Goal: Task Accomplishment & Management: Use online tool/utility

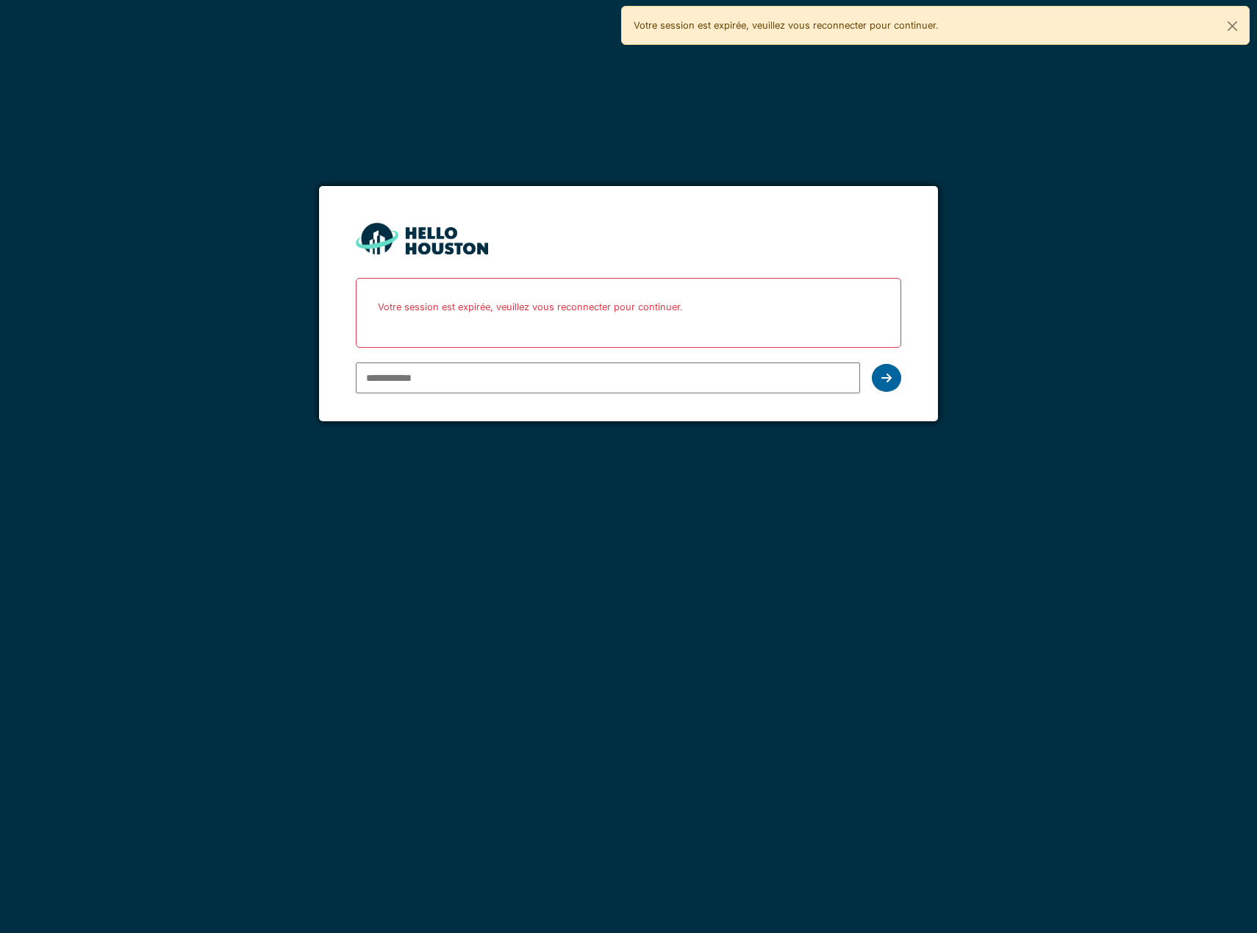
type input "**********"
click at [880, 378] on div at bounding box center [886, 378] width 29 height 28
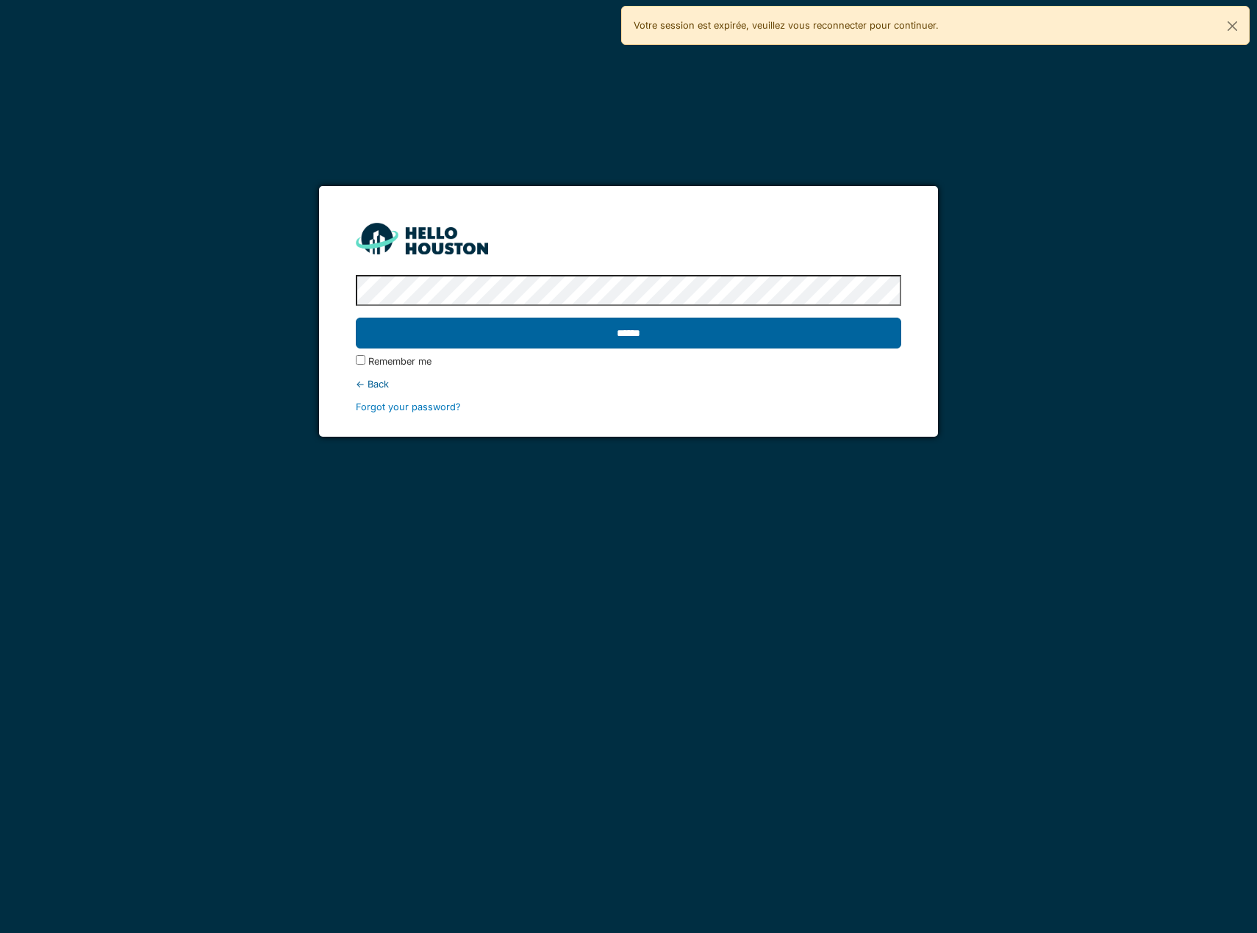
click at [602, 334] on input "******" at bounding box center [628, 332] width 545 height 31
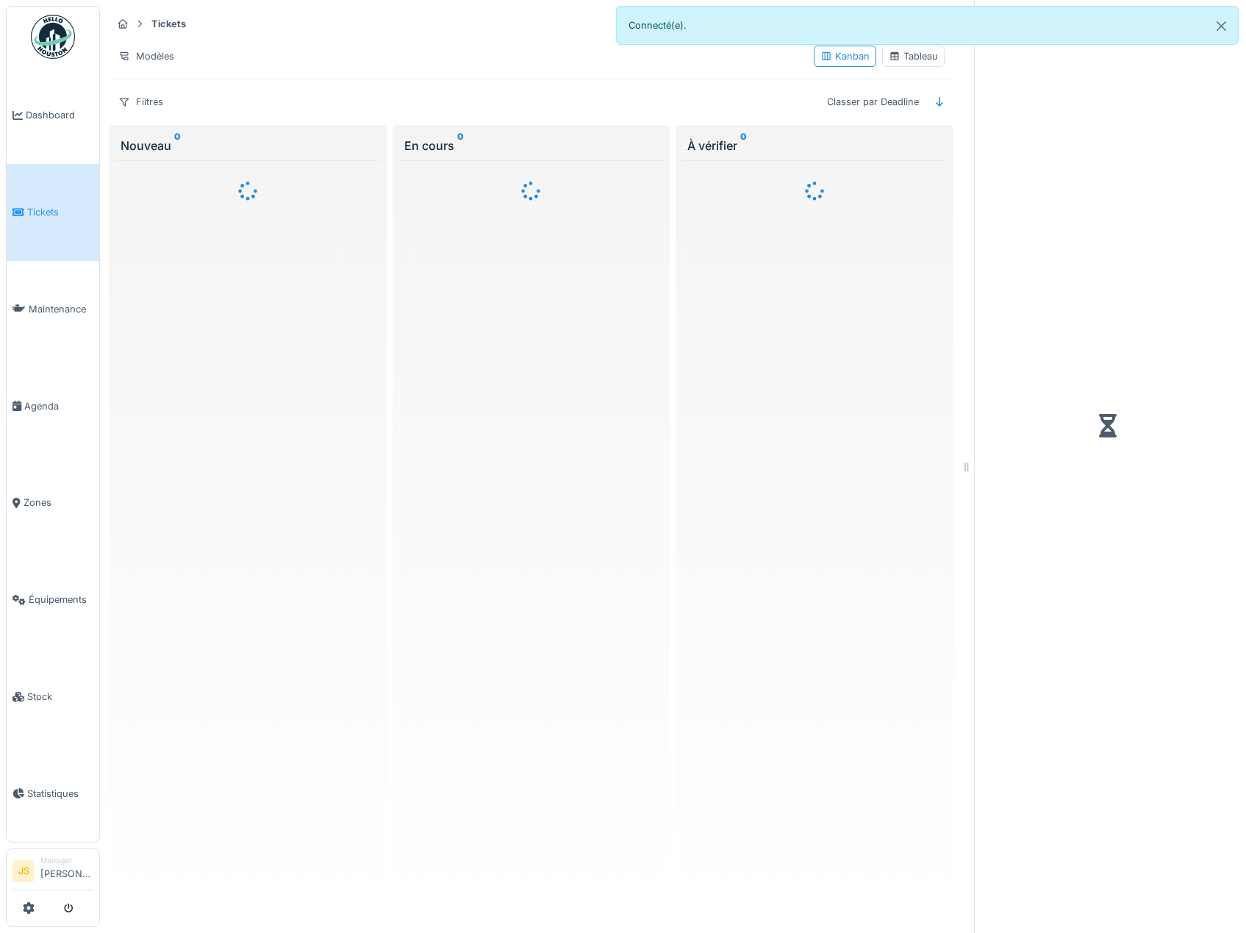
click at [1232, 24] on div at bounding box center [623, 466] width 1246 height 933
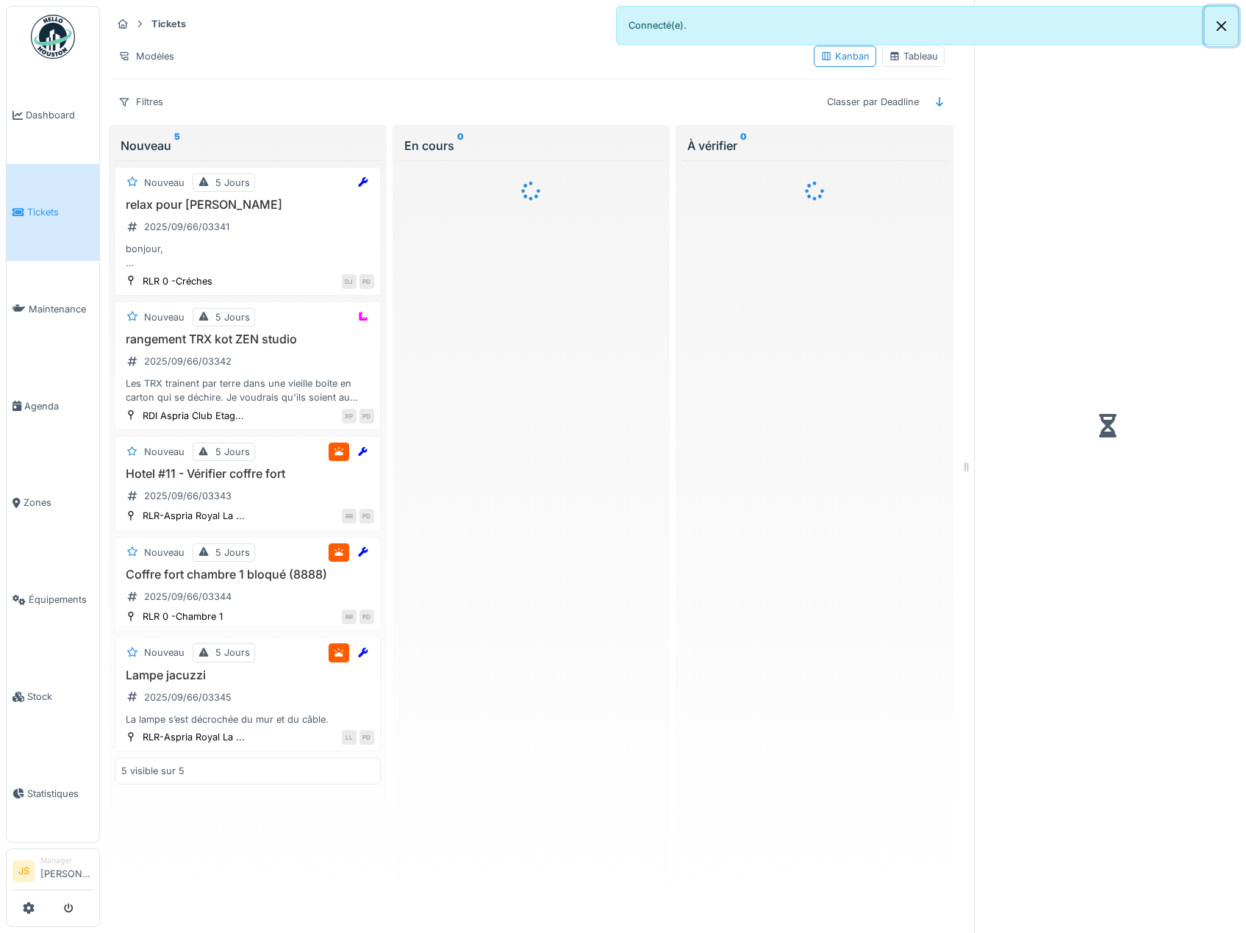
click at [1222, 25] on button "Close" at bounding box center [1220, 26] width 33 height 39
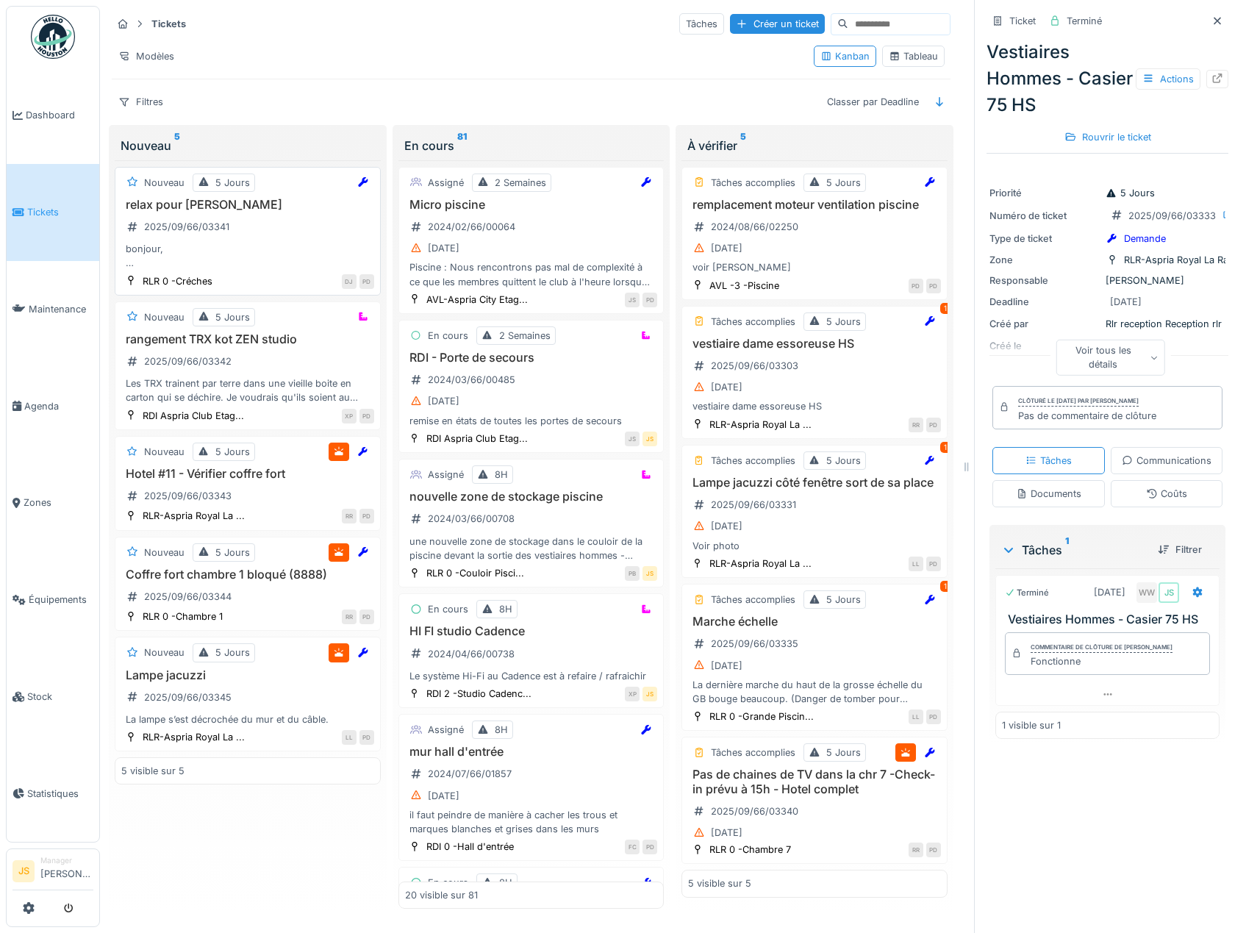
click at [181, 201] on h3 "relax pour bébé cassé" at bounding box center [247, 205] width 253 height 14
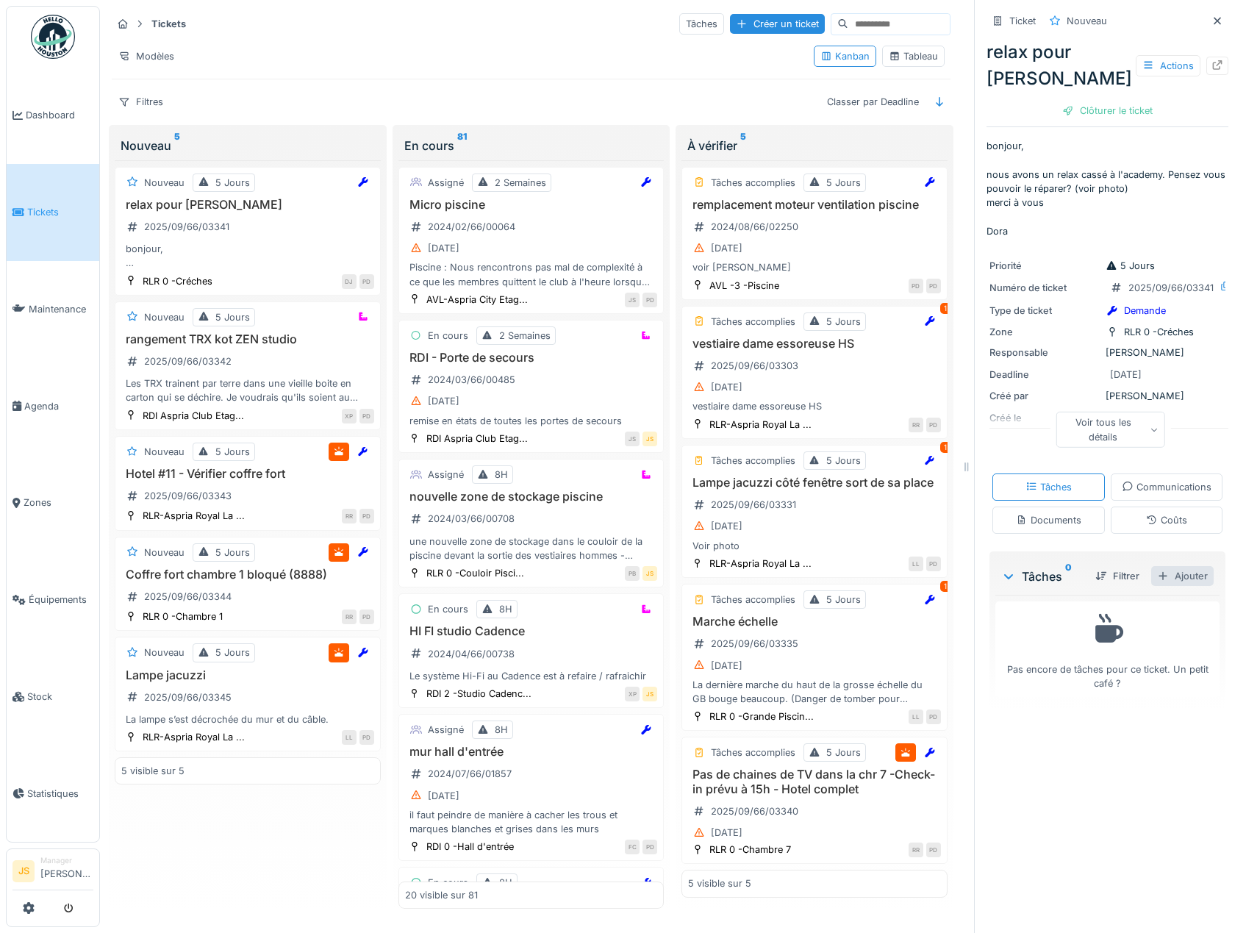
click at [1169, 586] on div "Ajouter" at bounding box center [1182, 576] width 62 height 20
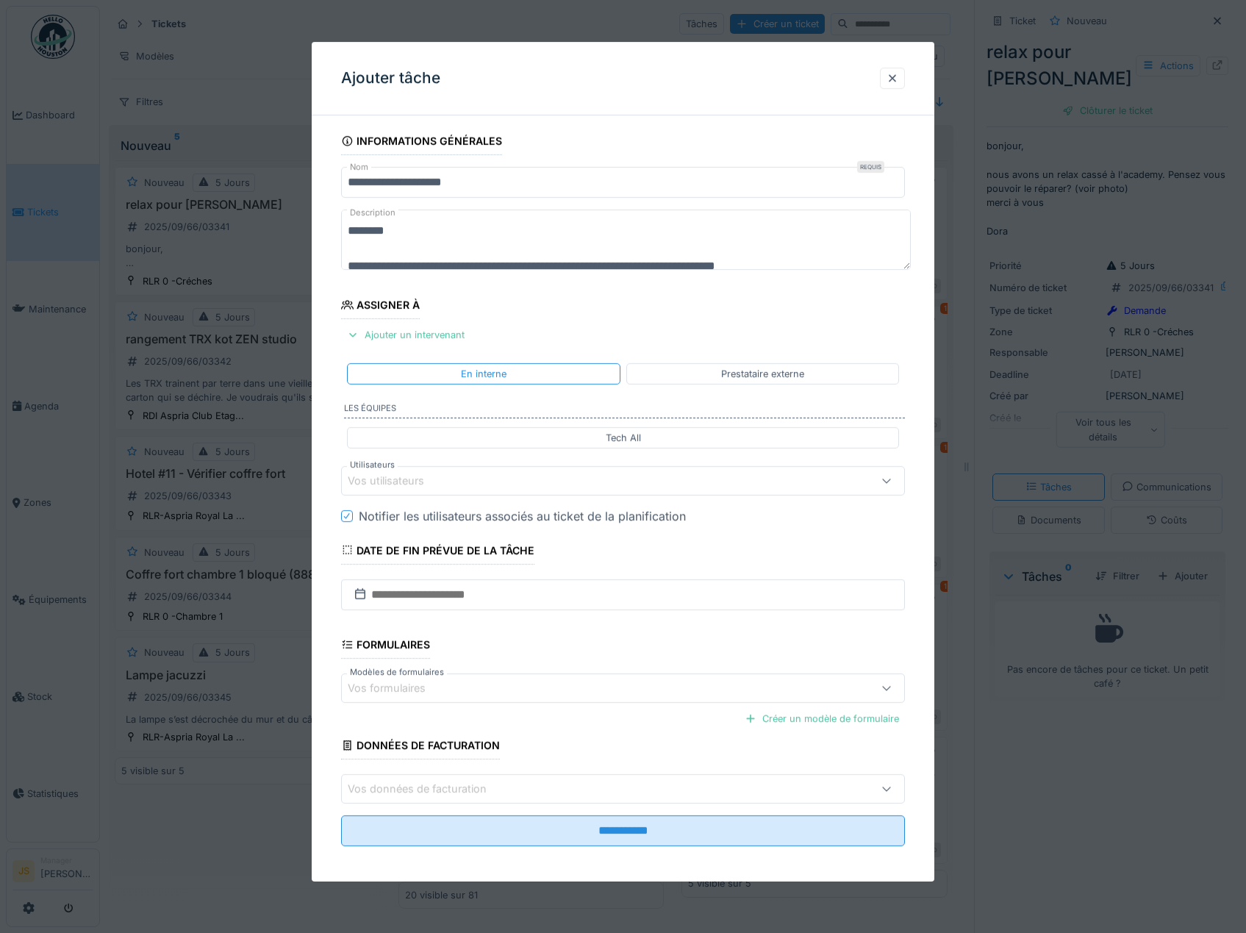
click at [412, 483] on div "Vos utilisateurs" at bounding box center [396, 480] width 97 height 16
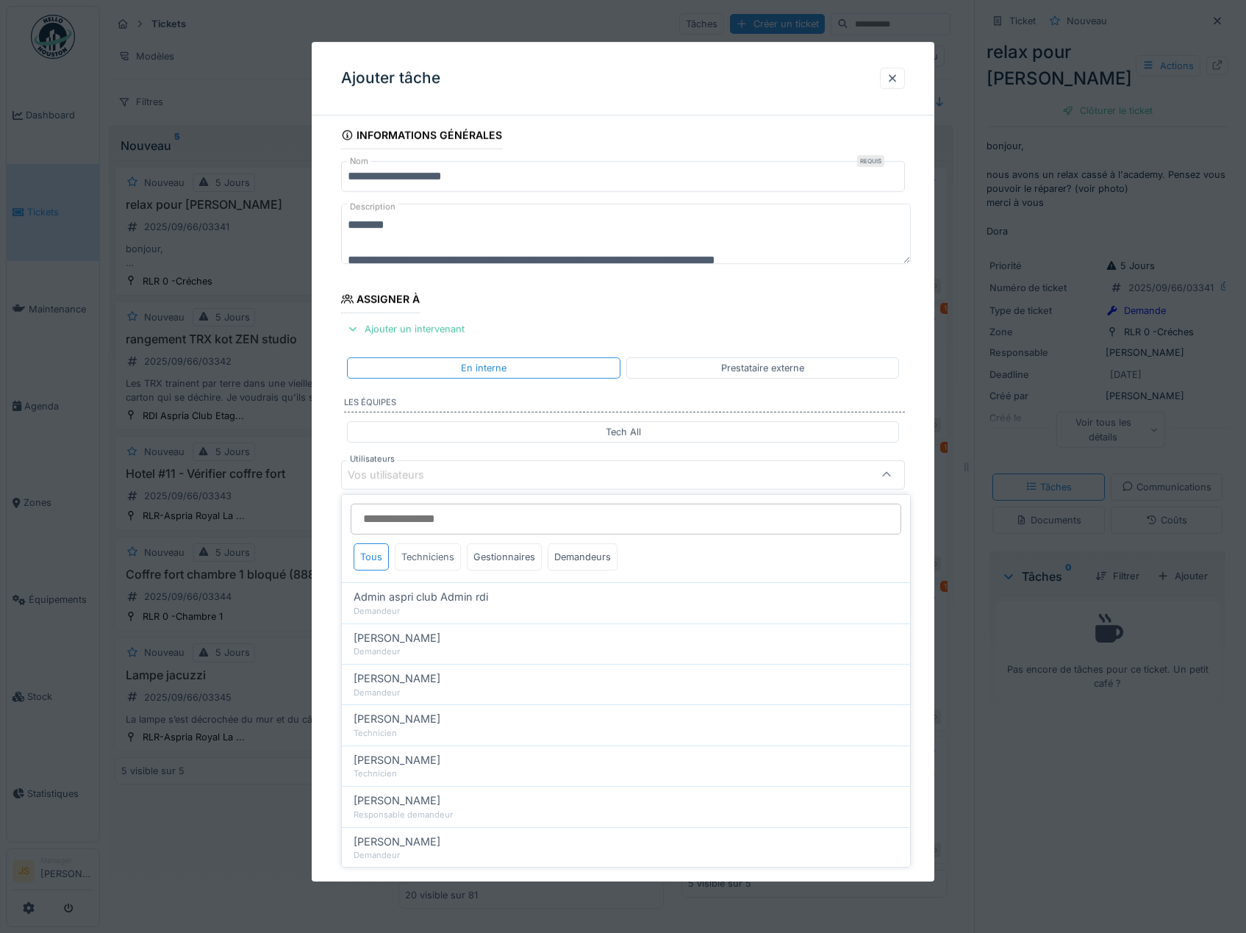
click at [435, 554] on div "Techniciens" at bounding box center [428, 556] width 66 height 27
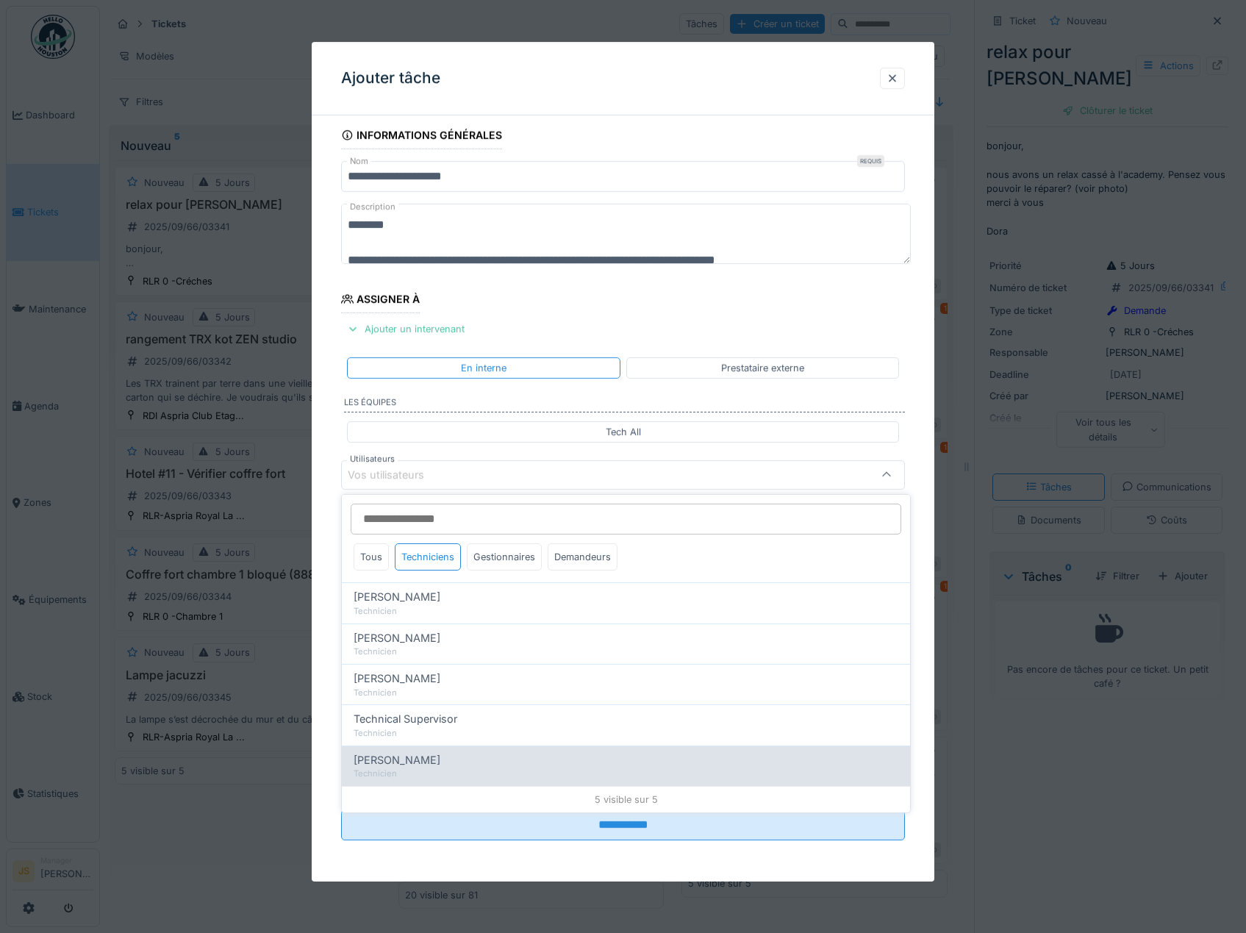
click at [440, 763] on span "Wojciech Wierozebski" at bounding box center [396, 760] width 87 height 16
type input "****"
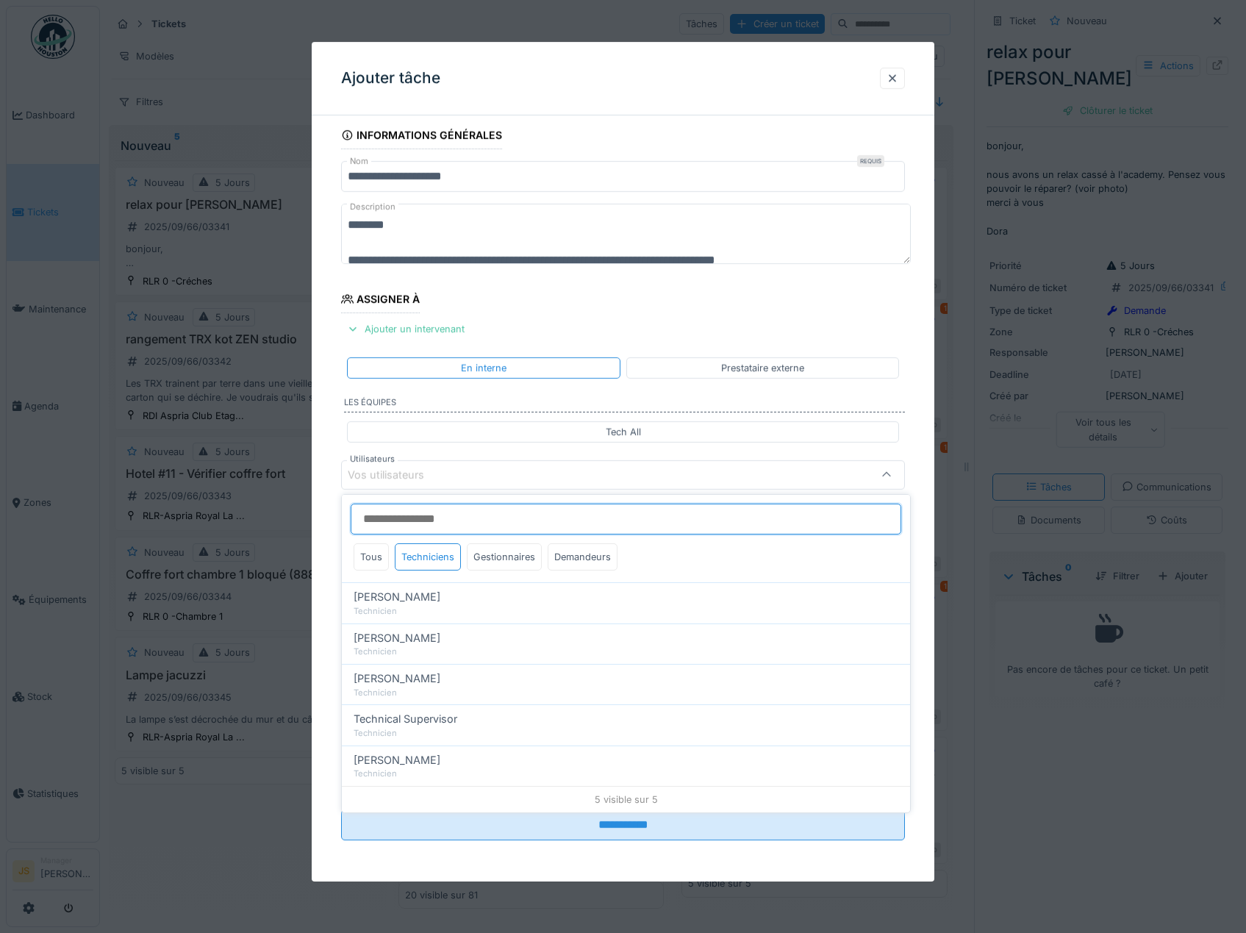
scroll to position [19, 0]
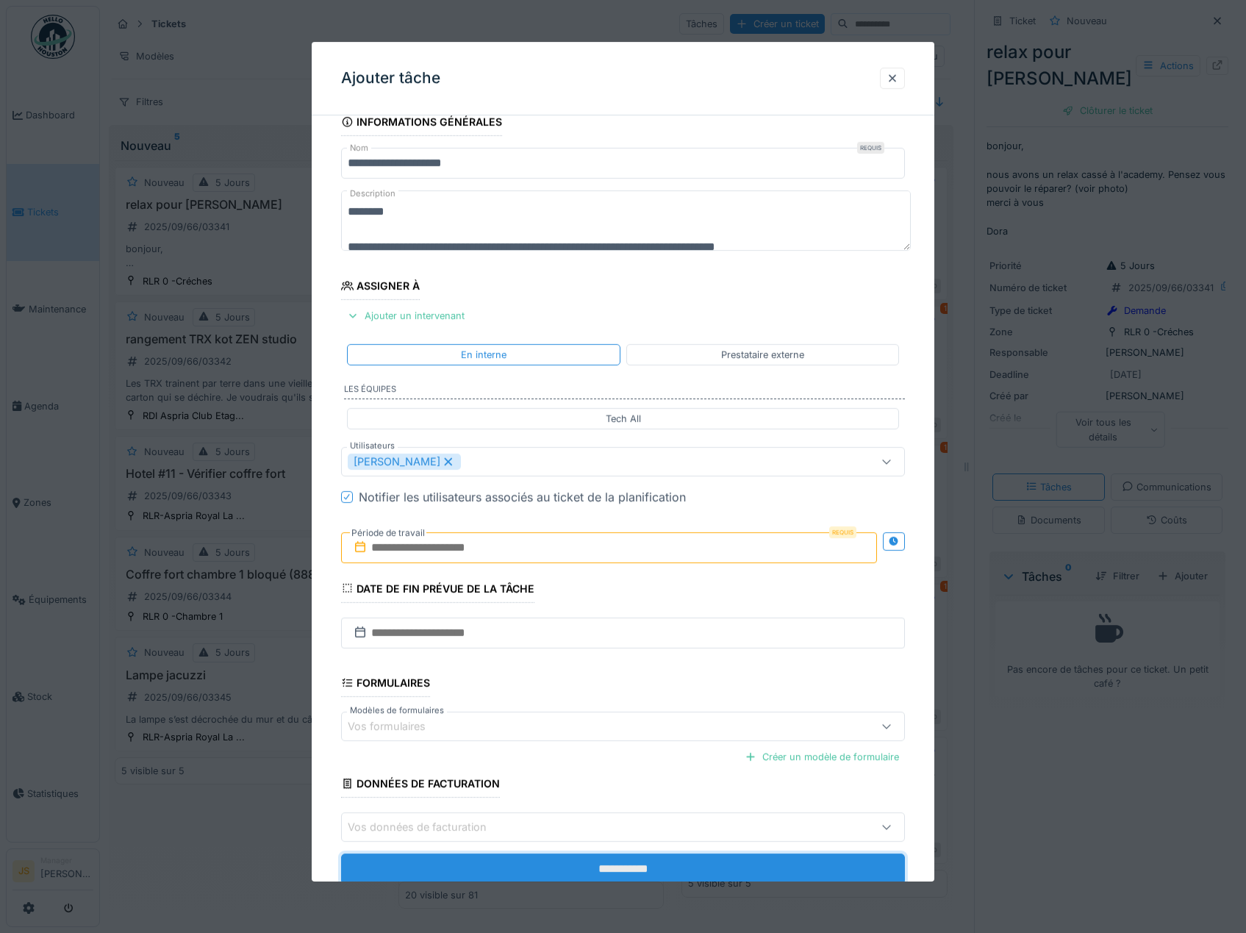
click at [597, 864] on input "**********" at bounding box center [623, 868] width 564 height 31
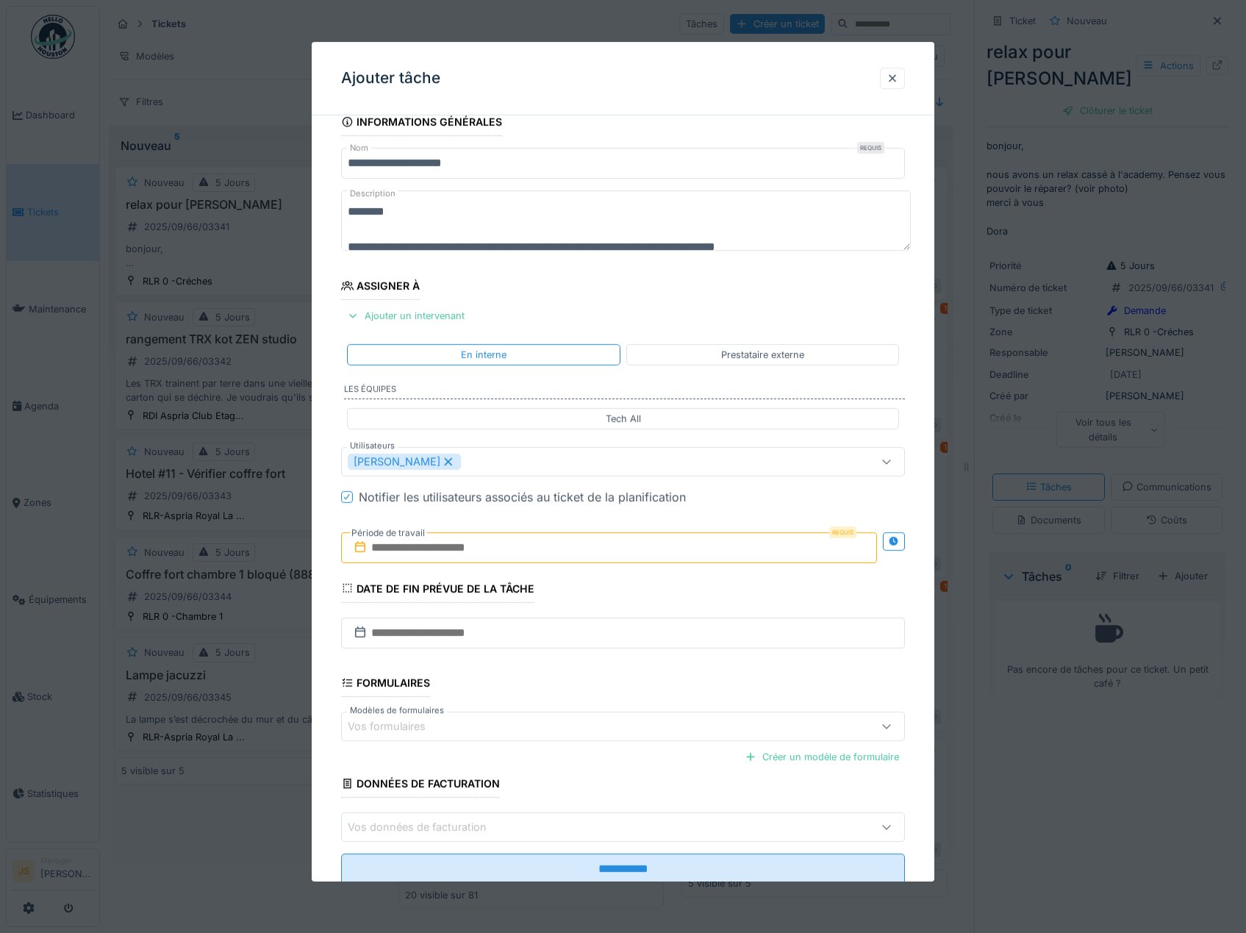
click at [495, 549] on input "text" at bounding box center [609, 547] width 536 height 31
click at [611, 642] on div "4" at bounding box center [611, 643] width 20 height 21
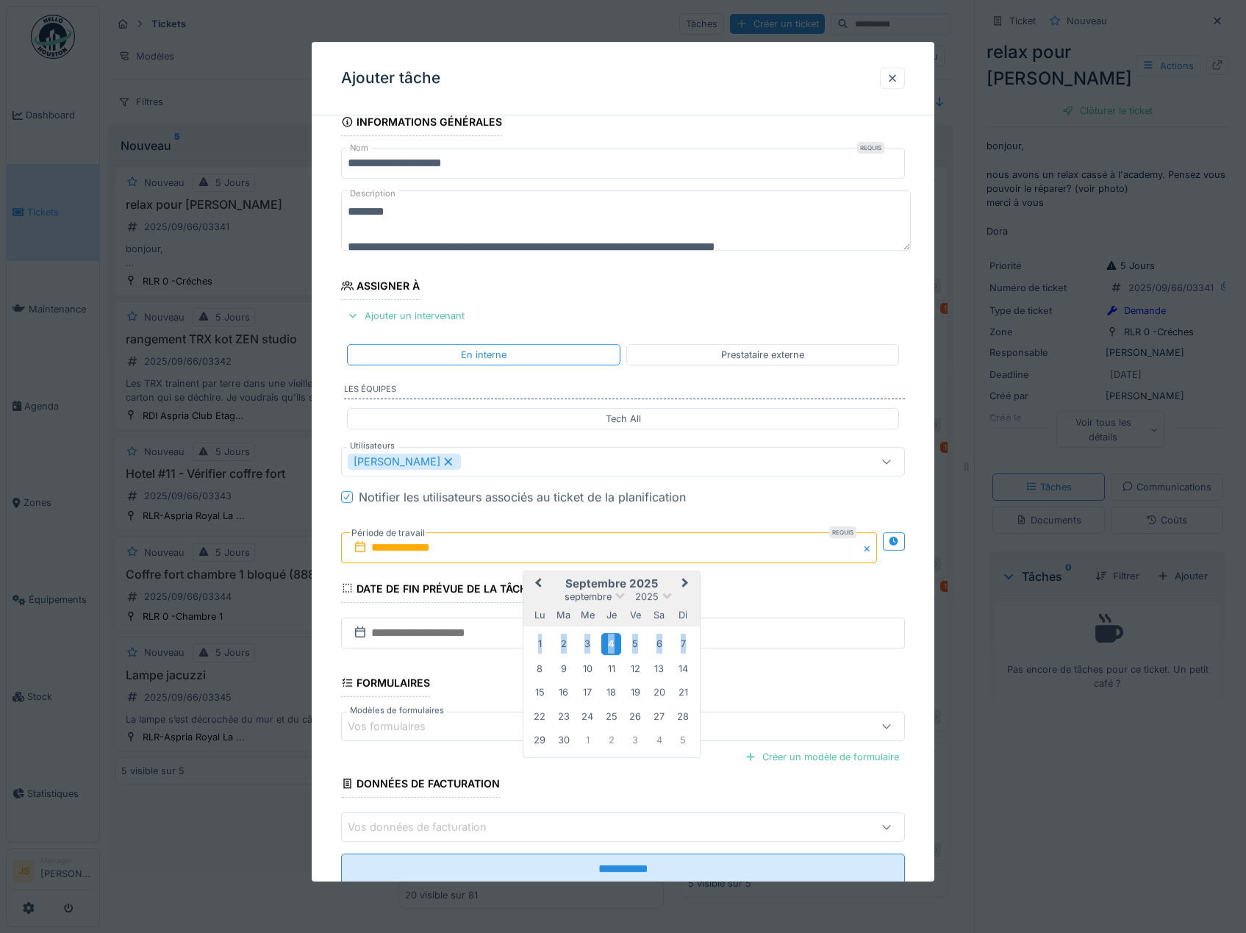
click at [611, 642] on div "4" at bounding box center [611, 643] width 20 height 21
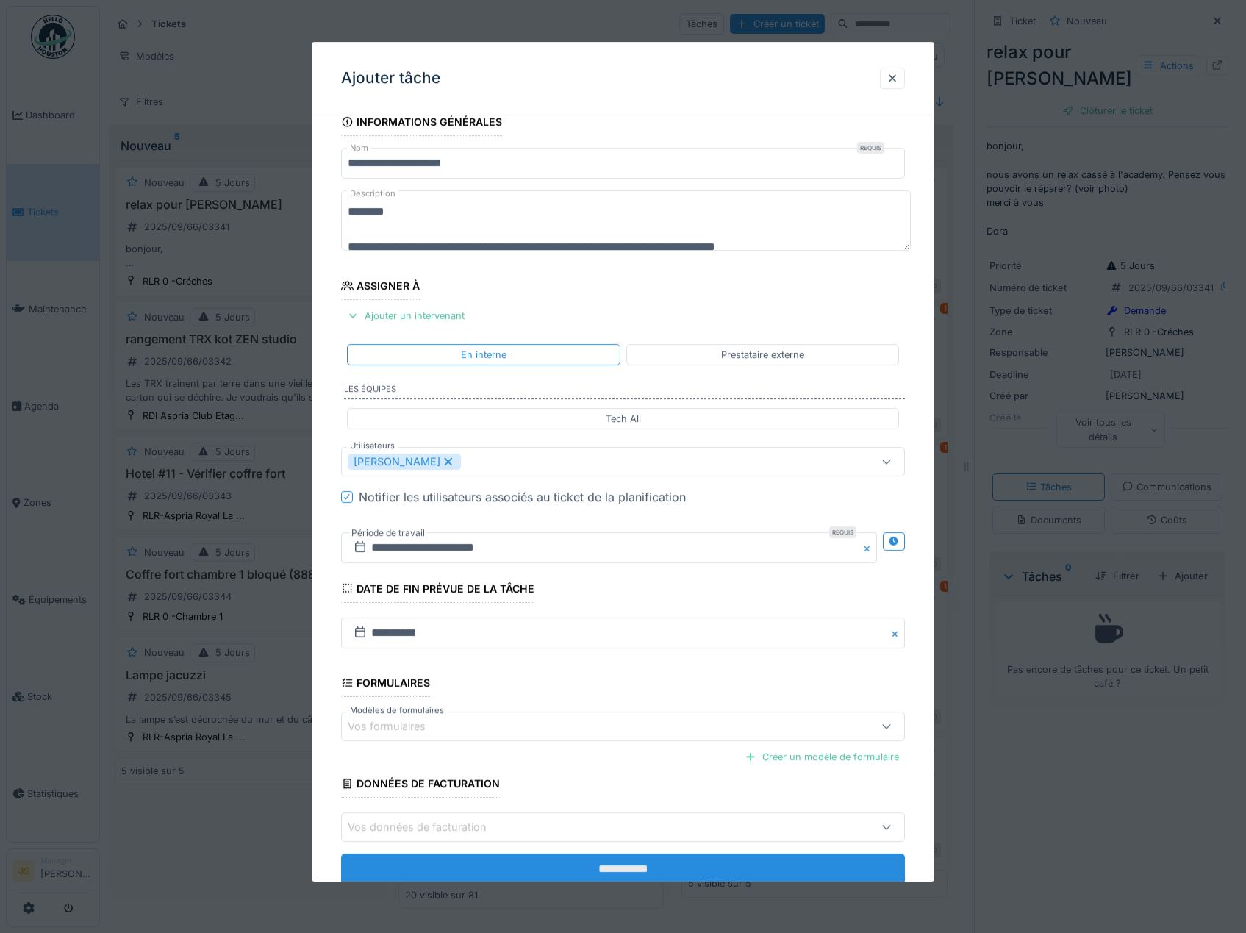
click at [608, 863] on input "**********" at bounding box center [623, 868] width 564 height 31
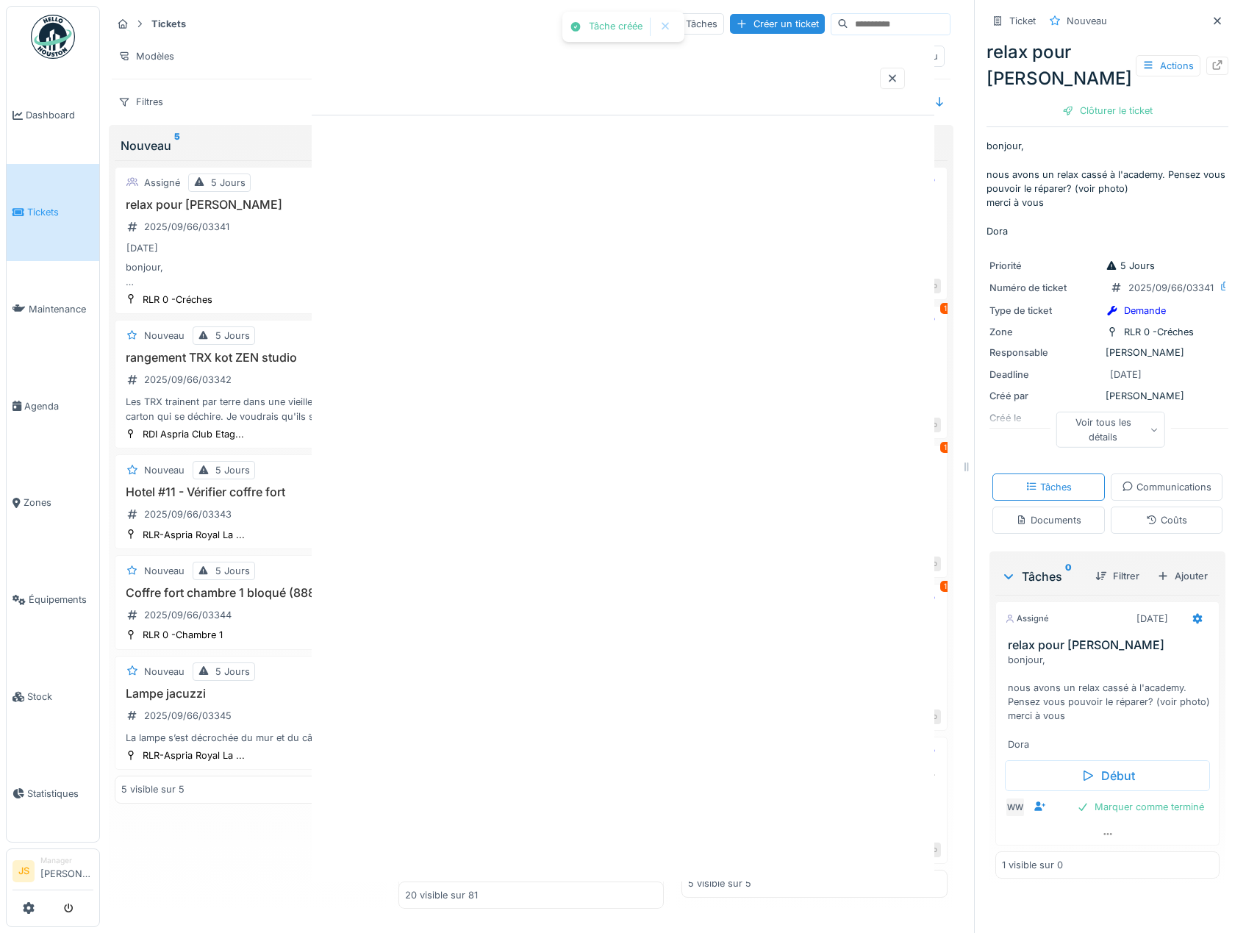
scroll to position [0, 0]
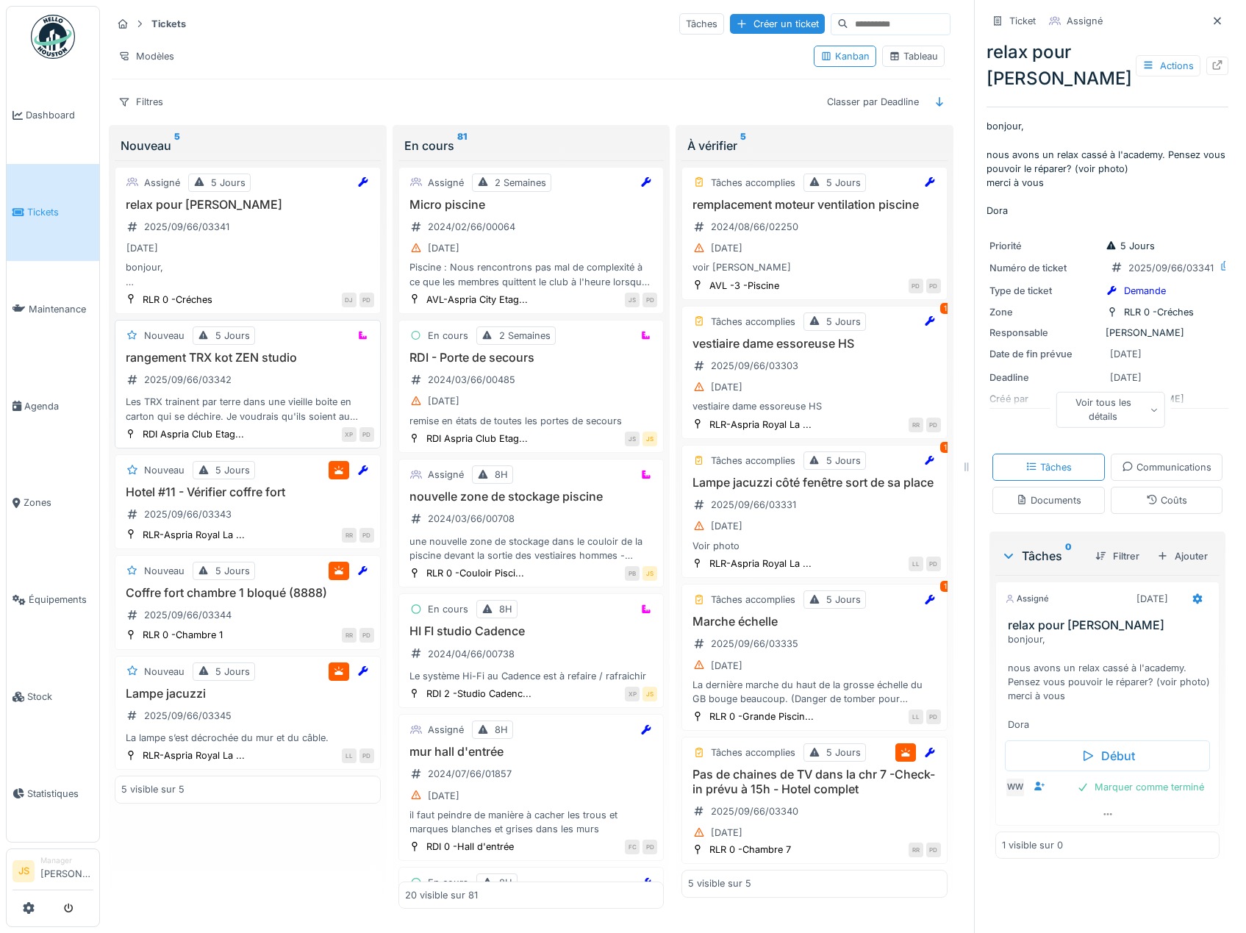
click at [287, 419] on div "Les TRX trainent par terre dans une vieille boite en carton qui se déchire. Je …" at bounding box center [247, 409] width 253 height 28
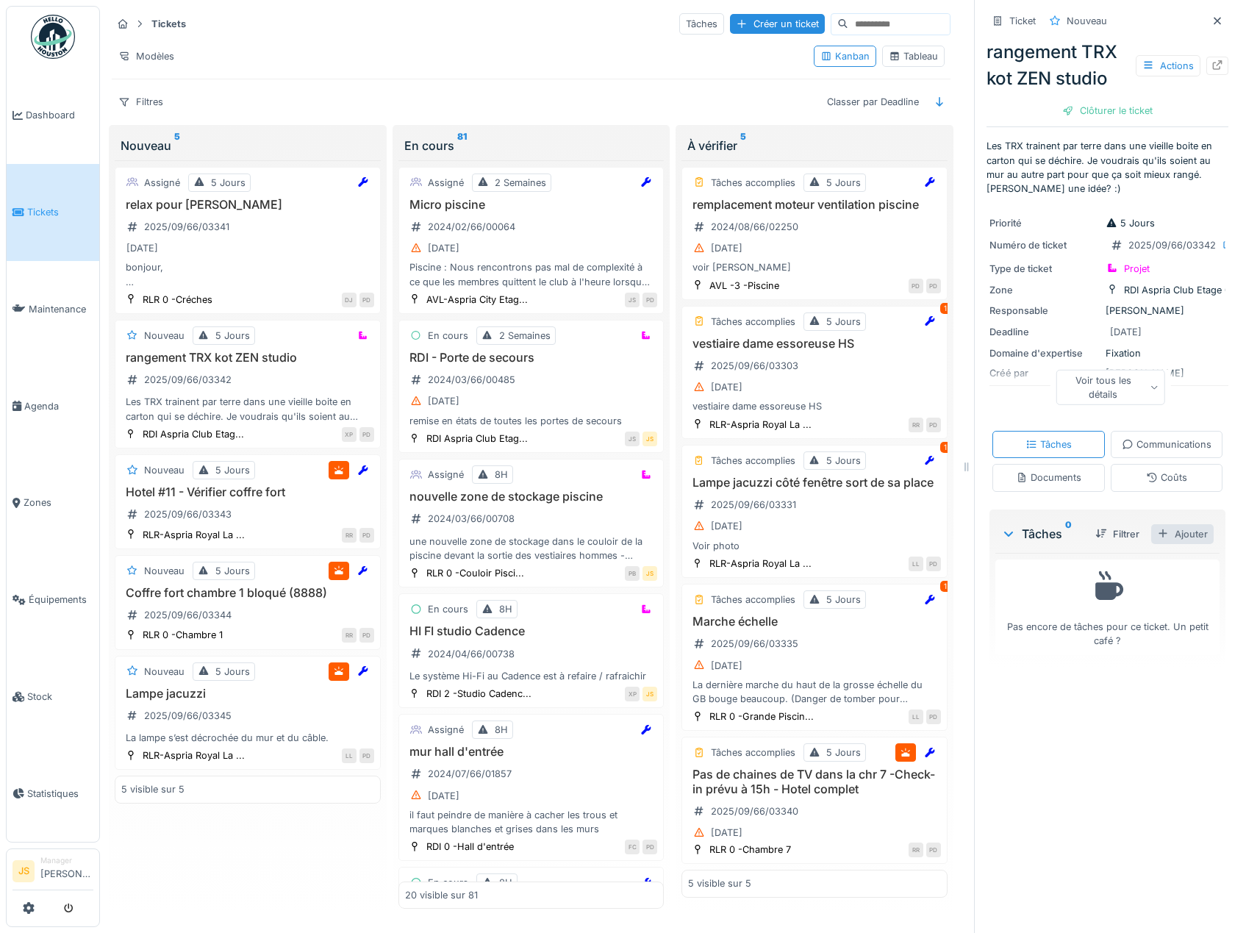
click at [1179, 544] on div "Ajouter" at bounding box center [1182, 534] width 62 height 20
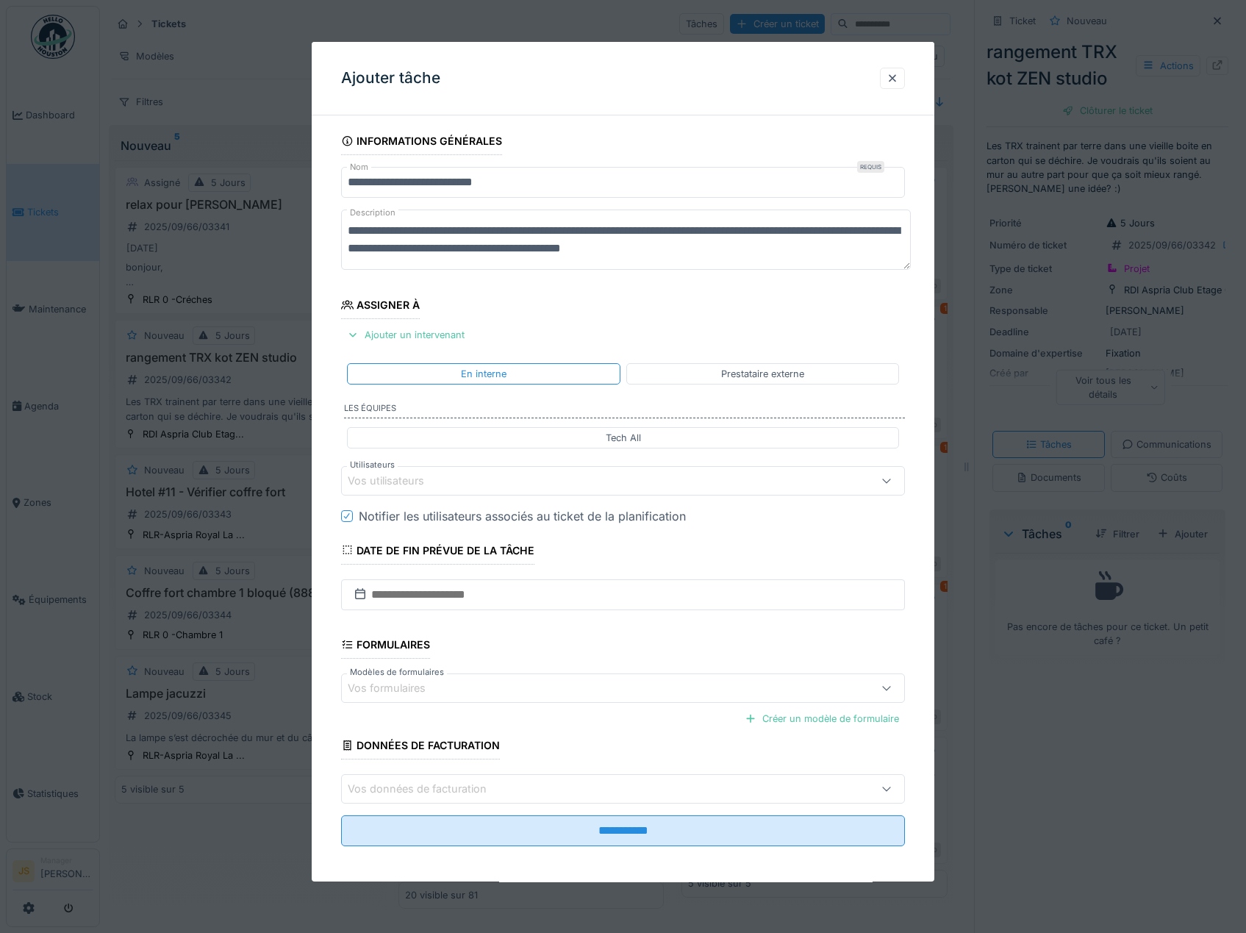
click at [401, 479] on div "Vos utilisateurs" at bounding box center [396, 480] width 97 height 16
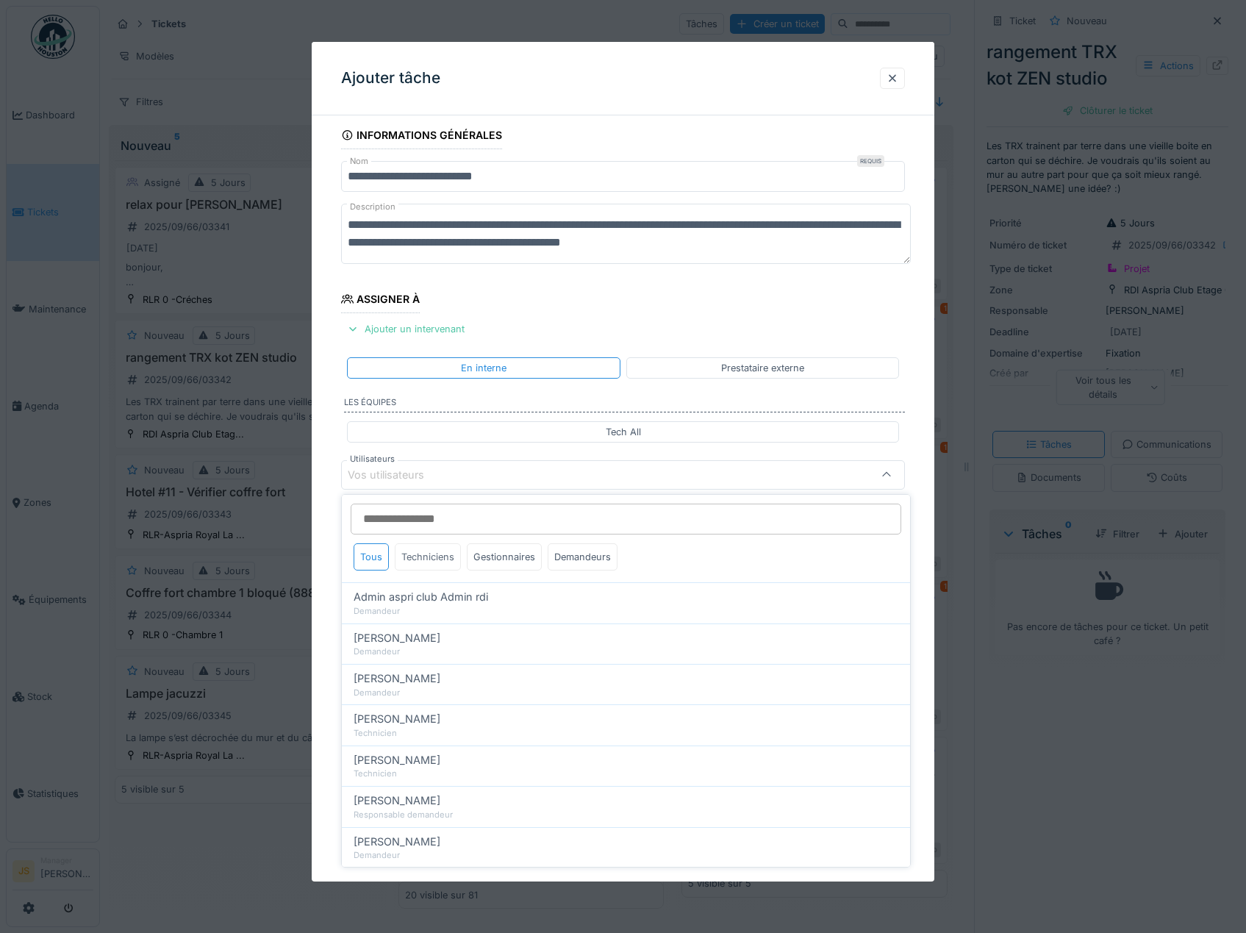
click at [429, 565] on div "Techniciens" at bounding box center [428, 556] width 66 height 27
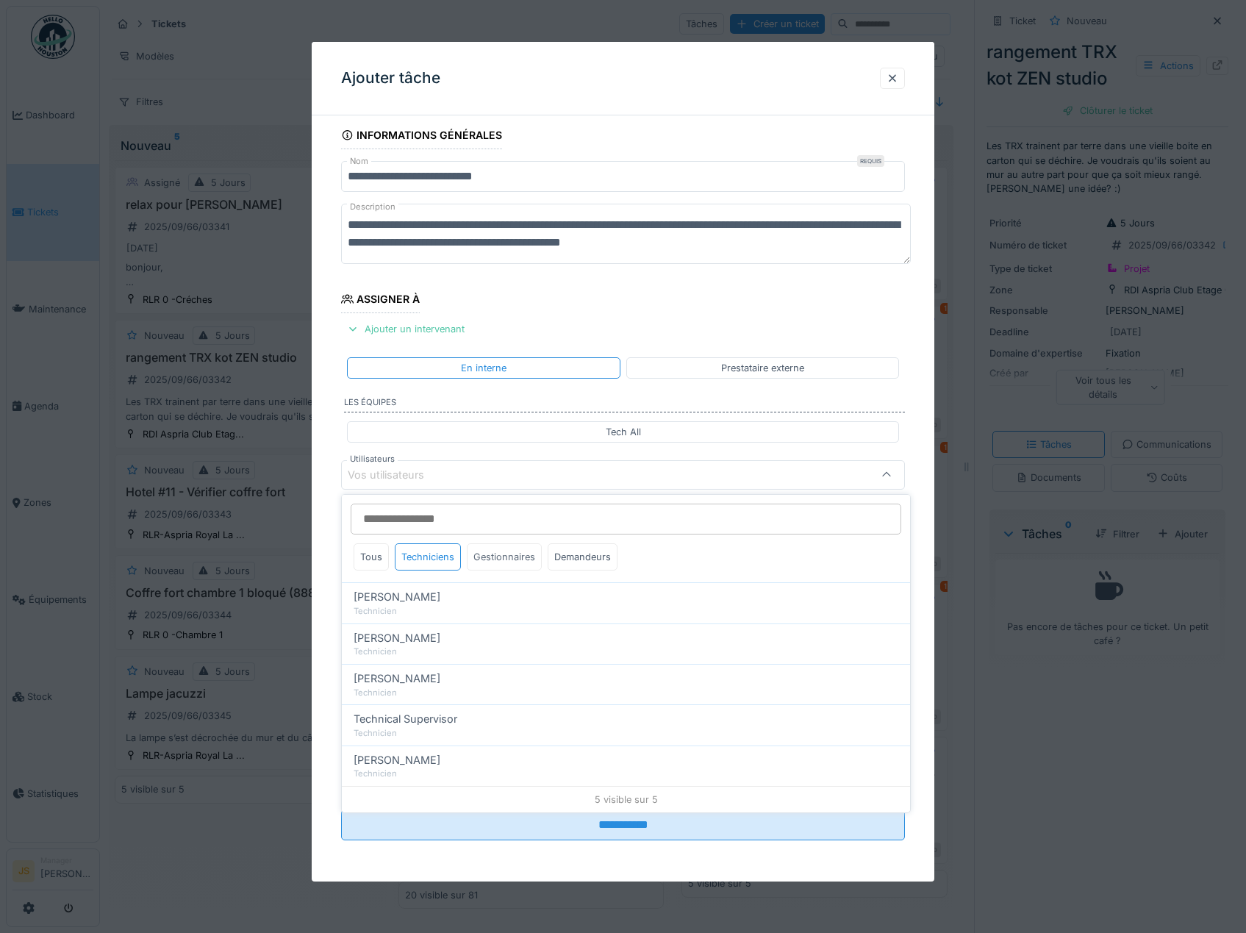
click at [495, 557] on div "Gestionnaires" at bounding box center [504, 556] width 75 height 27
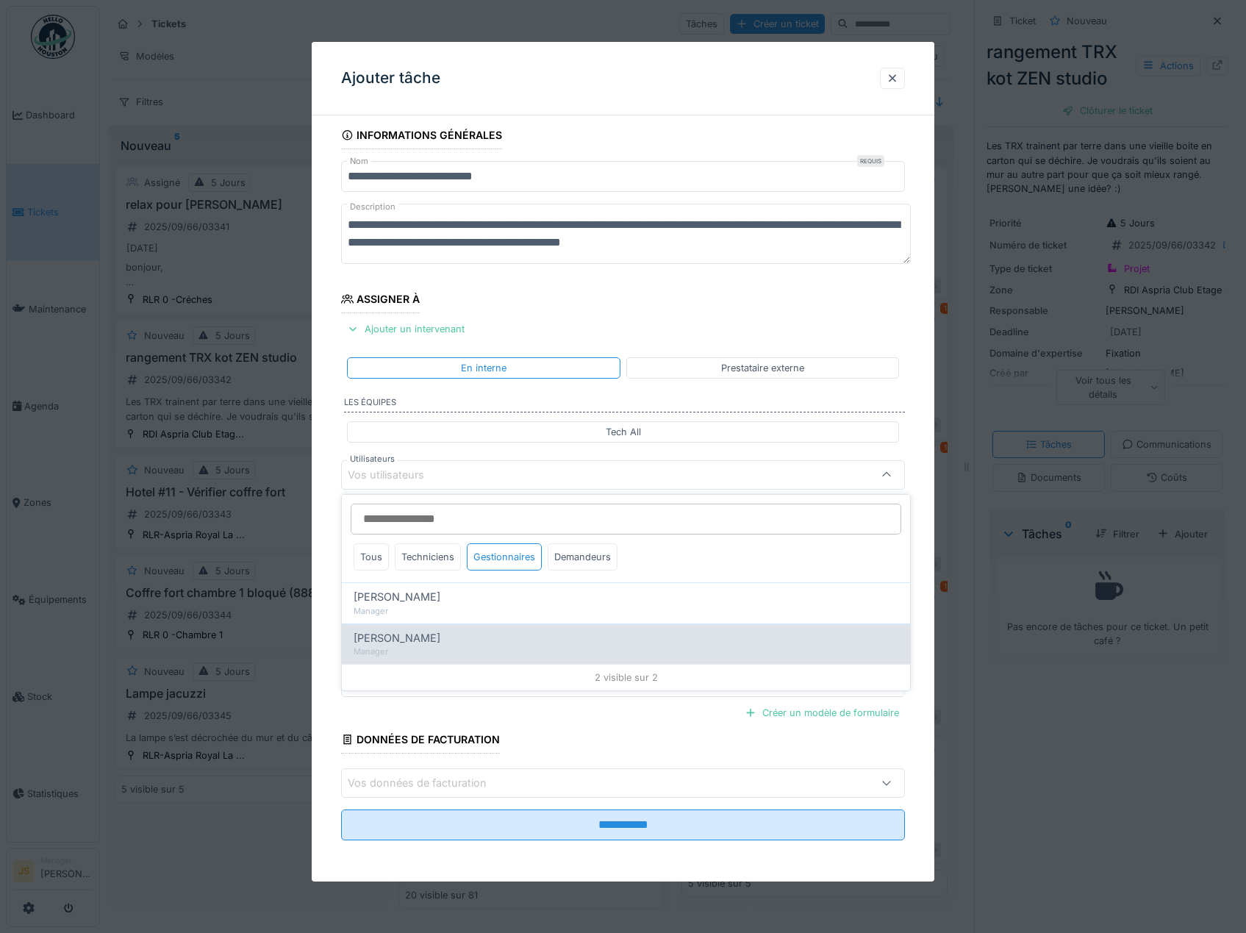
click at [381, 644] on span "Pierre De kan" at bounding box center [396, 638] width 87 height 16
type input "****"
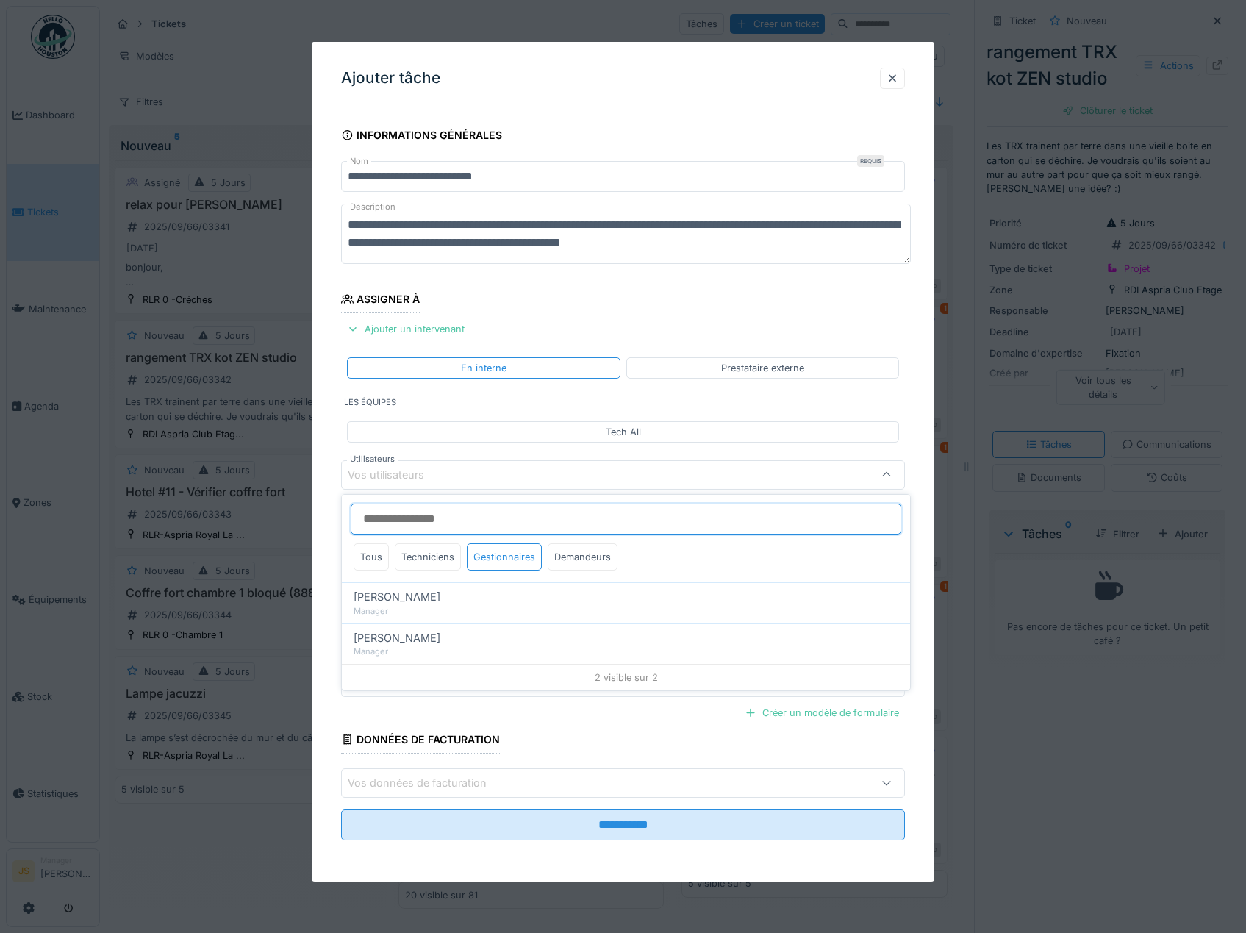
scroll to position [19, 0]
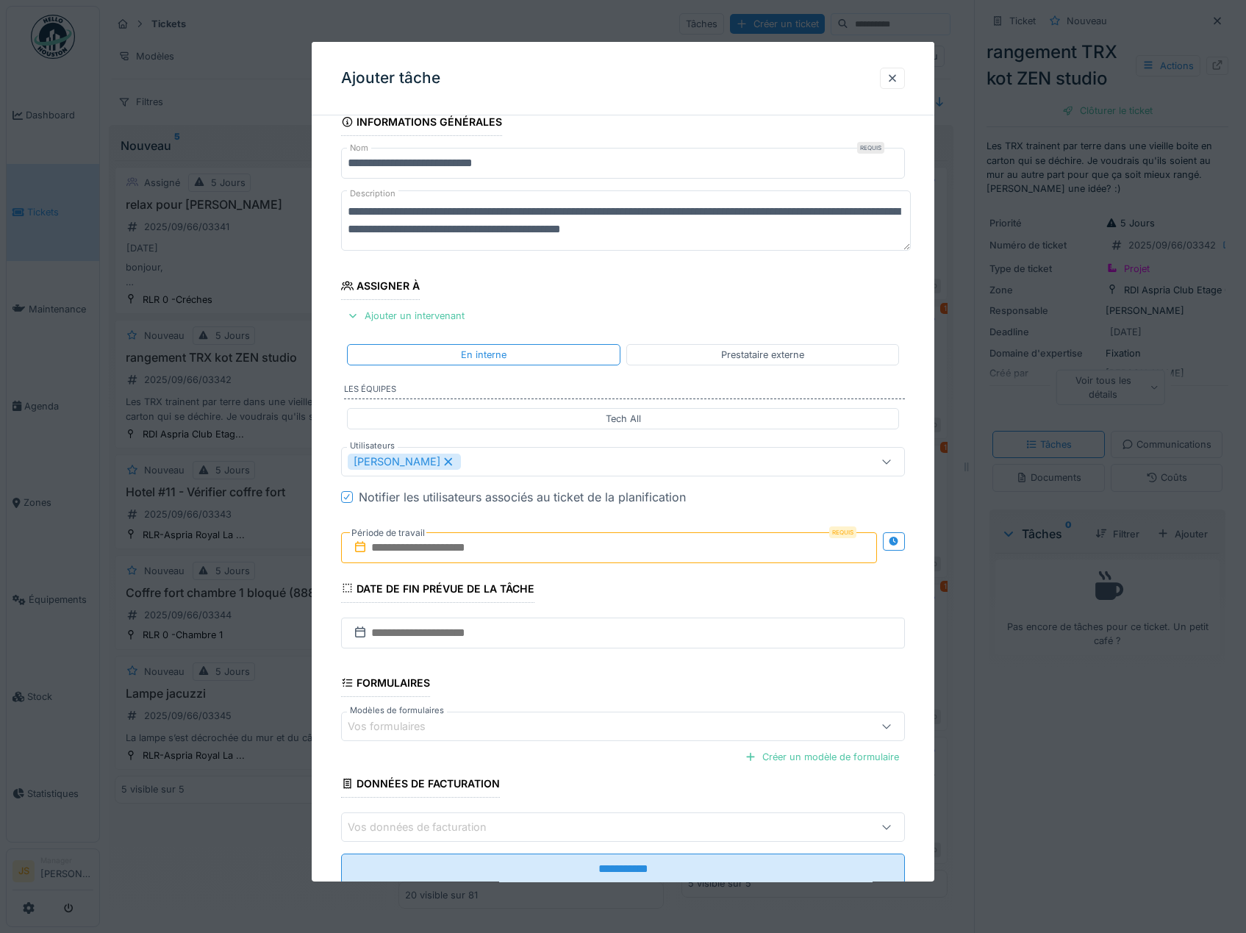
click at [330, 564] on div "**********" at bounding box center [623, 516] width 623 height 817
click at [413, 552] on input "text" at bounding box center [609, 547] width 536 height 31
click at [612, 646] on div "4" at bounding box center [611, 643] width 20 height 21
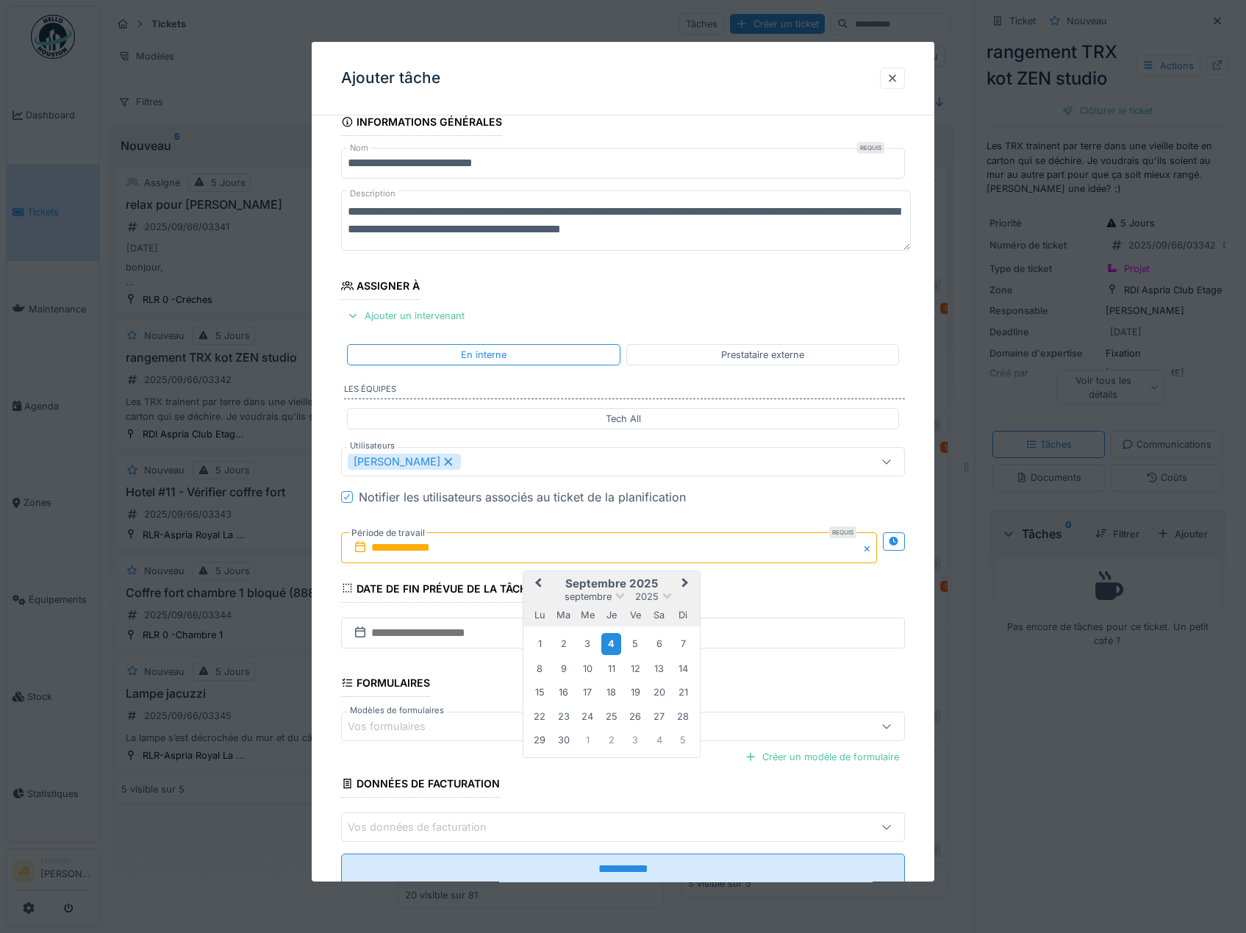
click at [612, 646] on div "4" at bounding box center [611, 643] width 20 height 21
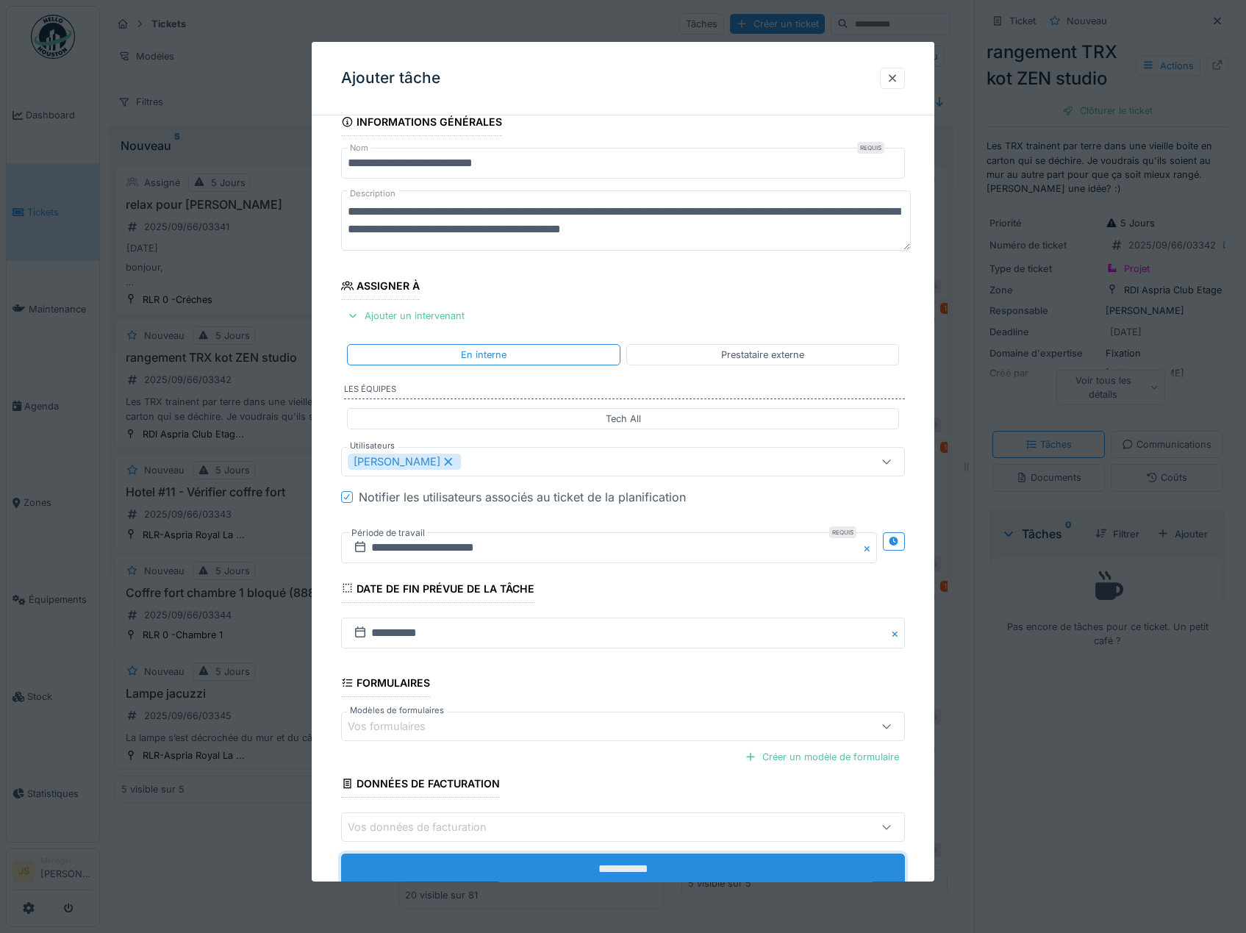
click at [622, 862] on input "**********" at bounding box center [623, 868] width 564 height 31
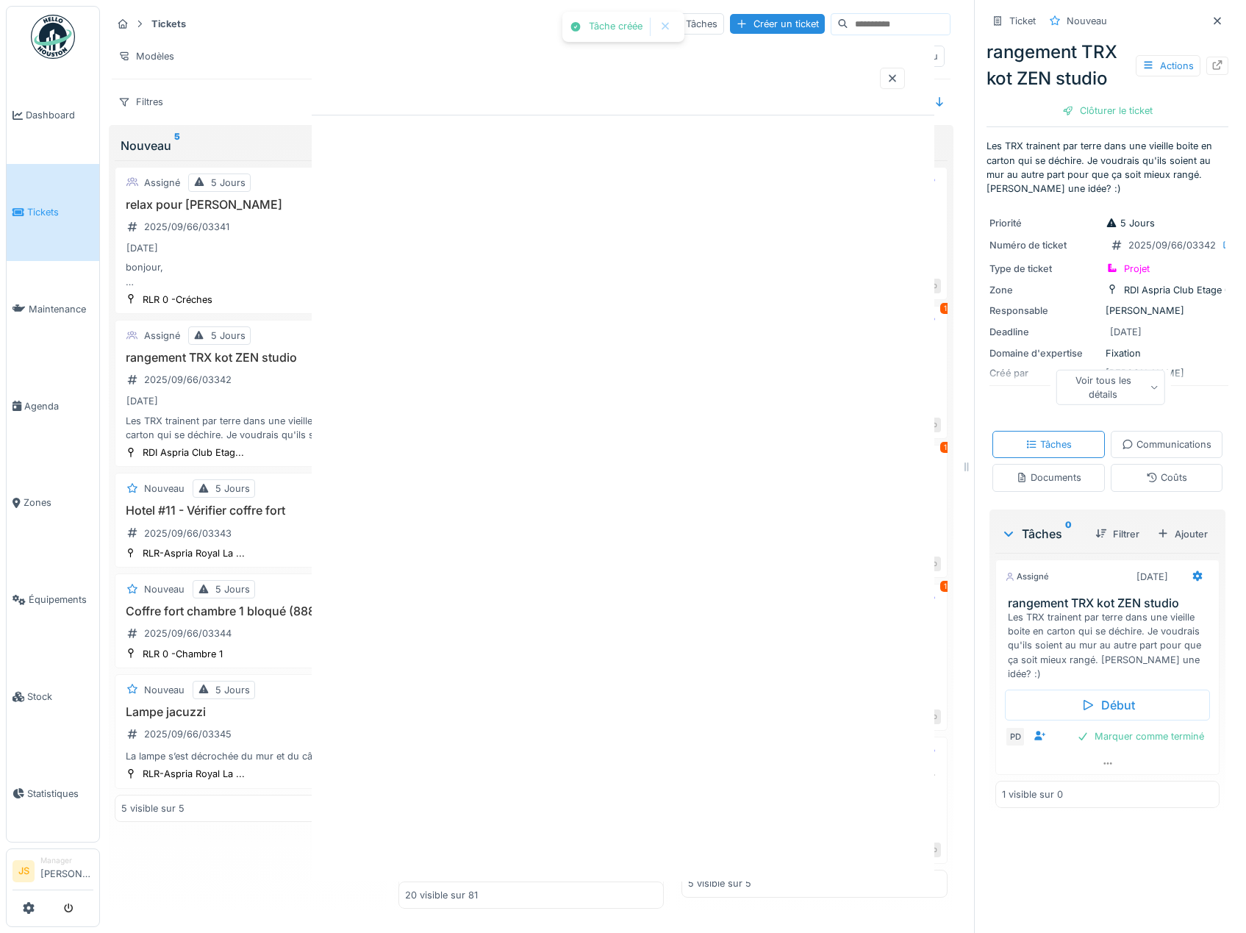
scroll to position [0, 0]
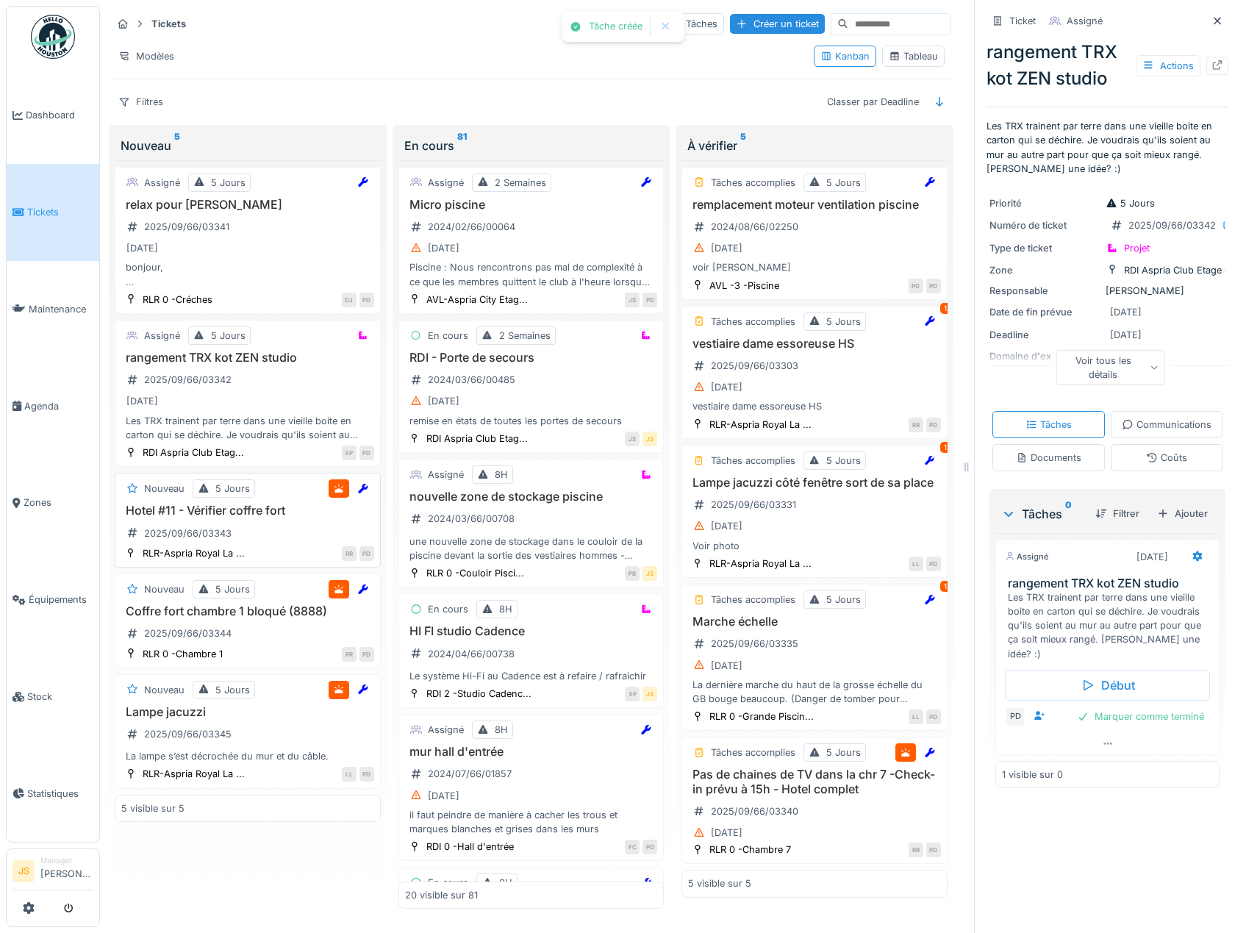
click at [185, 514] on h3 "Hotel #11 - Vérifier coffre fort" at bounding box center [247, 510] width 253 height 14
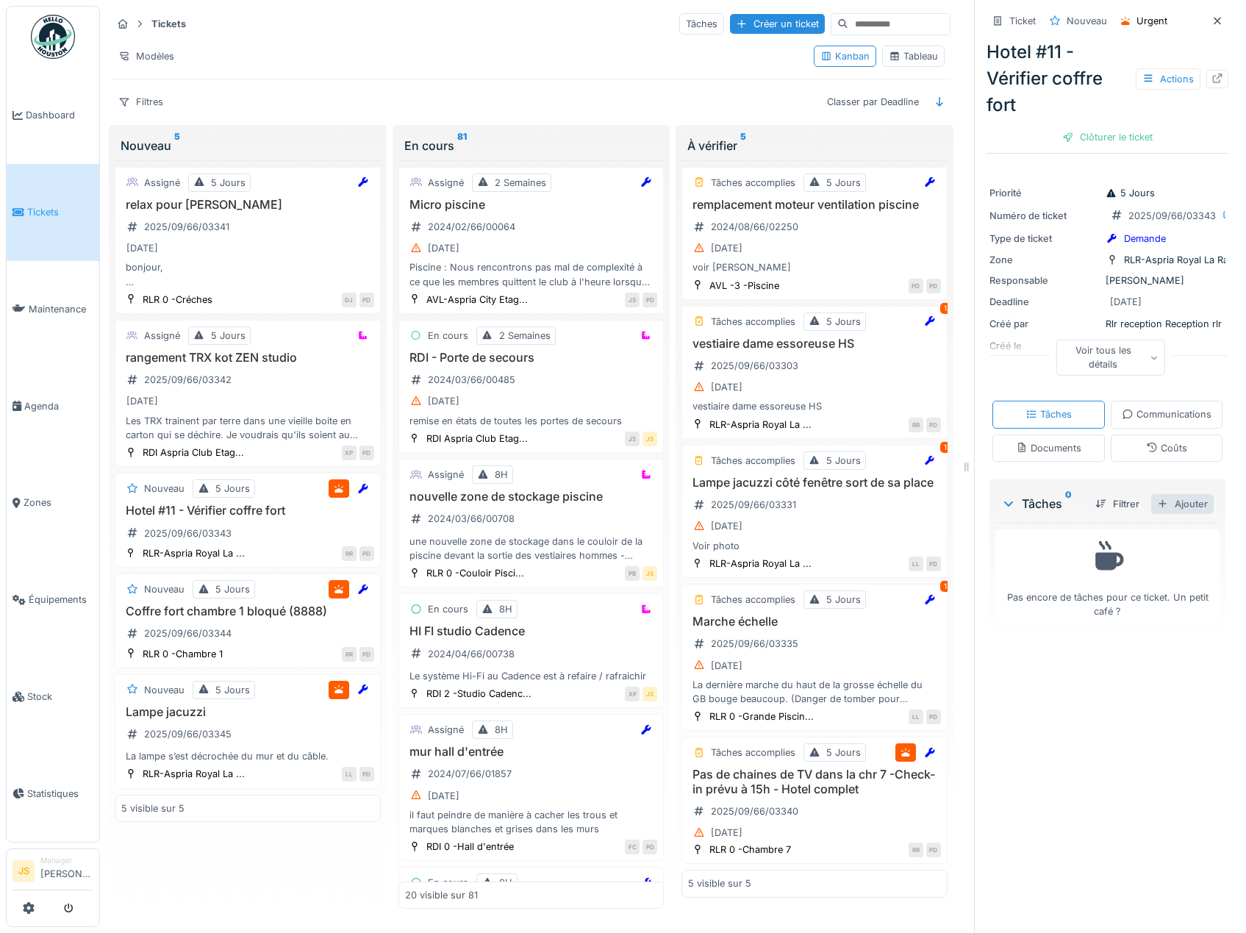
click at [1163, 514] on div "Ajouter" at bounding box center [1182, 504] width 62 height 20
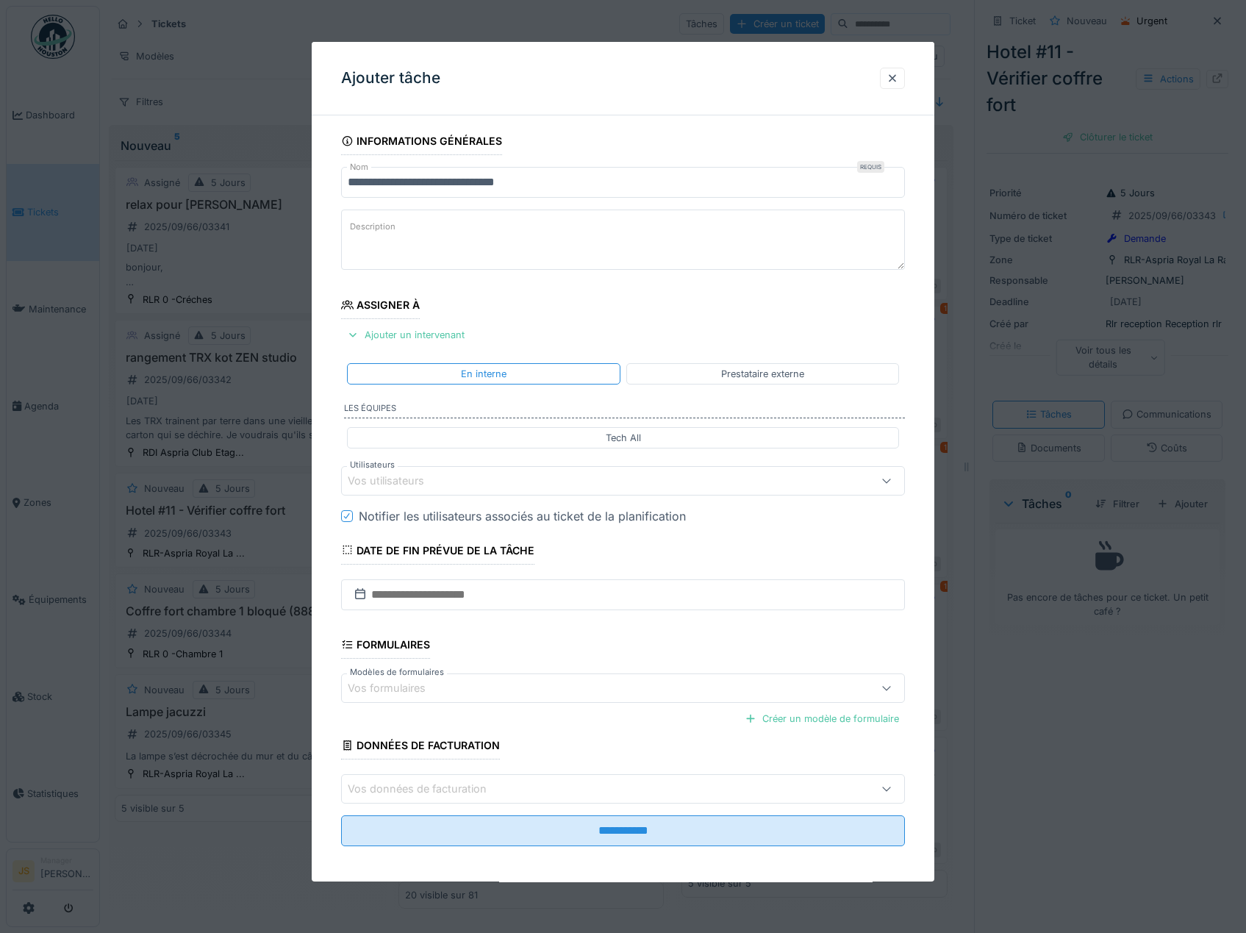
click at [381, 475] on div "Vos utilisateurs" at bounding box center [396, 480] width 97 height 16
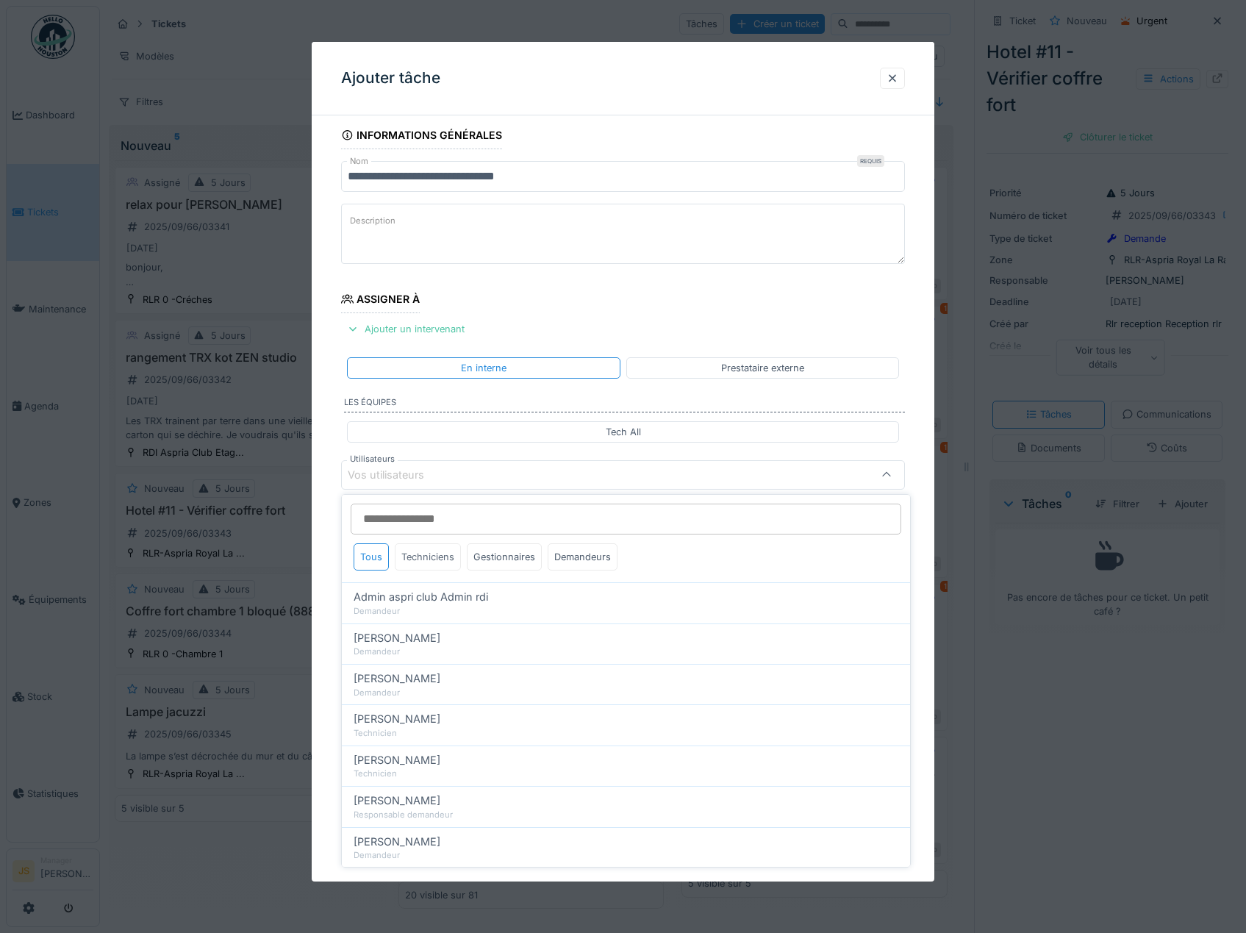
click at [445, 555] on div "Techniciens" at bounding box center [428, 556] width 66 height 27
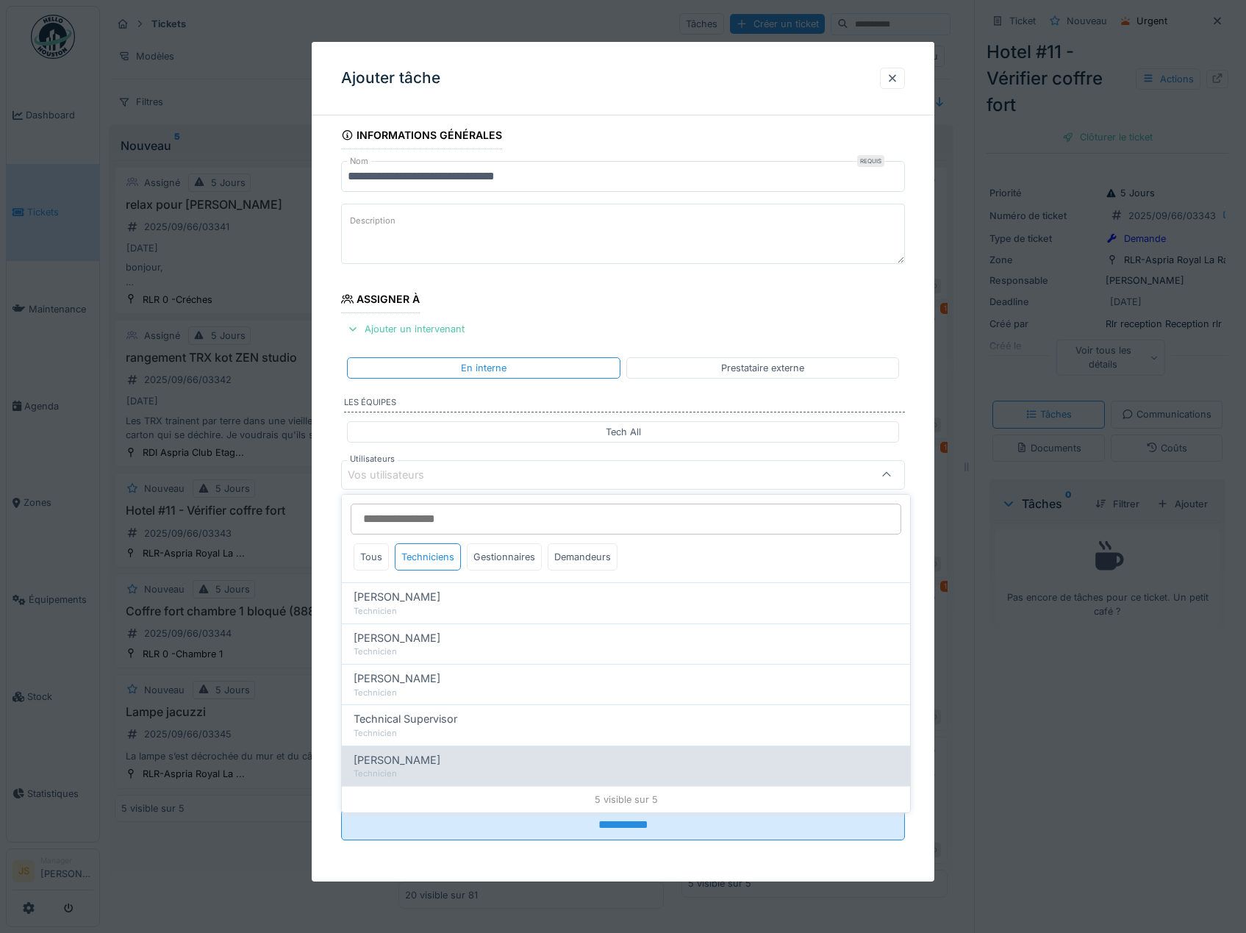
click at [440, 767] on span "Wojciech Wierozebski" at bounding box center [396, 760] width 87 height 16
type input "****"
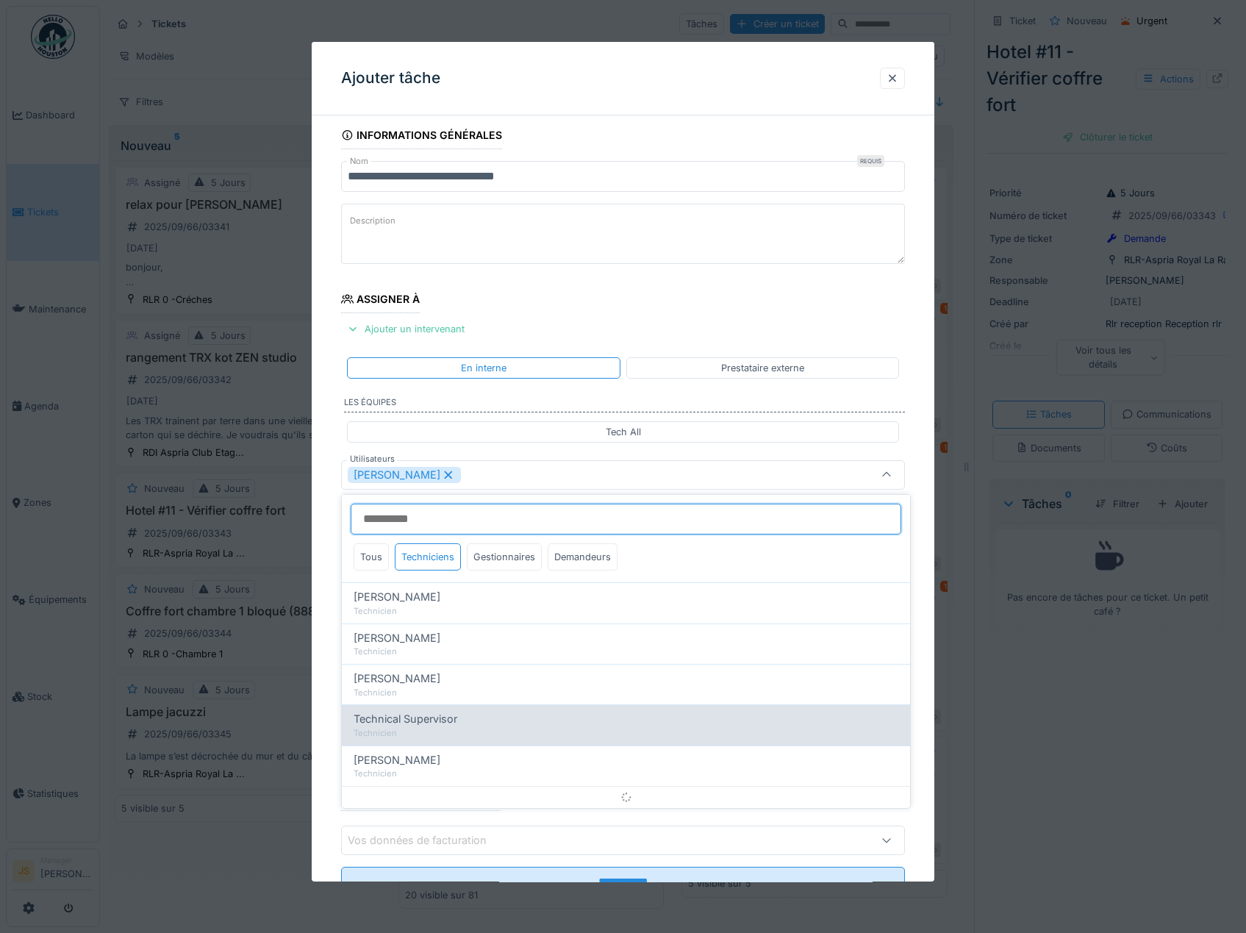
scroll to position [19, 0]
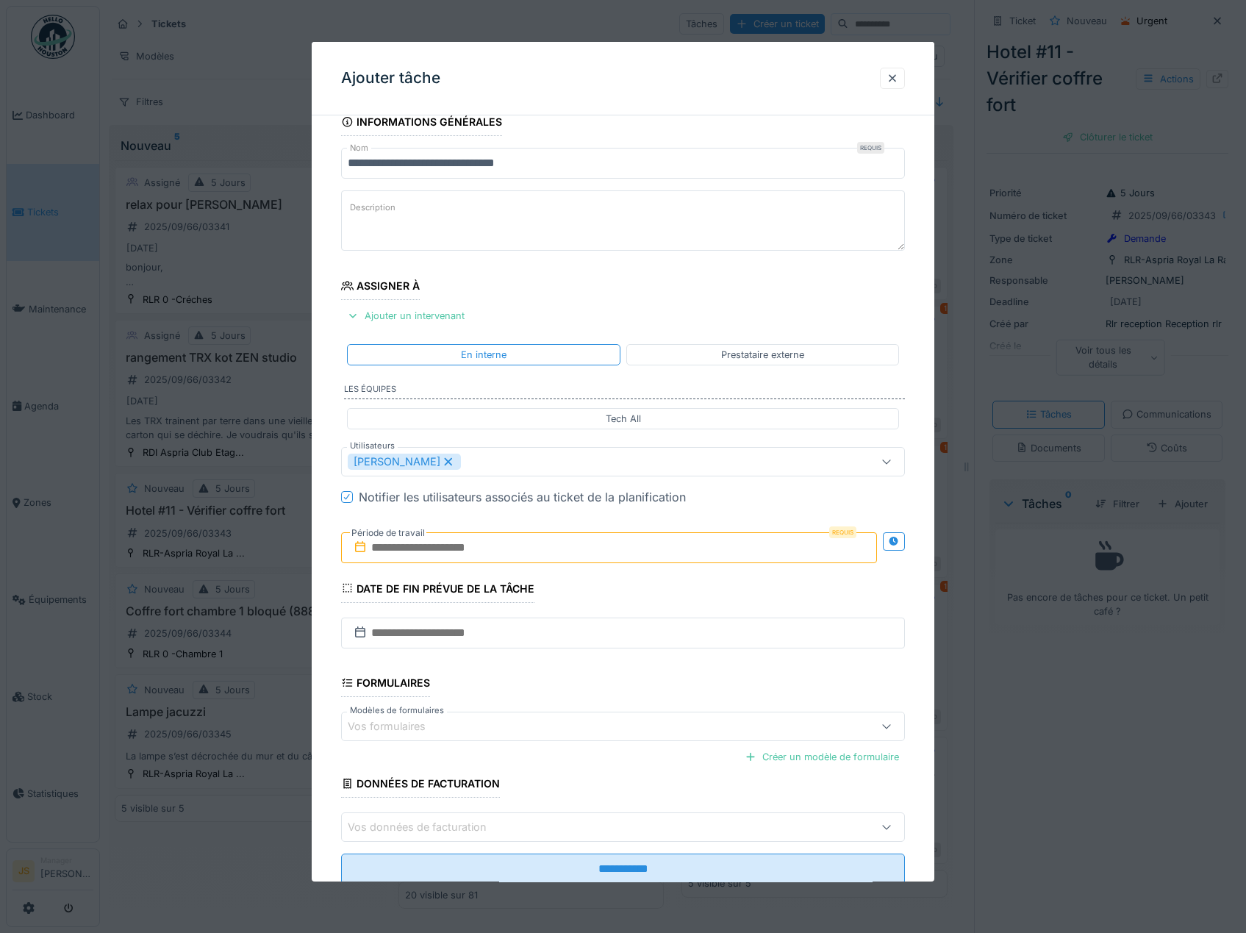
click at [334, 683] on div "**********" at bounding box center [623, 516] width 623 height 817
click at [448, 552] on input "text" at bounding box center [609, 547] width 536 height 31
click at [610, 644] on div "4" at bounding box center [611, 643] width 20 height 21
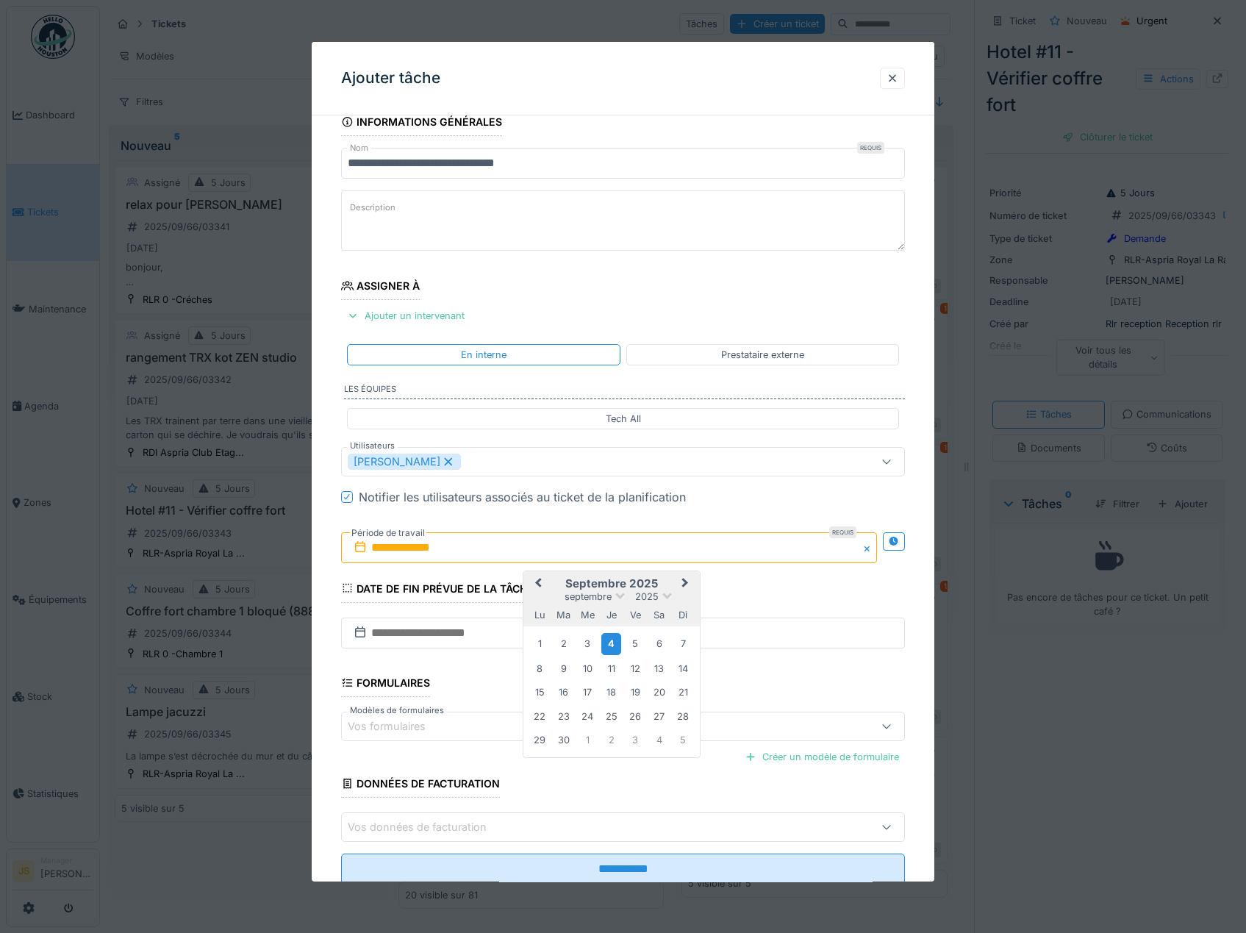
click at [611, 645] on div "4" at bounding box center [611, 643] width 20 height 21
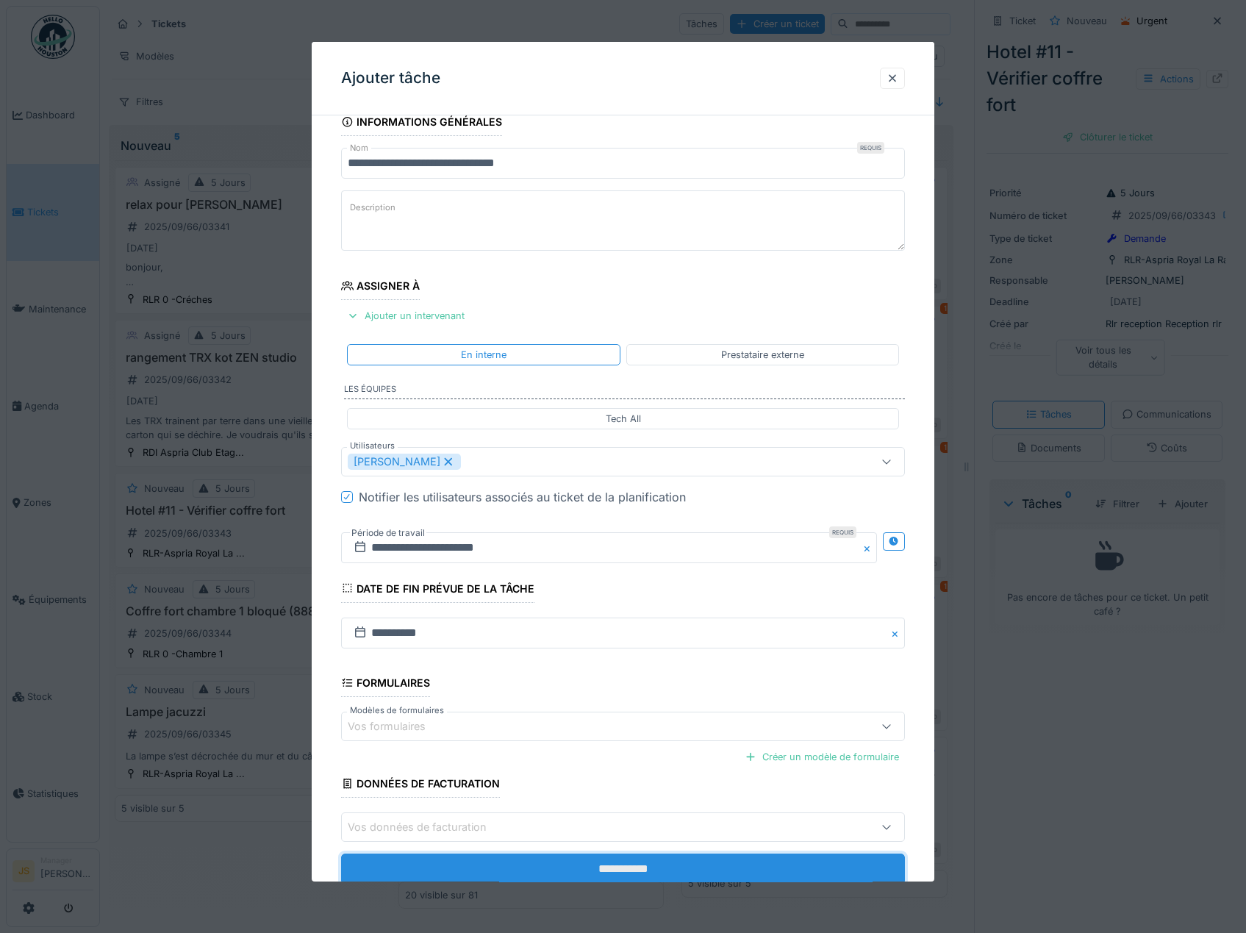
click at [678, 863] on input "**********" at bounding box center [623, 868] width 564 height 31
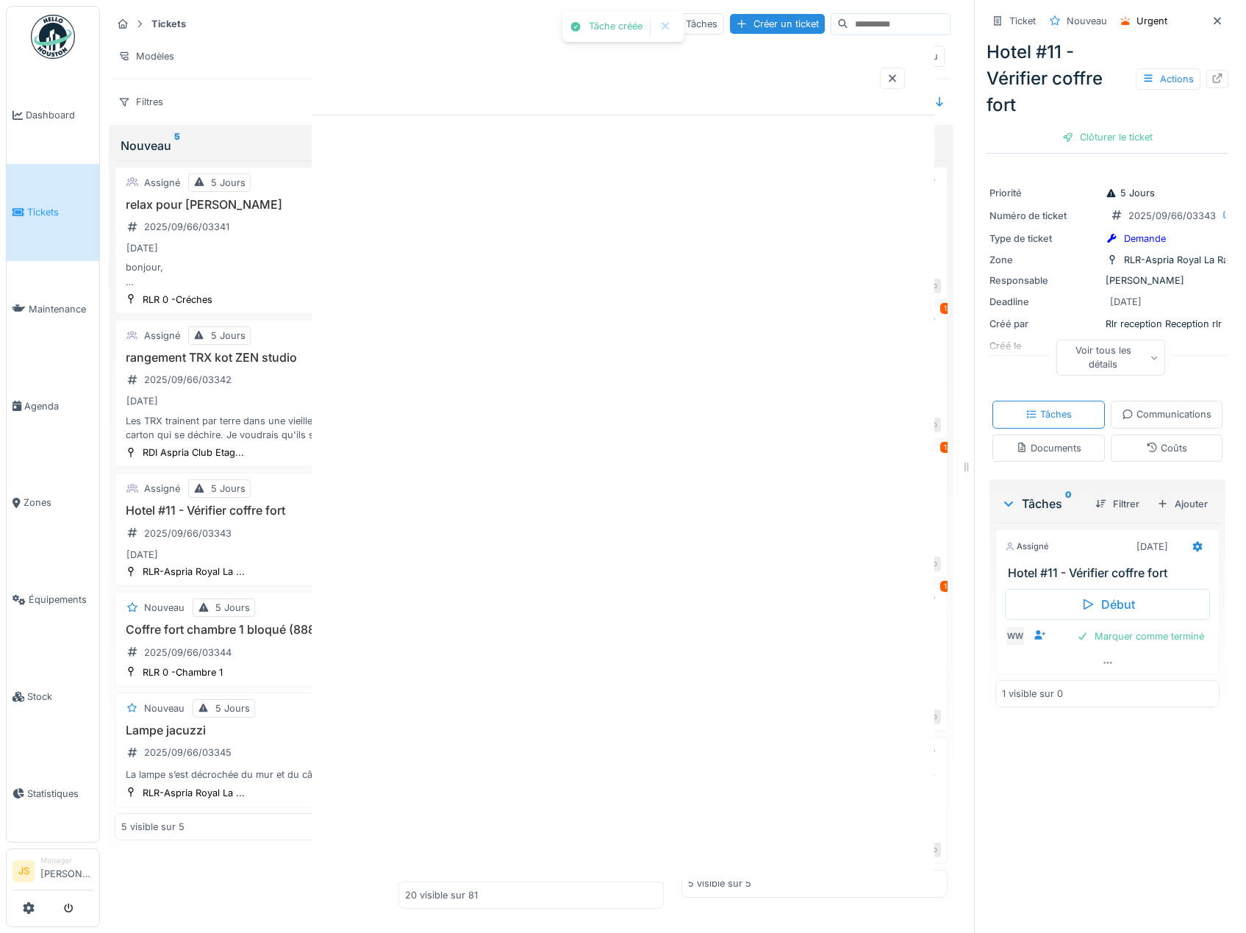
scroll to position [0, 0]
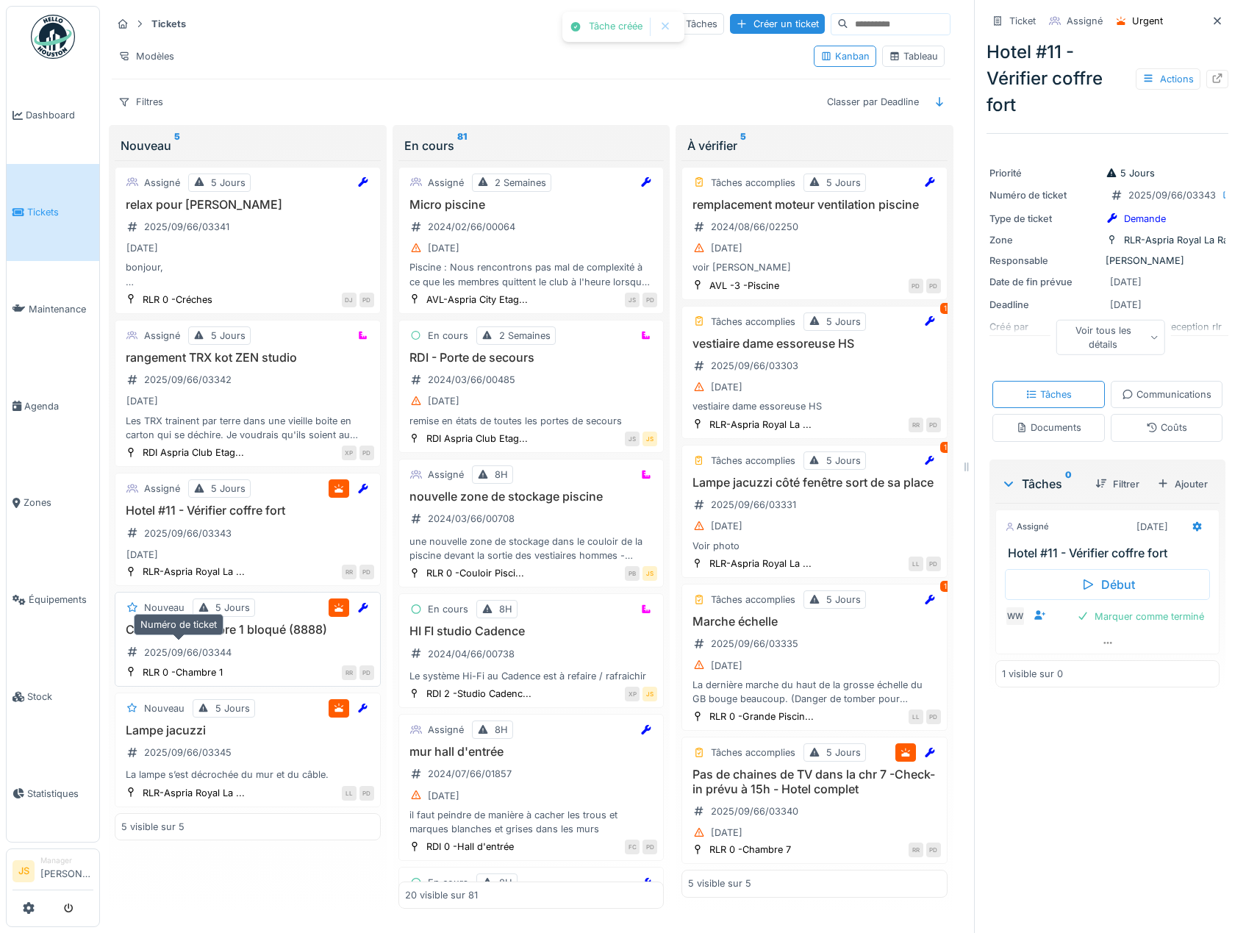
click at [226, 640] on div "2025/09/66/03344" at bounding box center [178, 652] width 115 height 24
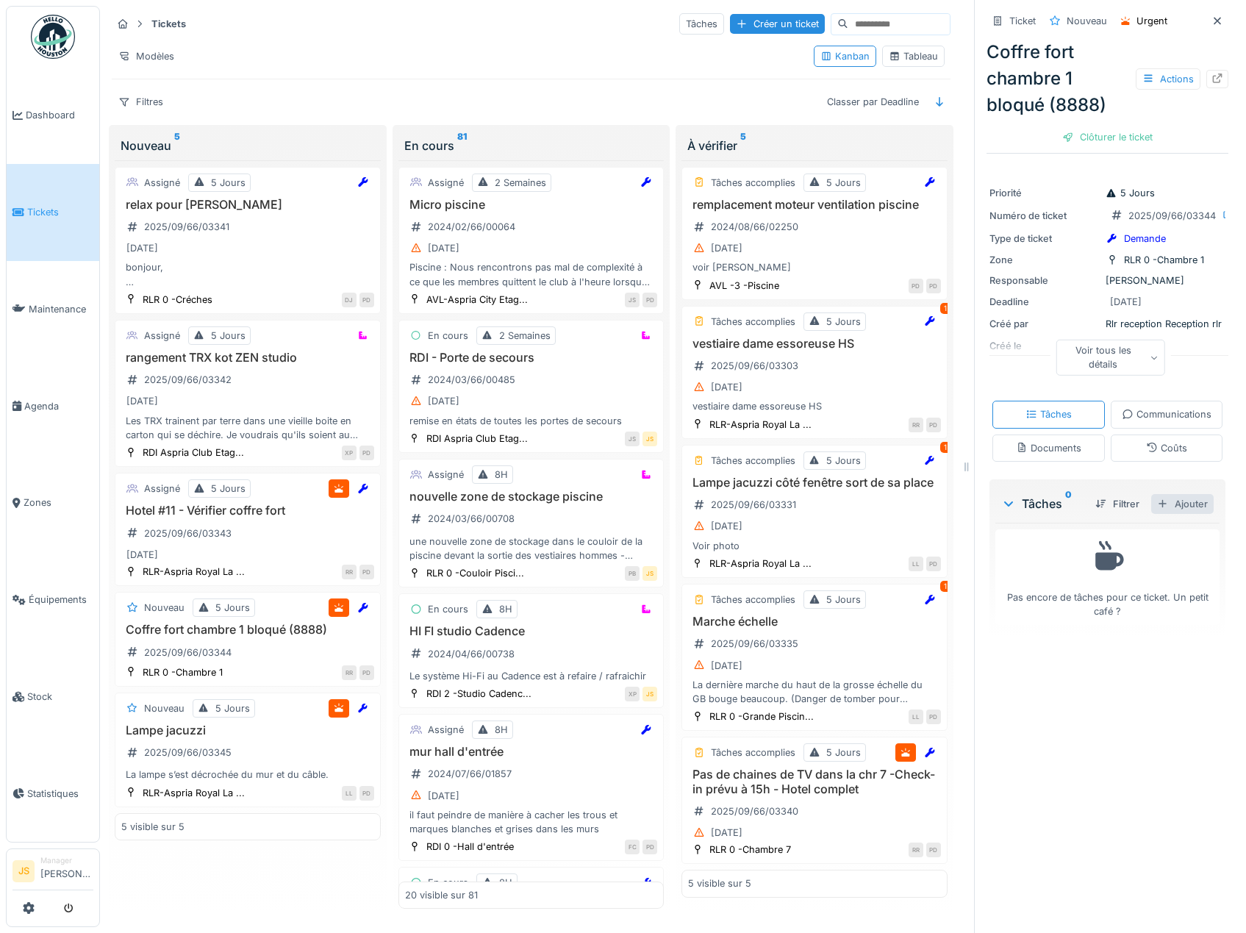
click at [1174, 514] on div "Ajouter" at bounding box center [1182, 504] width 62 height 20
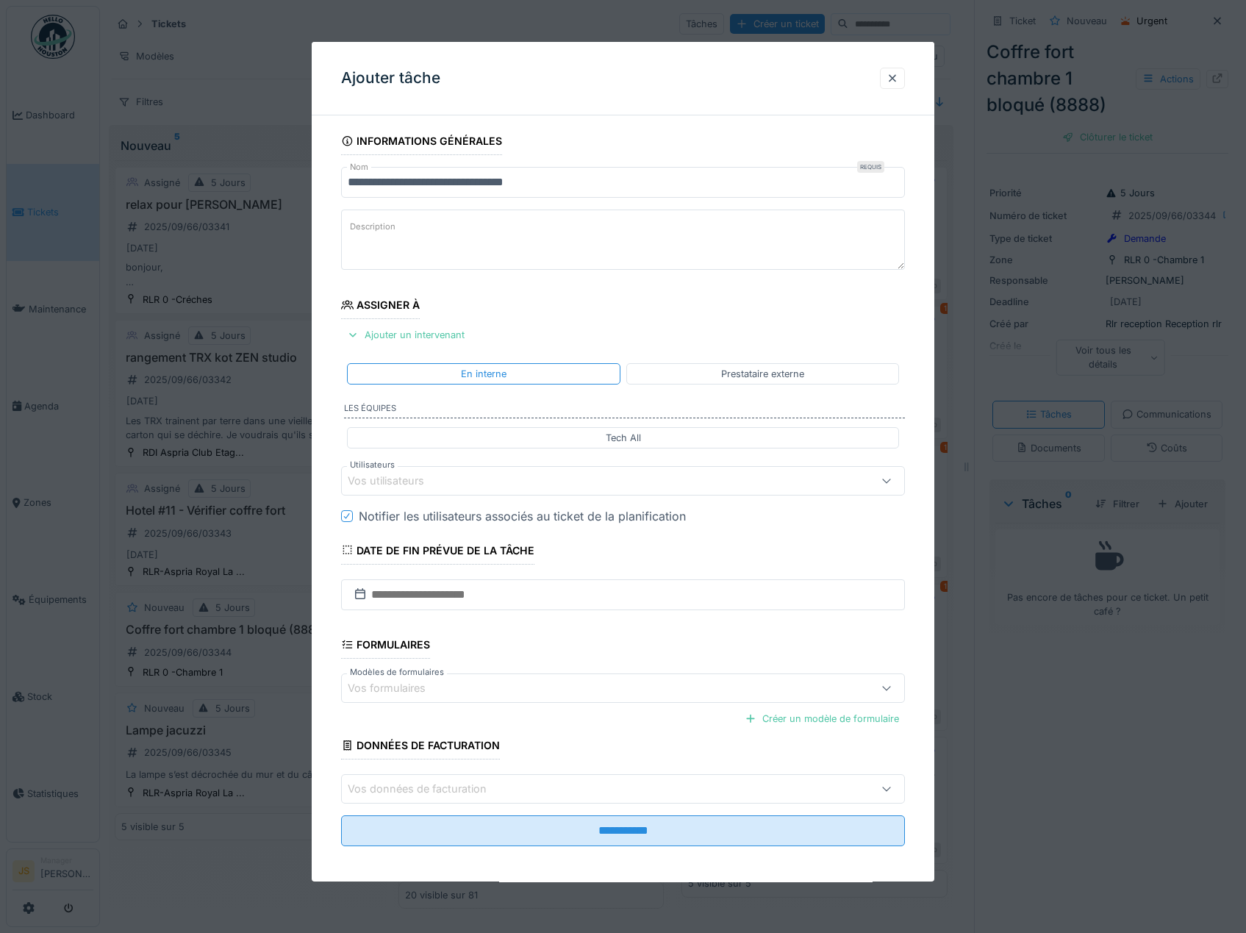
click at [366, 481] on div "Vos utilisateurs" at bounding box center [396, 480] width 97 height 16
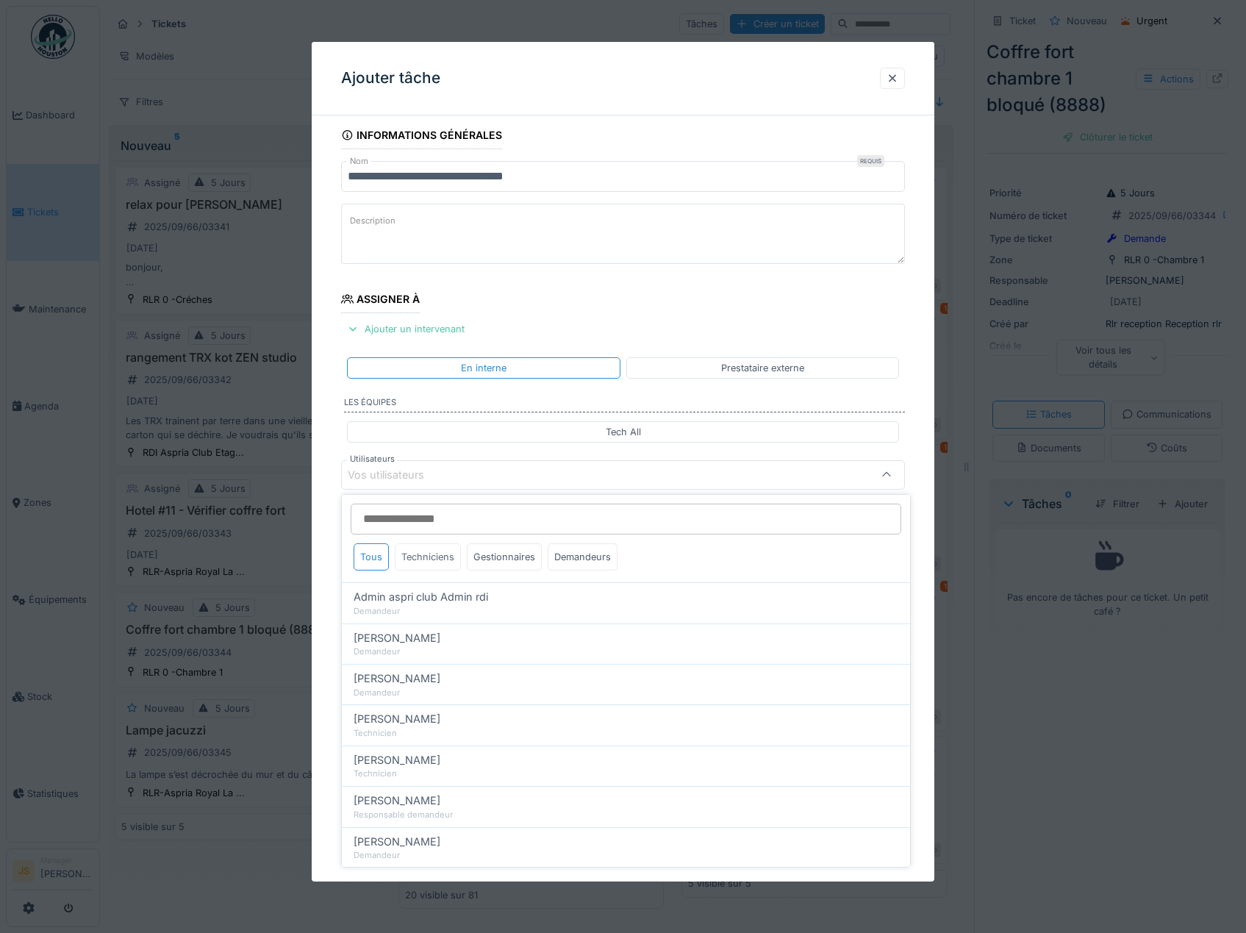
click at [423, 556] on div "Techniciens" at bounding box center [428, 556] width 66 height 27
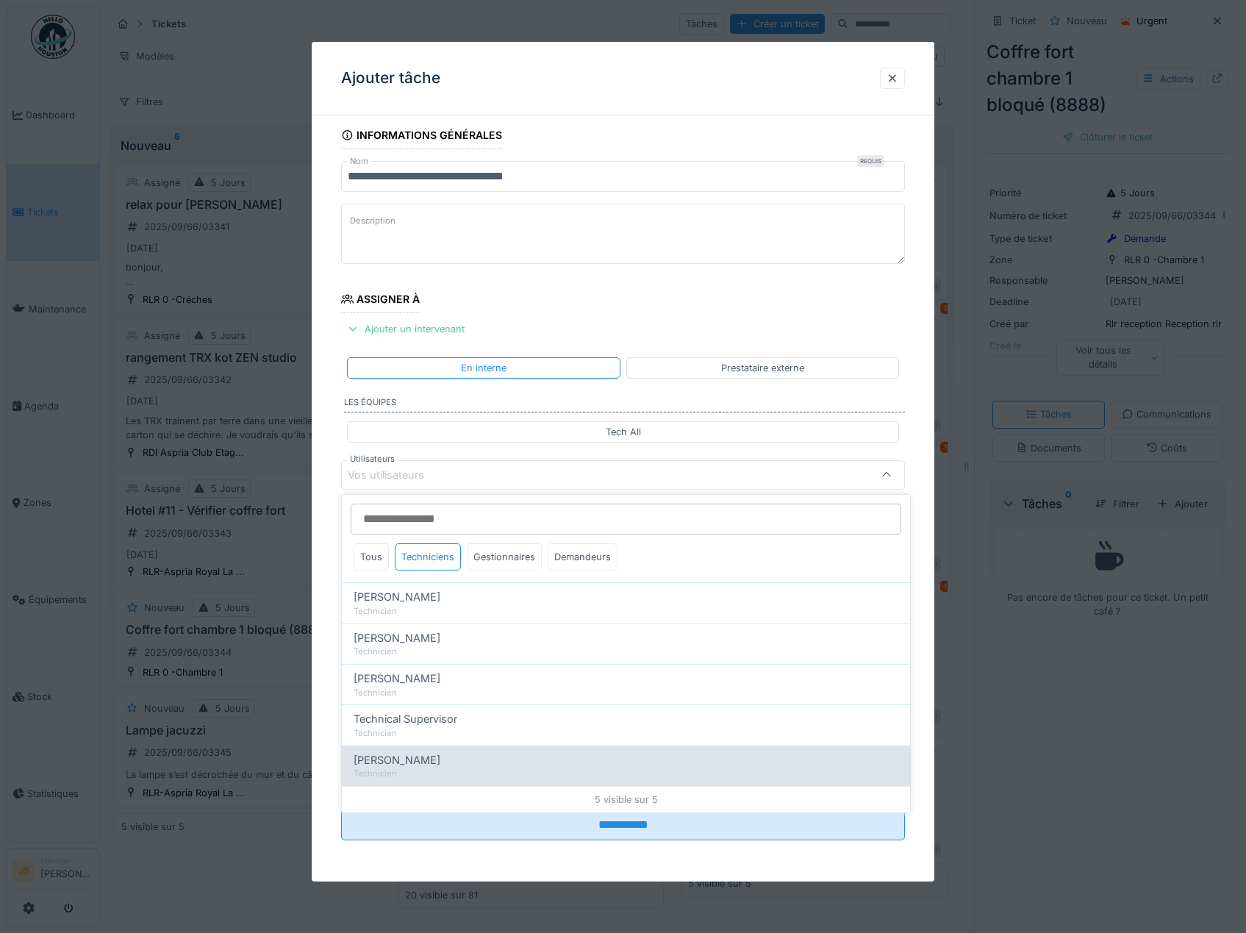
click at [427, 761] on span "Wojciech Wierozebski" at bounding box center [396, 760] width 87 height 16
type input "****"
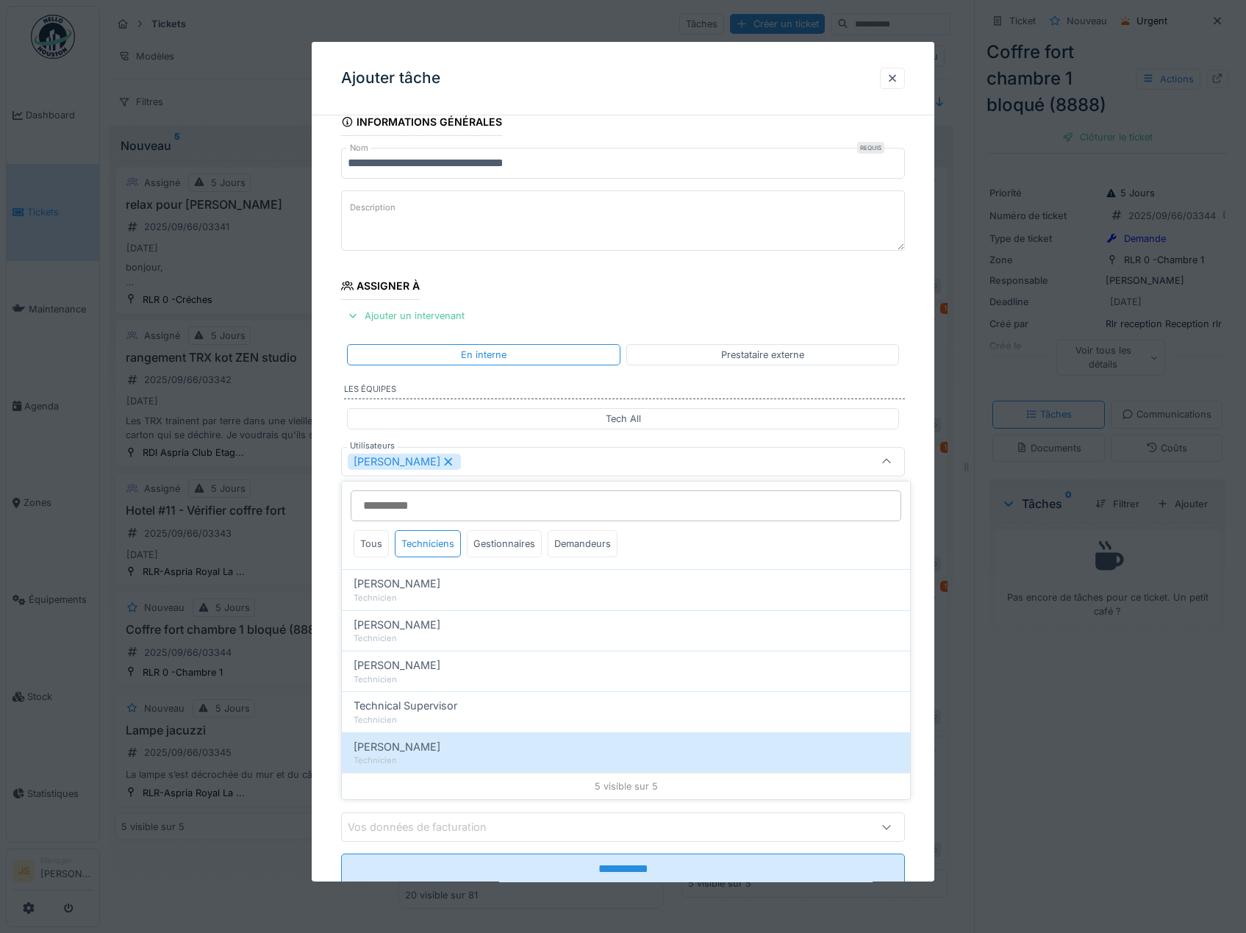
click at [329, 719] on div "**********" at bounding box center [623, 516] width 623 height 817
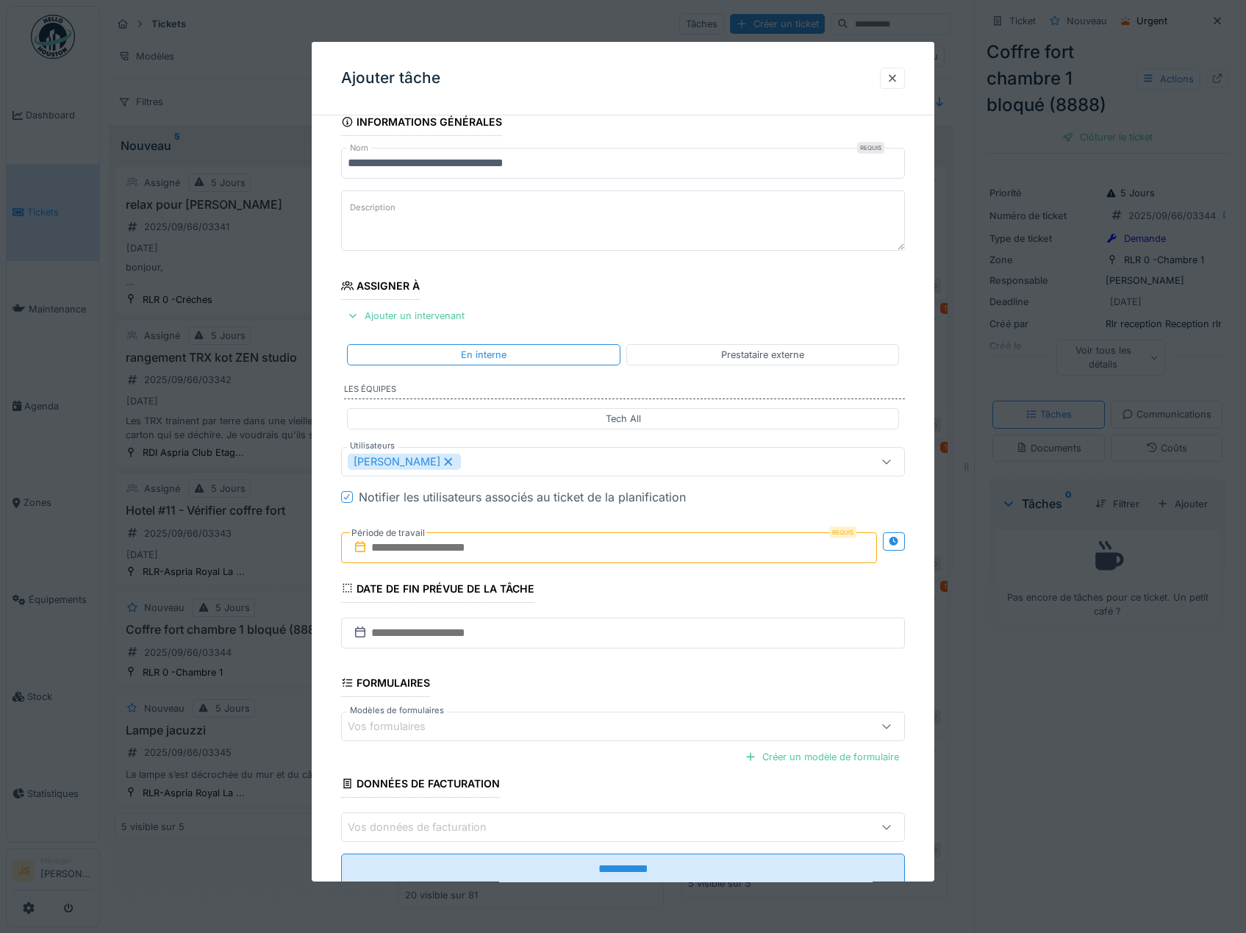
click at [481, 547] on input "text" at bounding box center [609, 547] width 536 height 31
click at [619, 640] on div "4" at bounding box center [611, 643] width 20 height 21
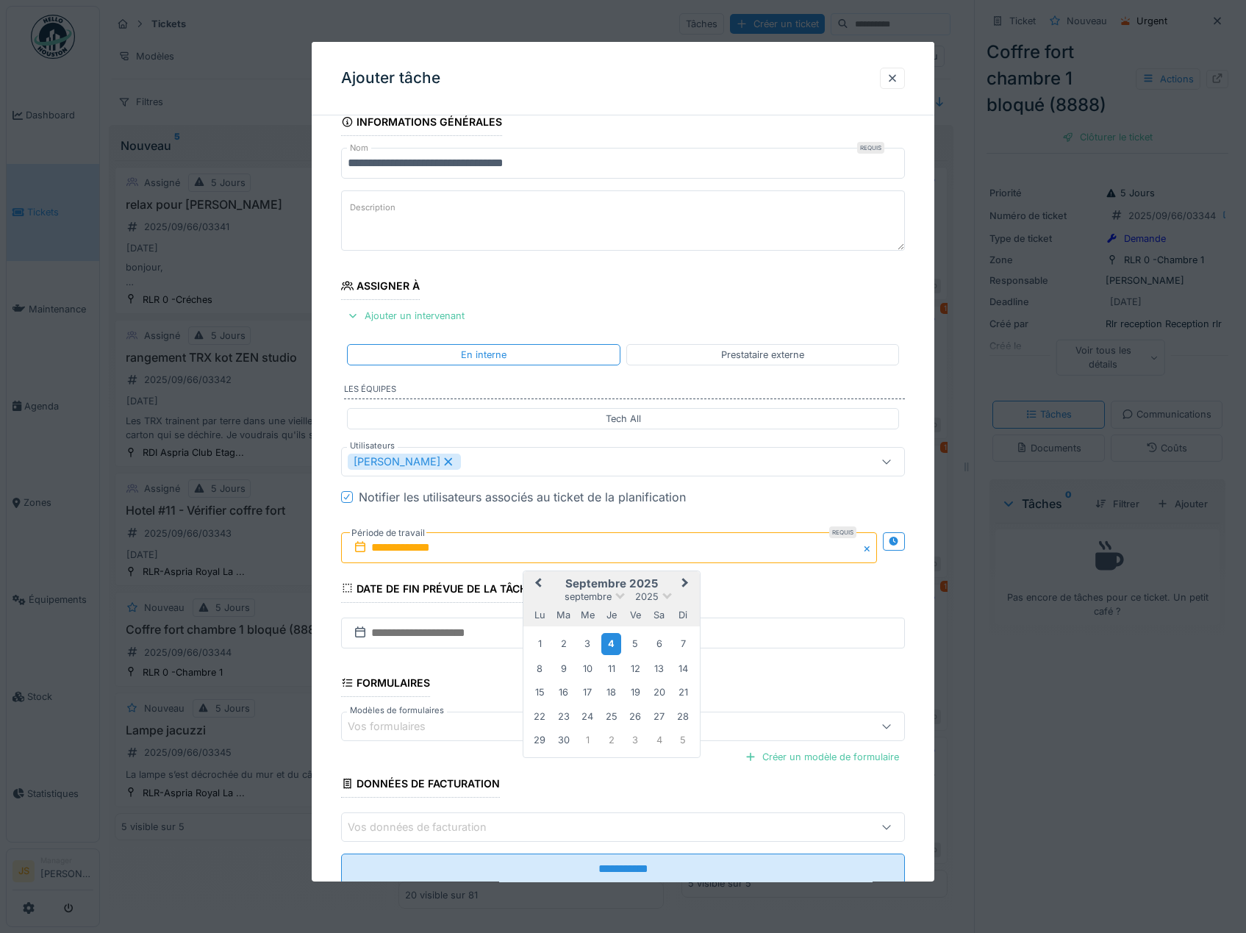
click at [619, 641] on div "4" at bounding box center [611, 643] width 20 height 21
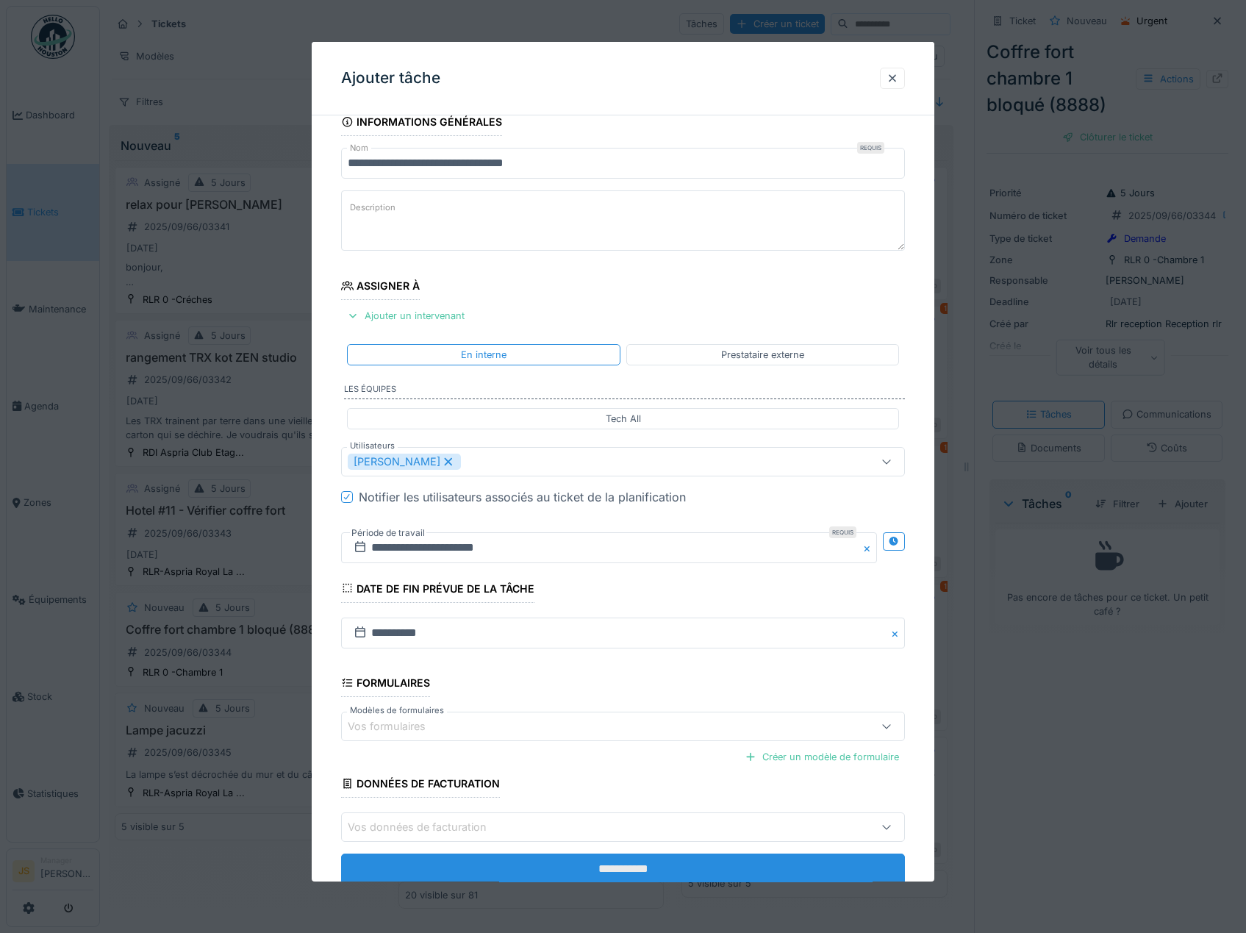
click at [630, 864] on input "**********" at bounding box center [623, 868] width 564 height 31
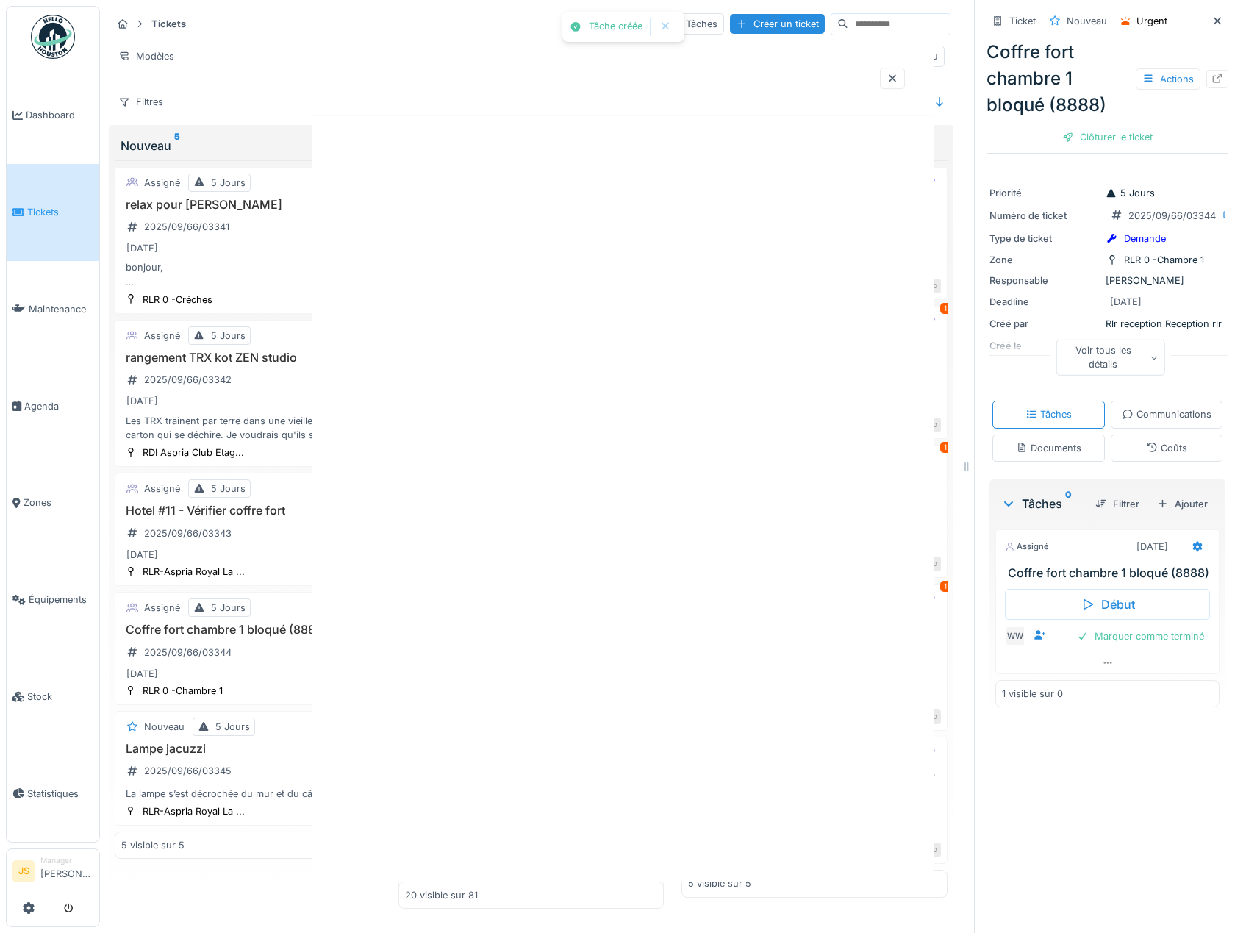
scroll to position [0, 0]
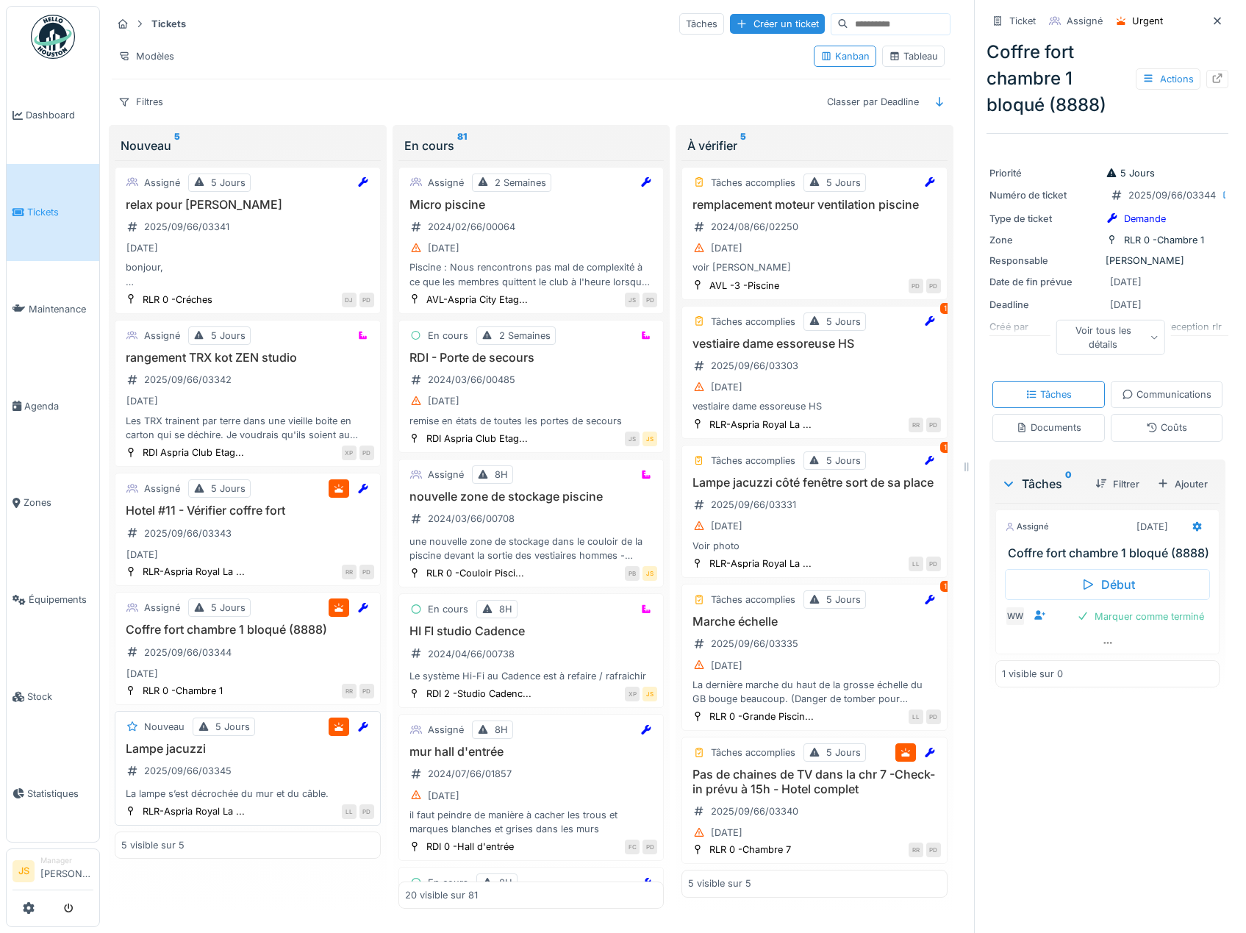
click at [196, 797] on div "La lampe s’est décrochée du mur et du câble." at bounding box center [247, 793] width 253 height 14
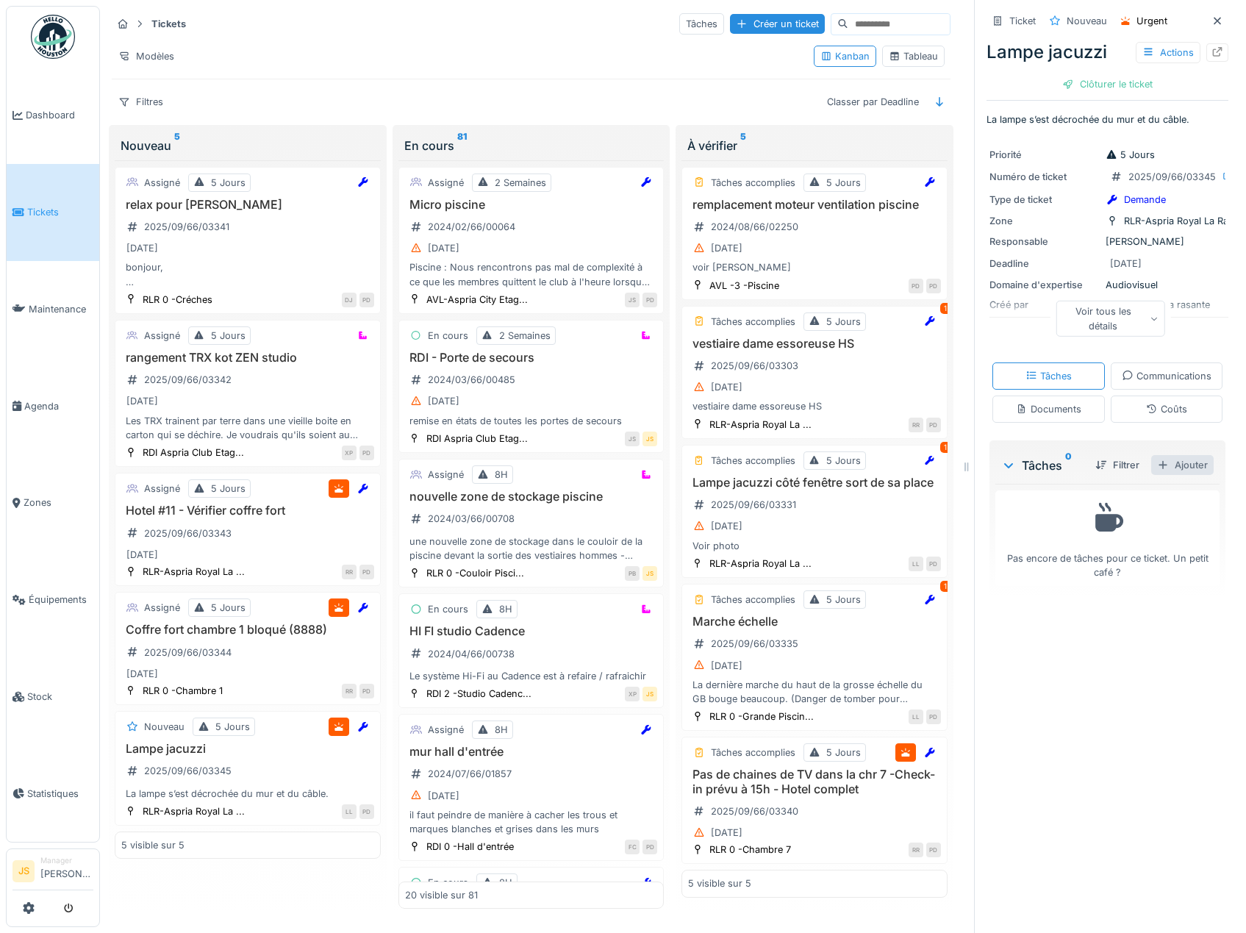
click at [1164, 475] on div "Ajouter" at bounding box center [1182, 465] width 62 height 20
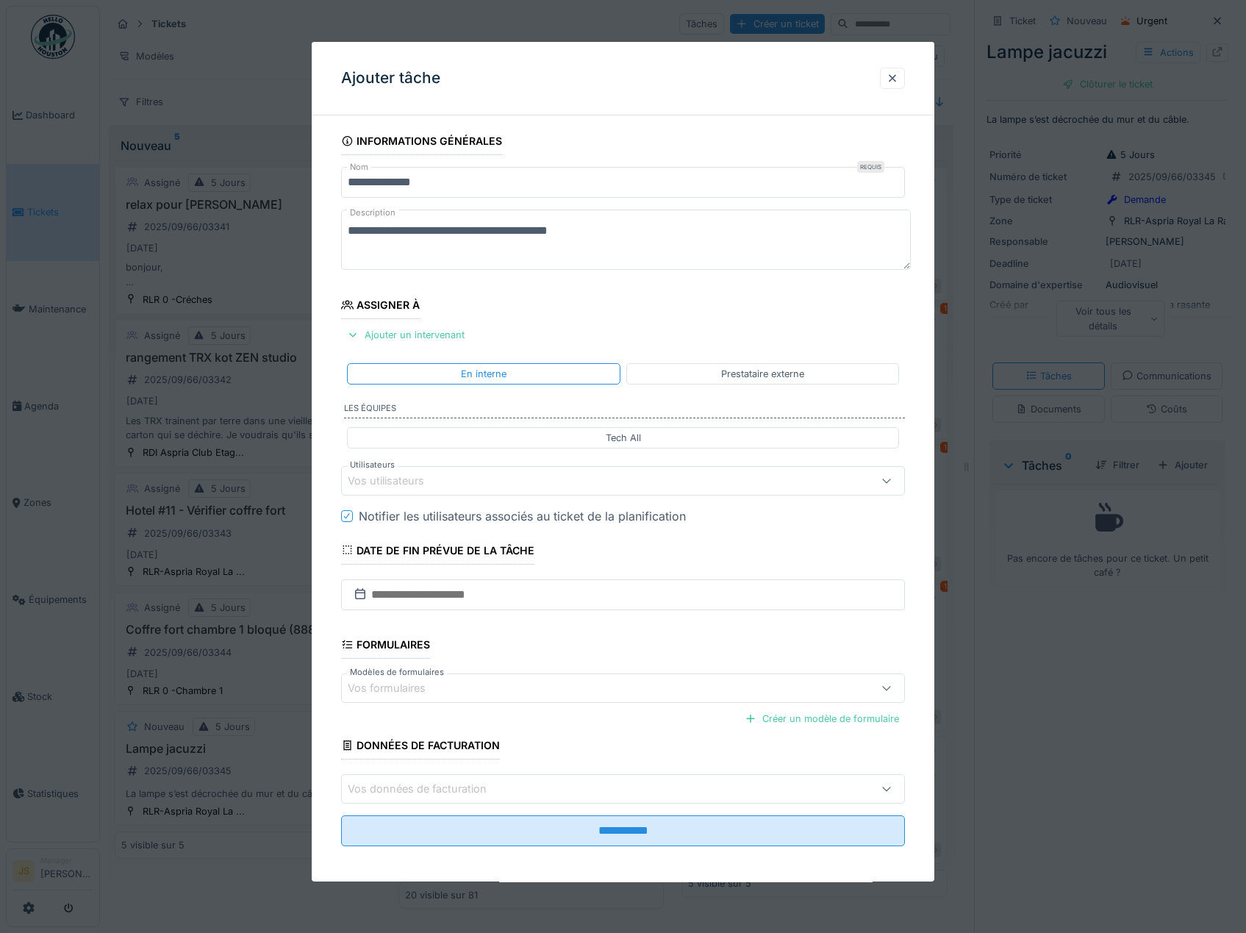
click at [403, 479] on div "Vos utilisateurs" at bounding box center [396, 480] width 97 height 16
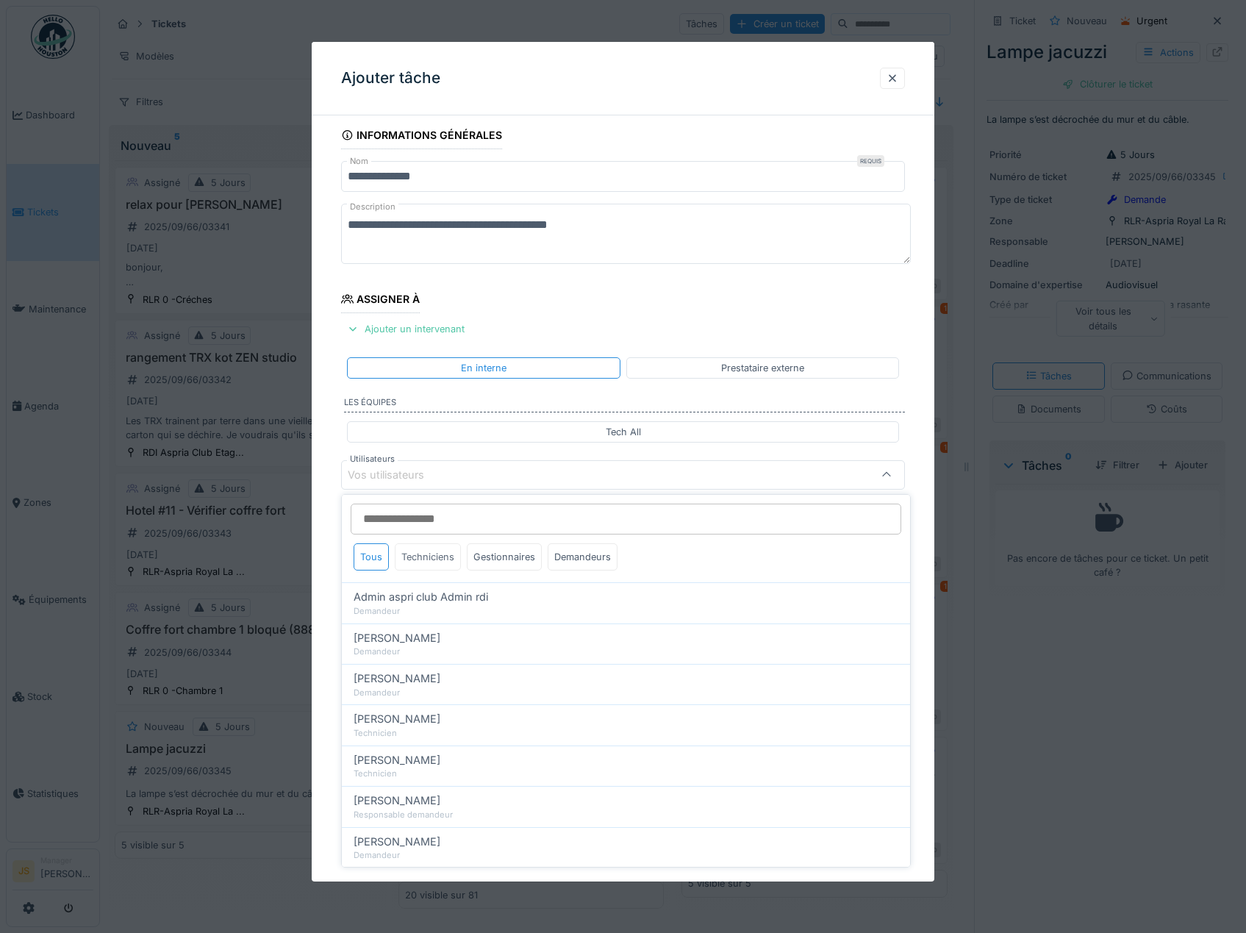
click at [428, 553] on div "Techniciens" at bounding box center [428, 556] width 66 height 27
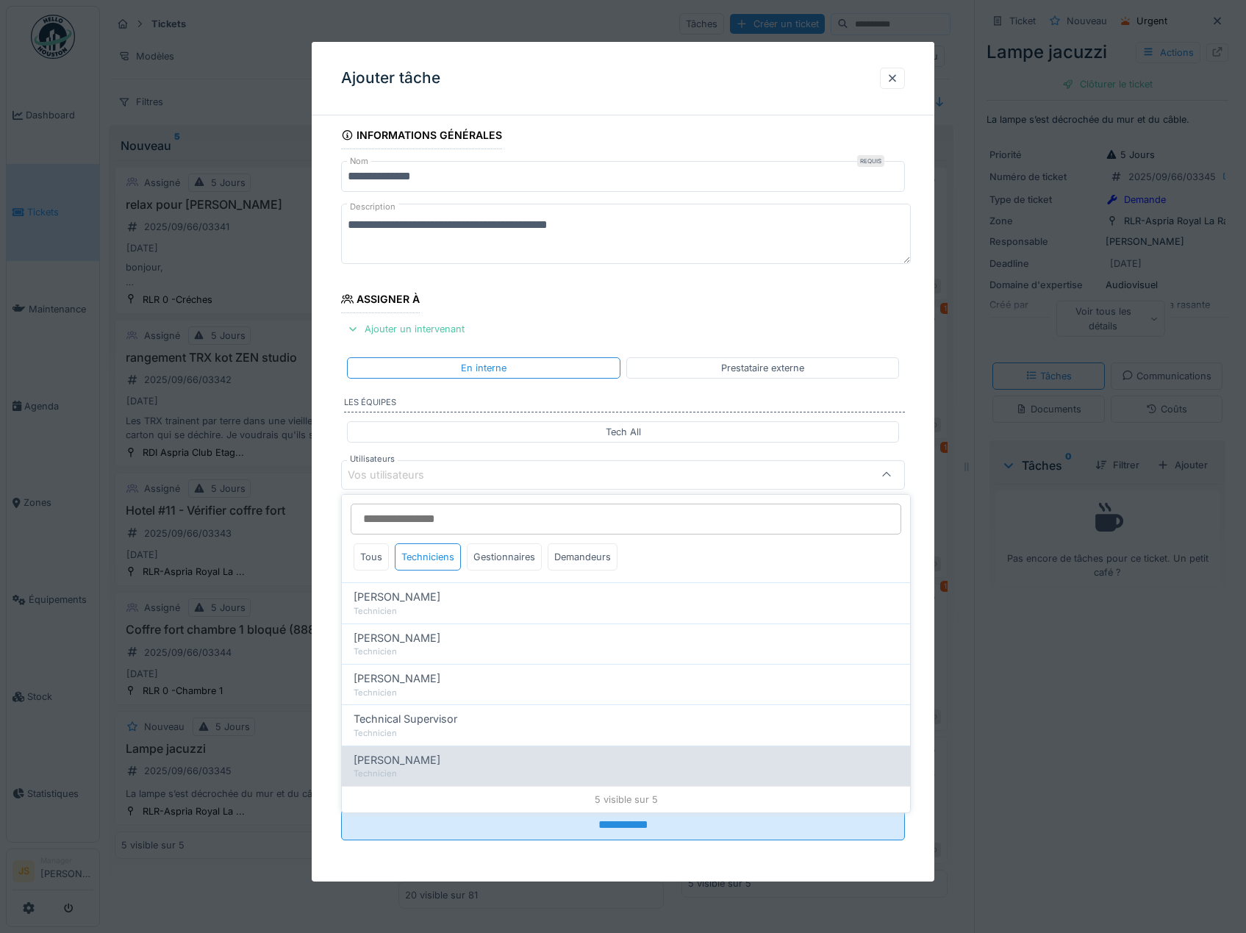
click at [440, 763] on span "Wojciech Wierozebski" at bounding box center [396, 760] width 87 height 16
type input "****"
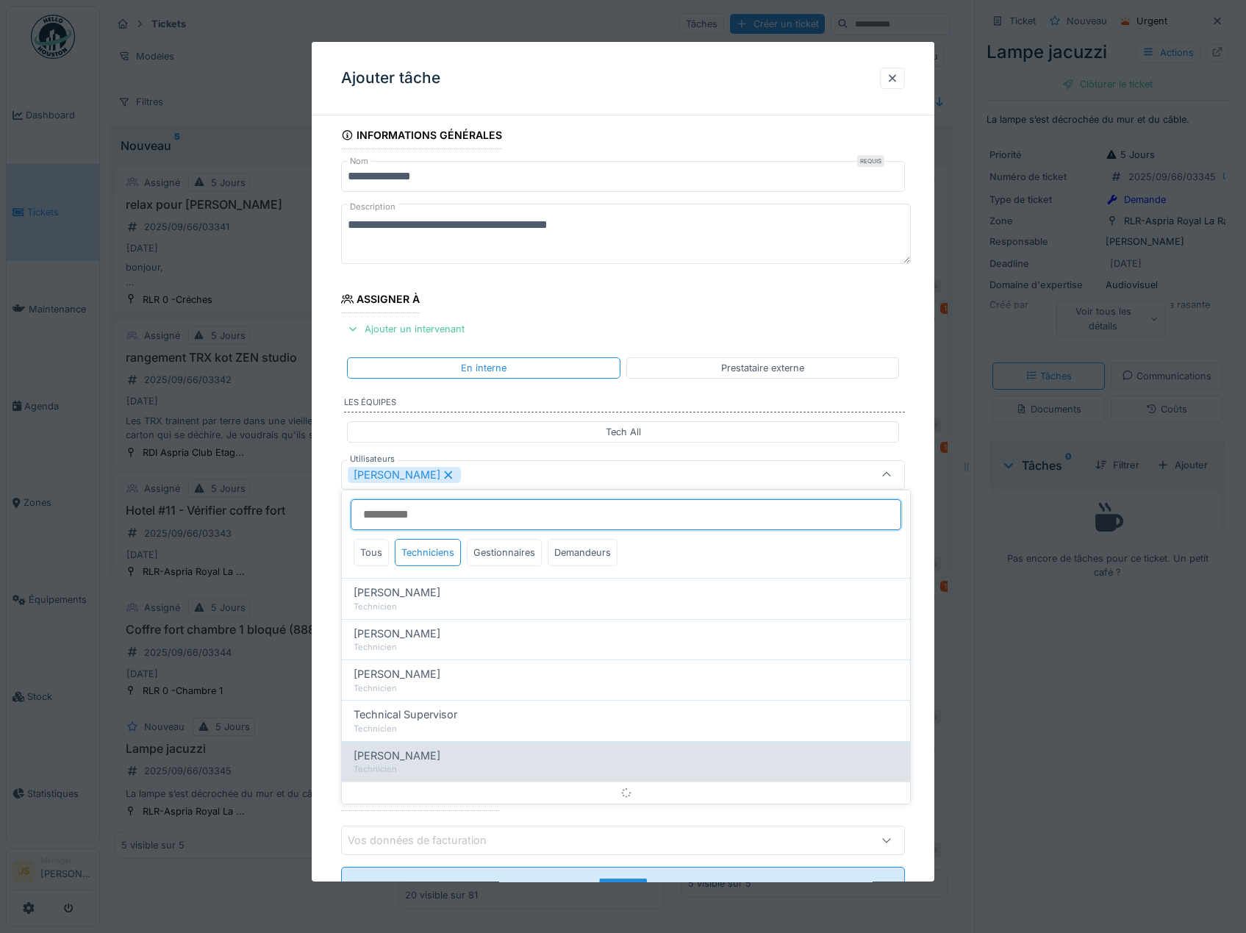
scroll to position [19, 0]
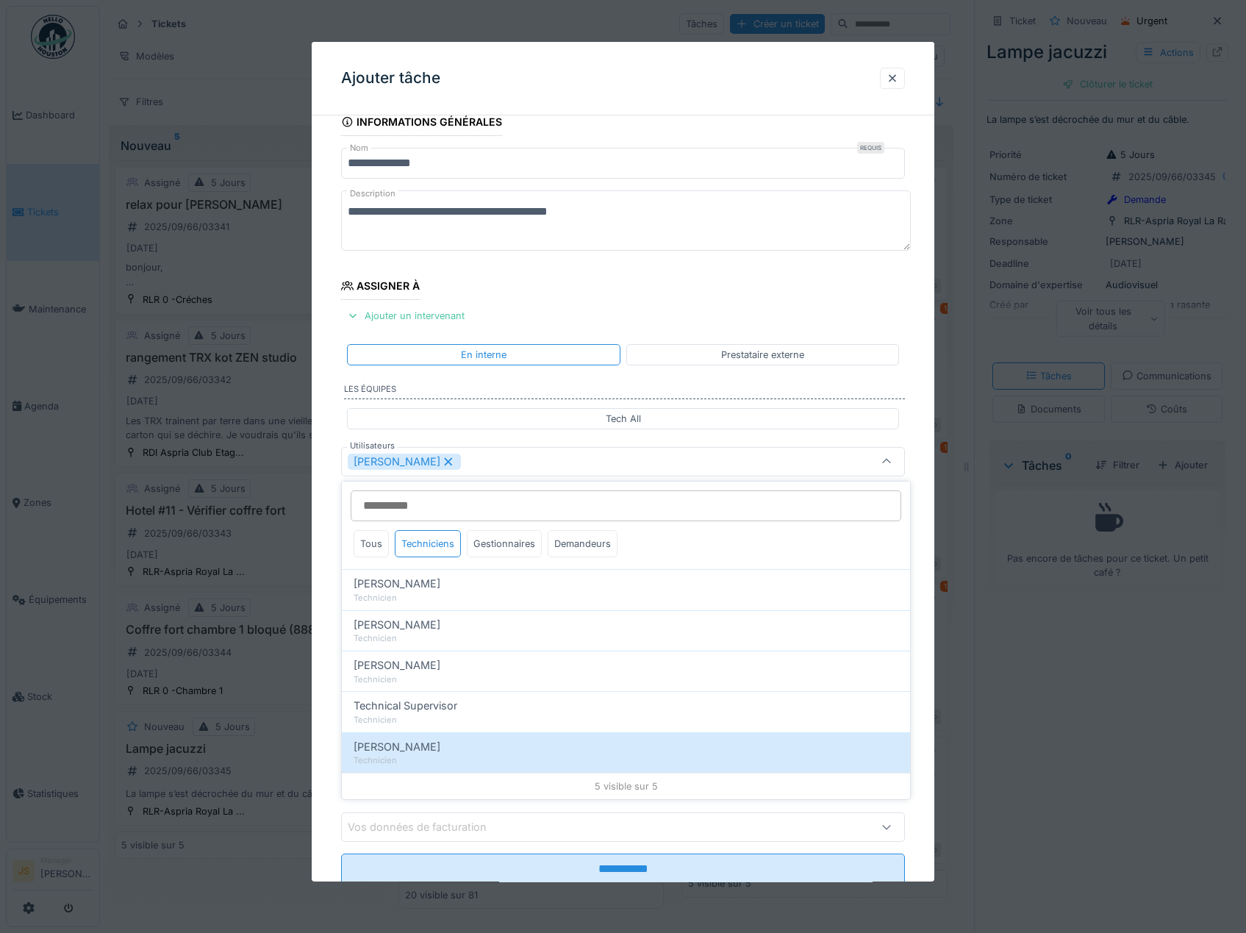
click at [326, 733] on div "**********" at bounding box center [623, 516] width 623 height 817
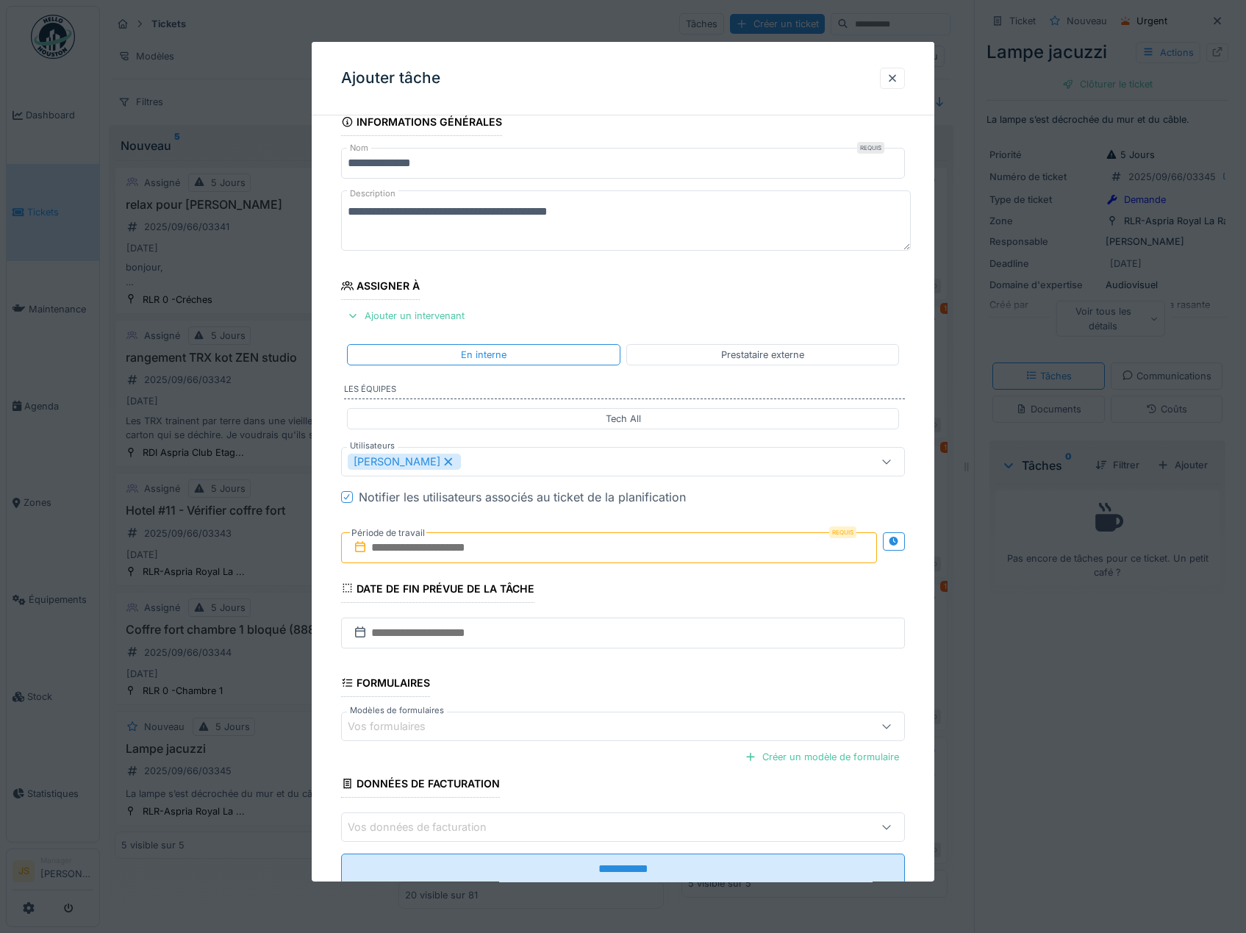
click at [451, 543] on input "text" at bounding box center [609, 547] width 536 height 31
click at [609, 643] on div "4" at bounding box center [611, 643] width 20 height 21
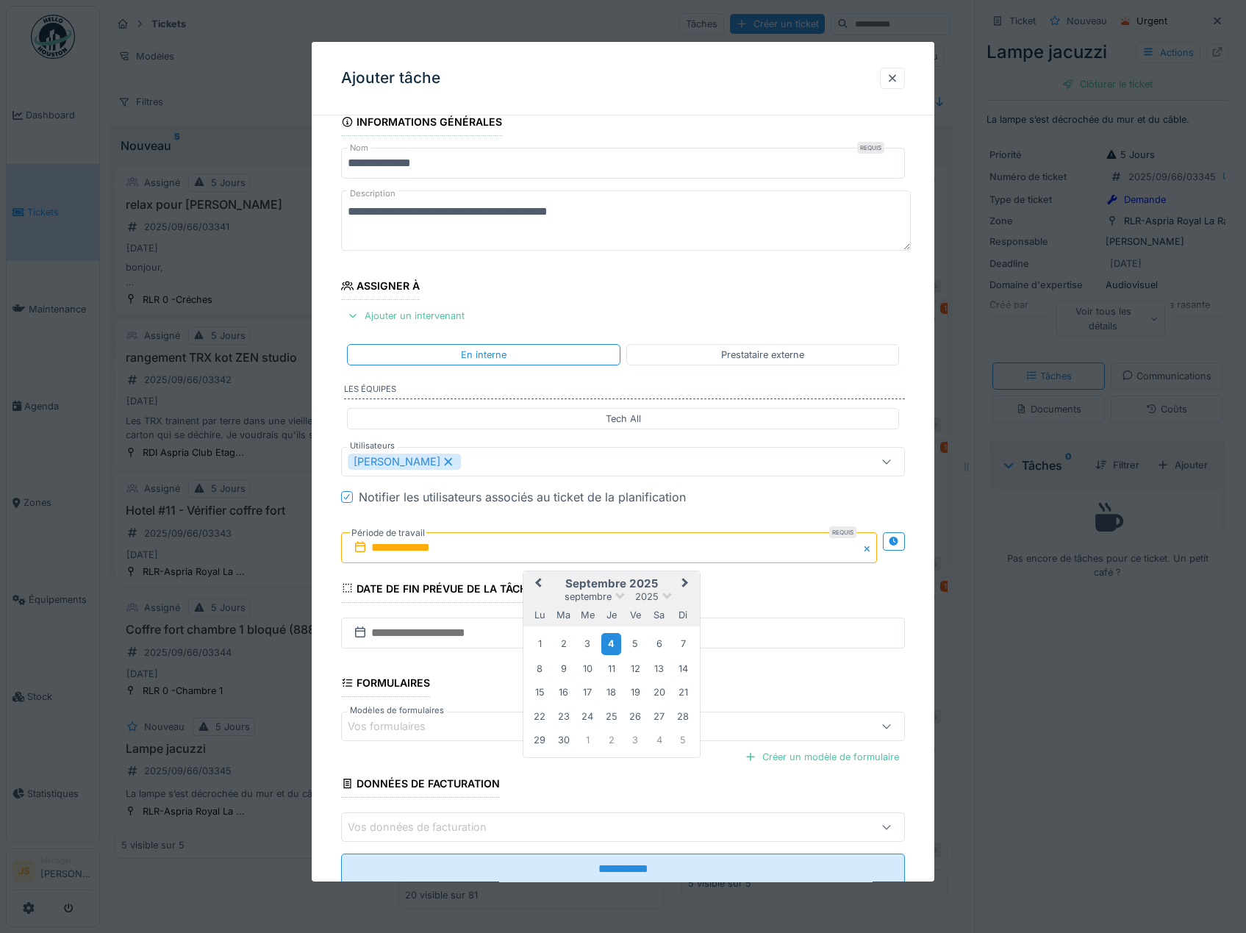
click at [610, 644] on div "4" at bounding box center [611, 643] width 20 height 21
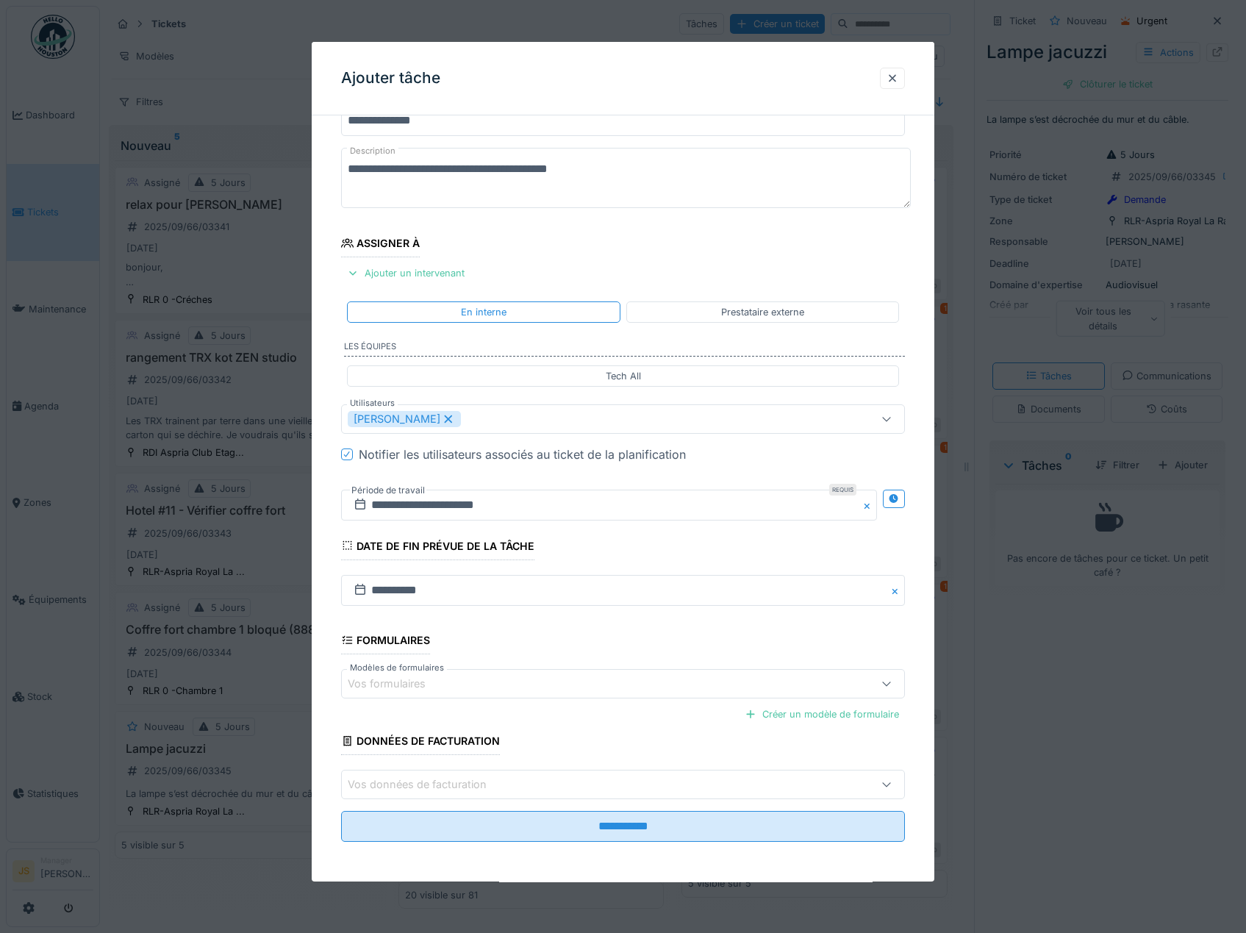
scroll to position [63, 0]
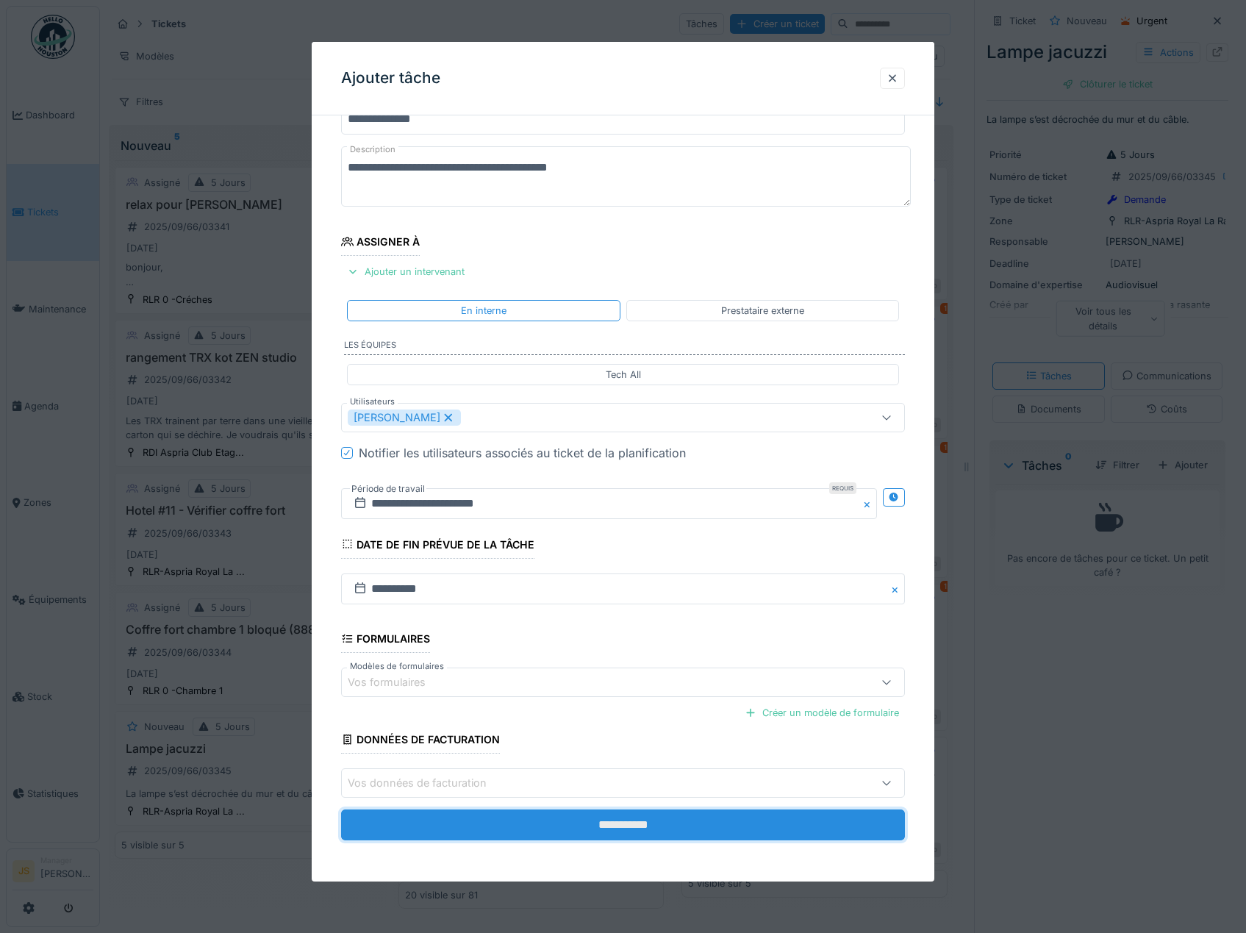
click at [688, 824] on input "**********" at bounding box center [623, 824] width 564 height 31
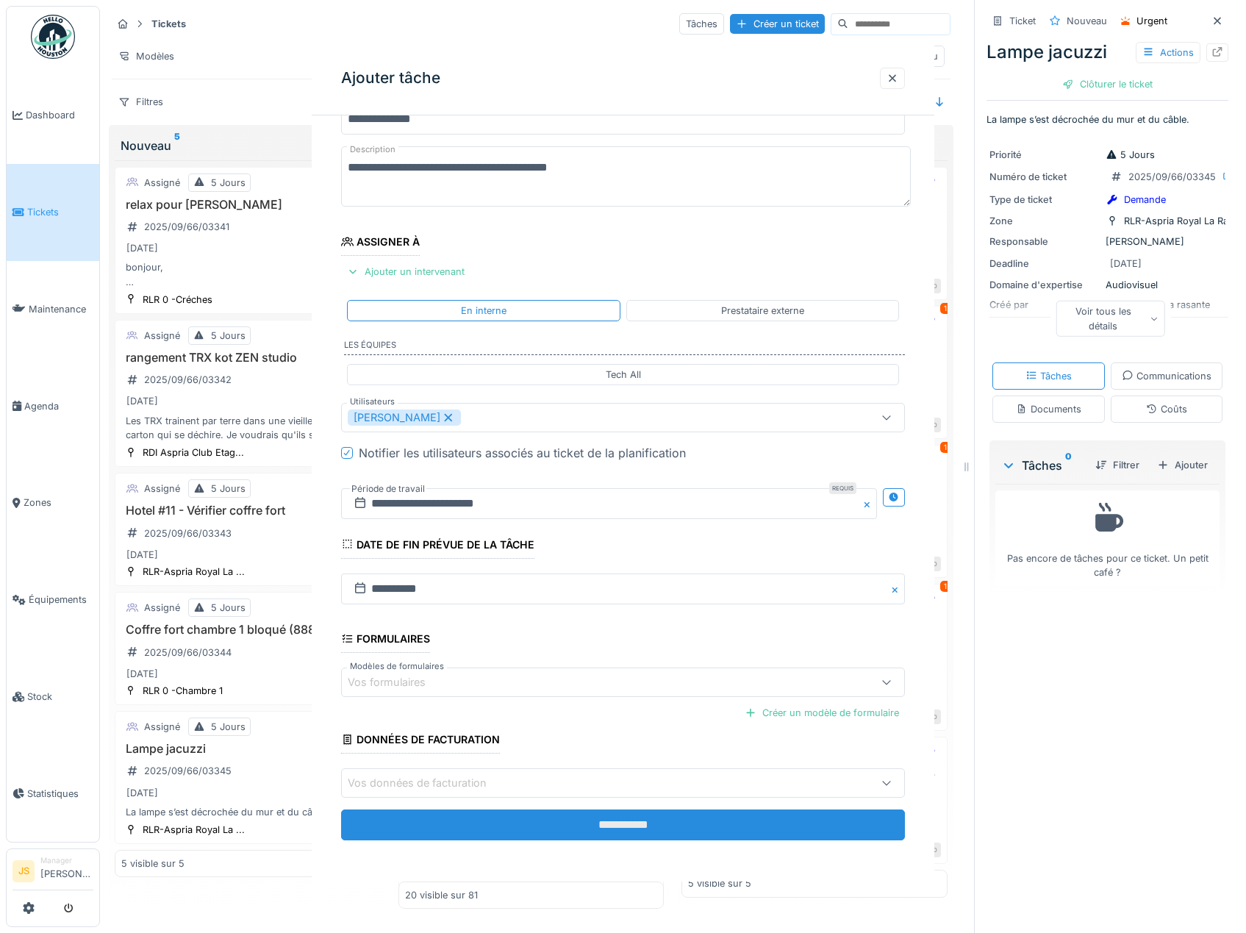
scroll to position [0, 0]
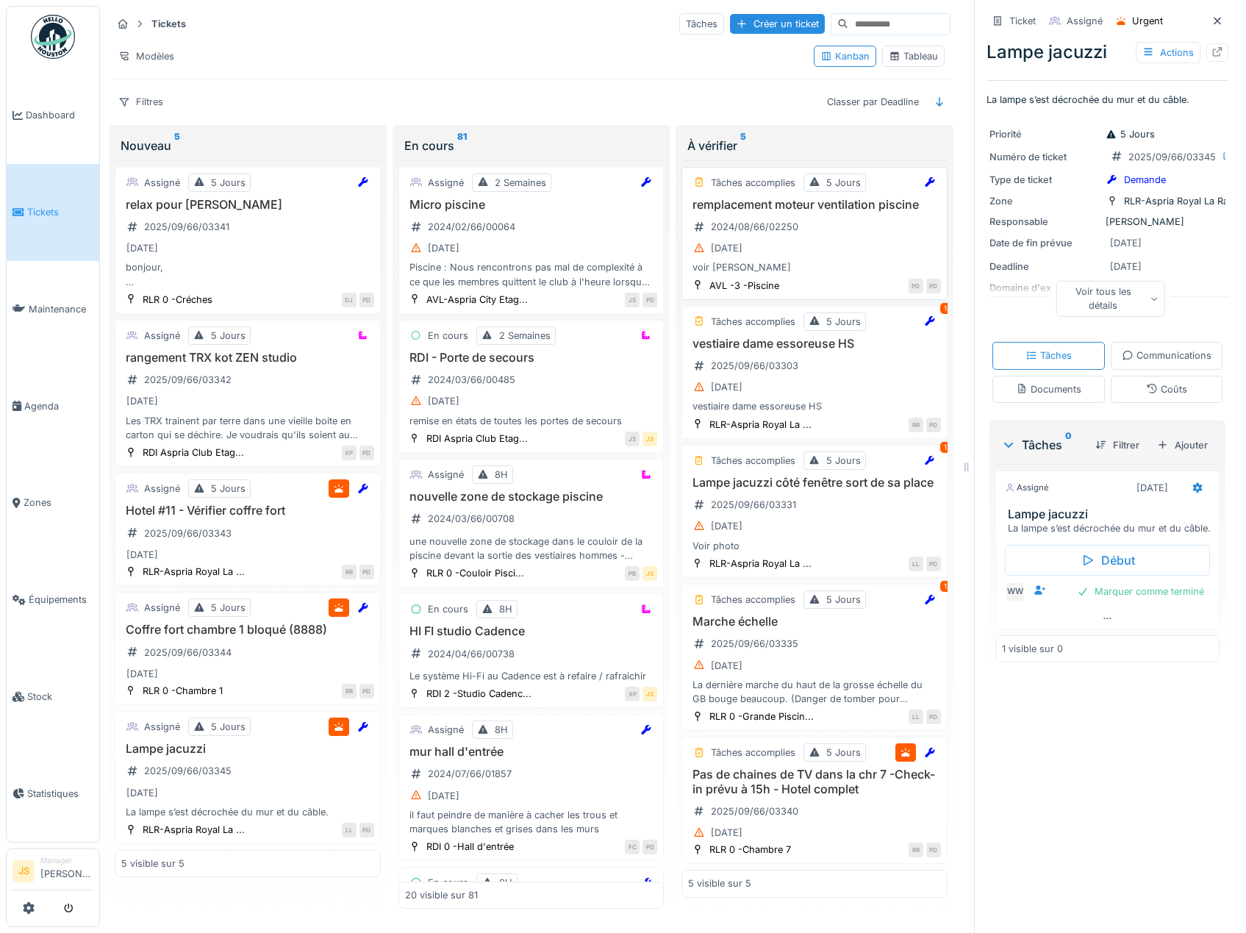
click at [750, 208] on h3 "remplacement moteur ventilation piscine" at bounding box center [814, 205] width 253 height 14
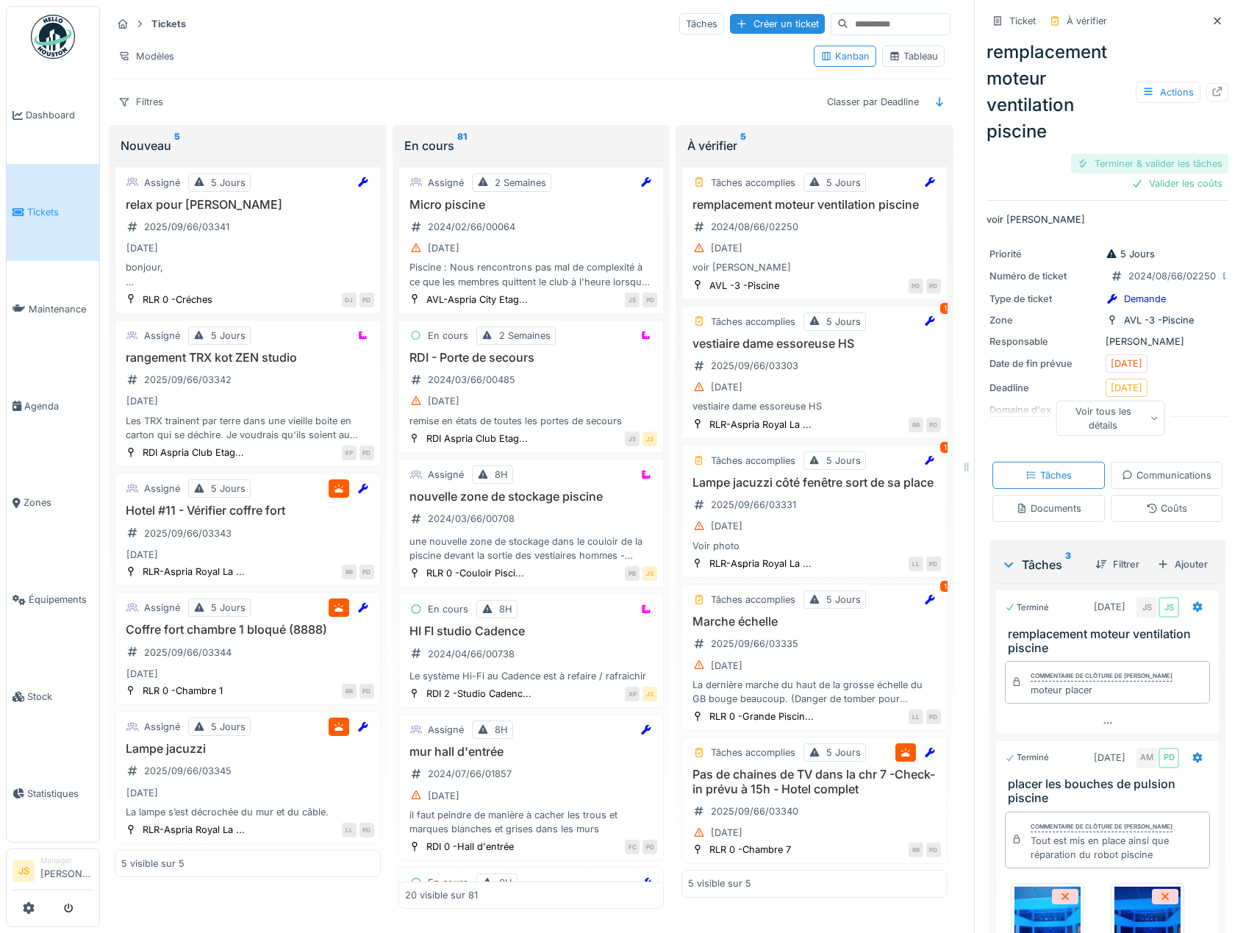
click at [1145, 162] on div "Terminer & valider les tâches" at bounding box center [1149, 164] width 157 height 20
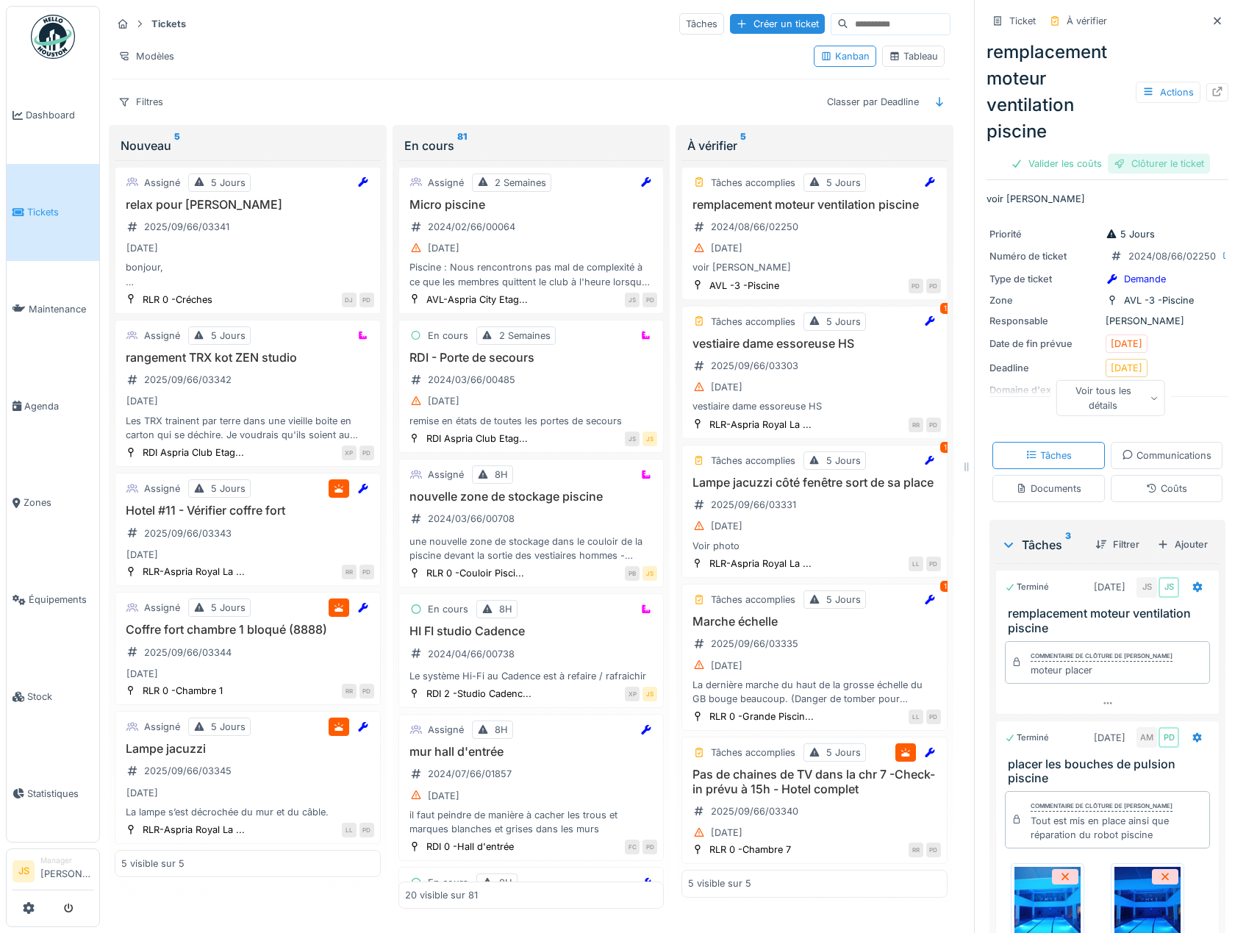
click at [1145, 162] on div "Clôturer le ticket" at bounding box center [1158, 164] width 102 height 20
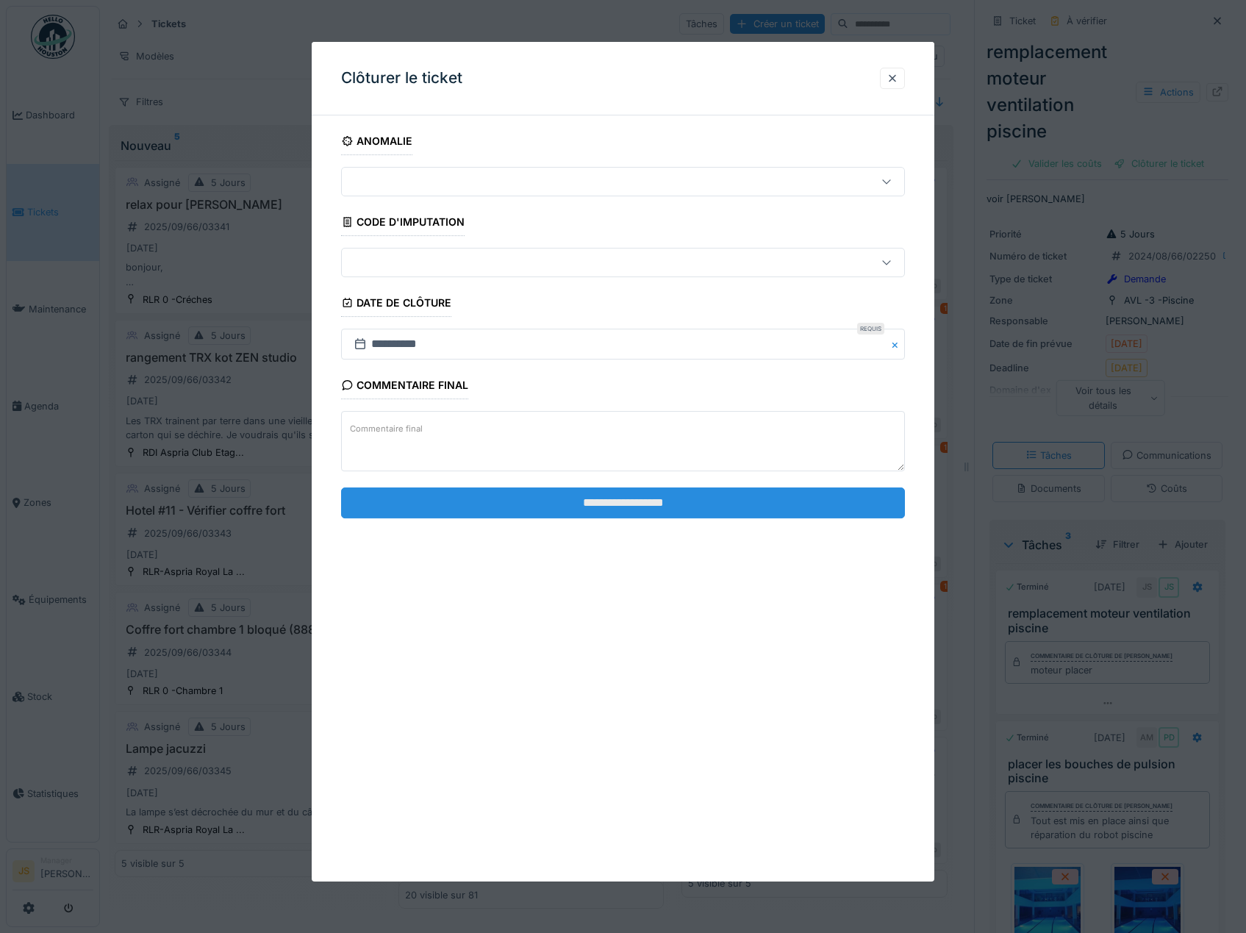
click at [691, 504] on input "**********" at bounding box center [623, 502] width 564 height 31
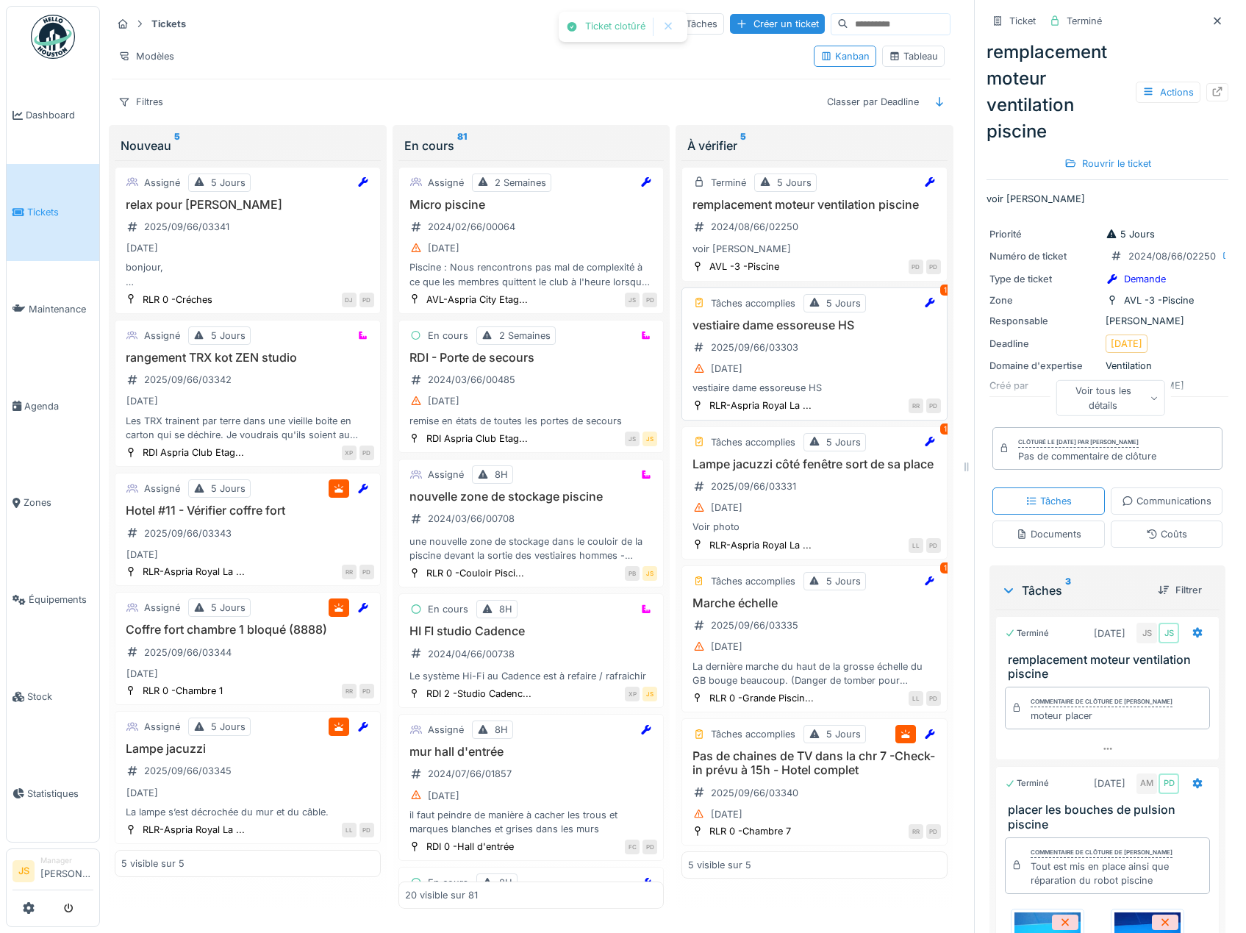
click at [732, 328] on h3 "vestiaire dame essoreuse HS" at bounding box center [814, 325] width 253 height 14
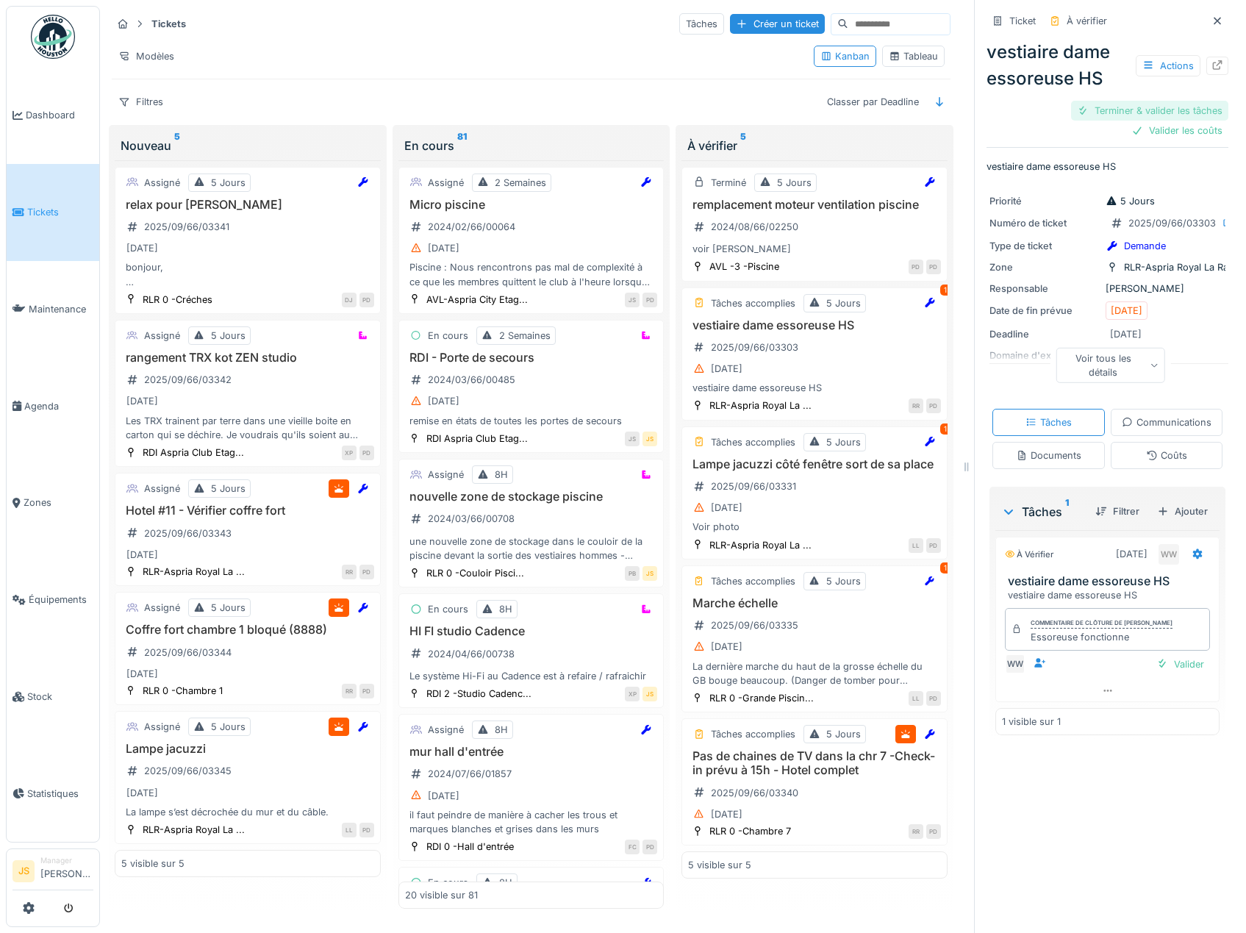
click at [1136, 115] on div "Terminer & valider les tâches" at bounding box center [1149, 111] width 157 height 20
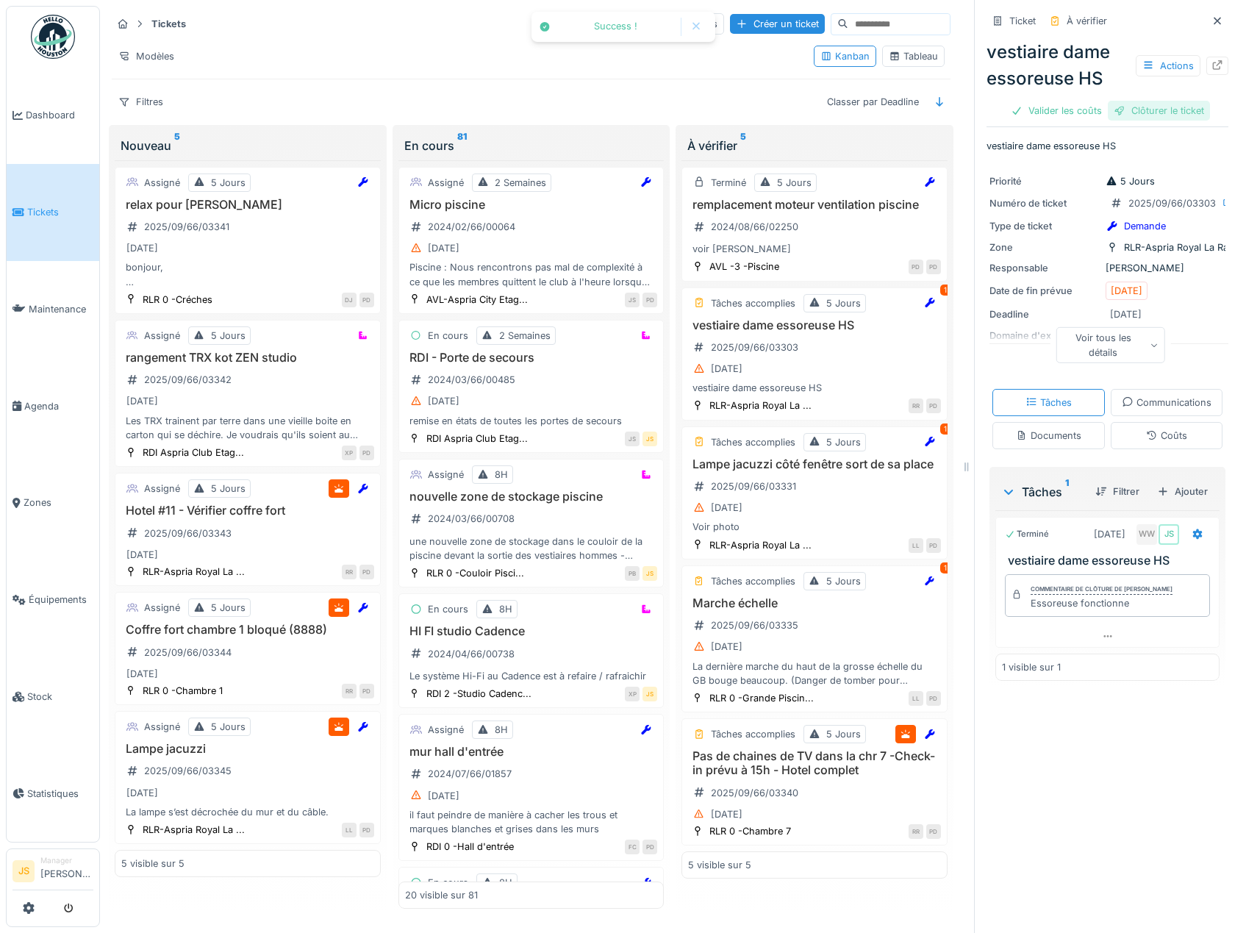
click at [1153, 114] on div "Clôturer le ticket" at bounding box center [1158, 111] width 102 height 20
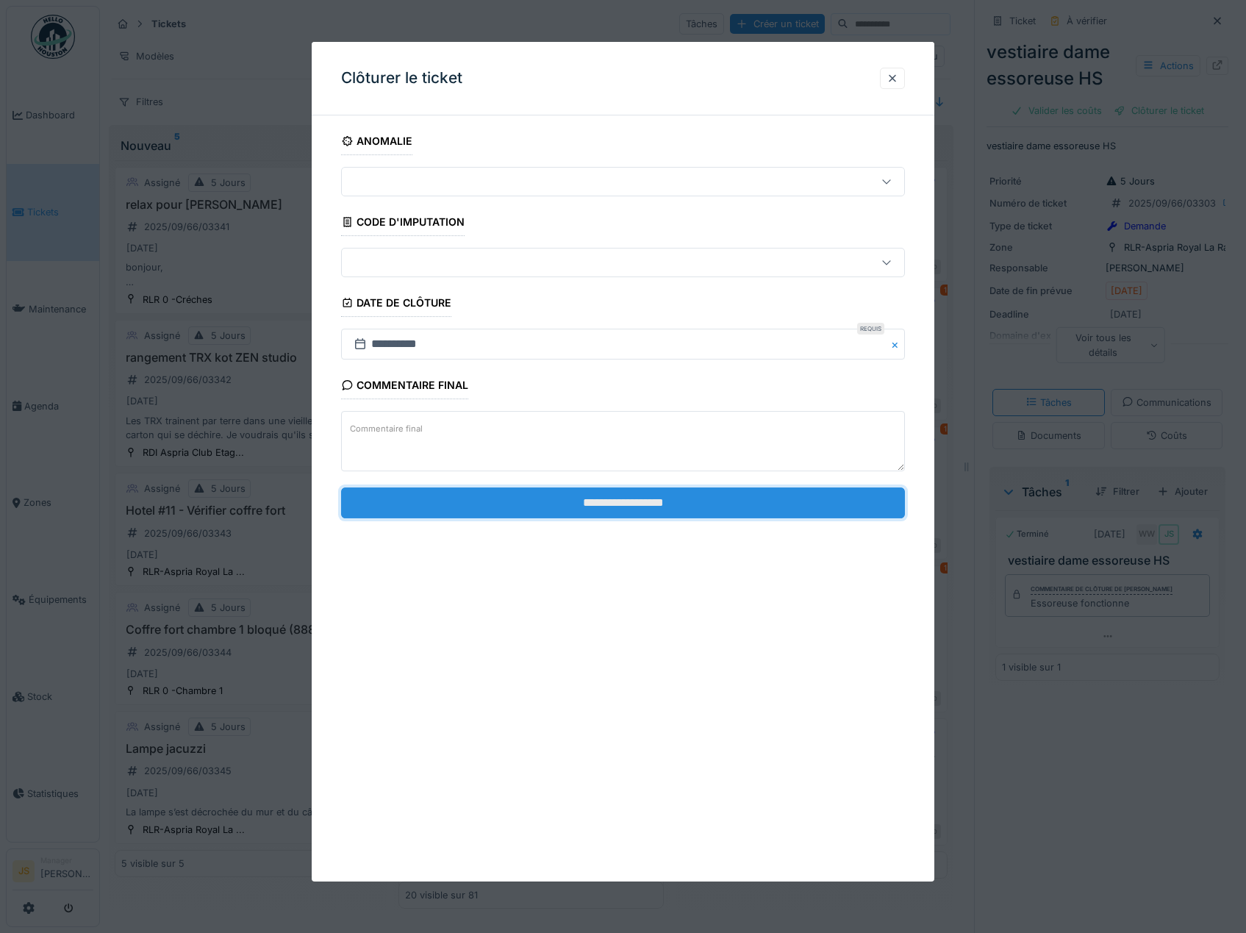
click at [694, 506] on input "**********" at bounding box center [623, 502] width 564 height 31
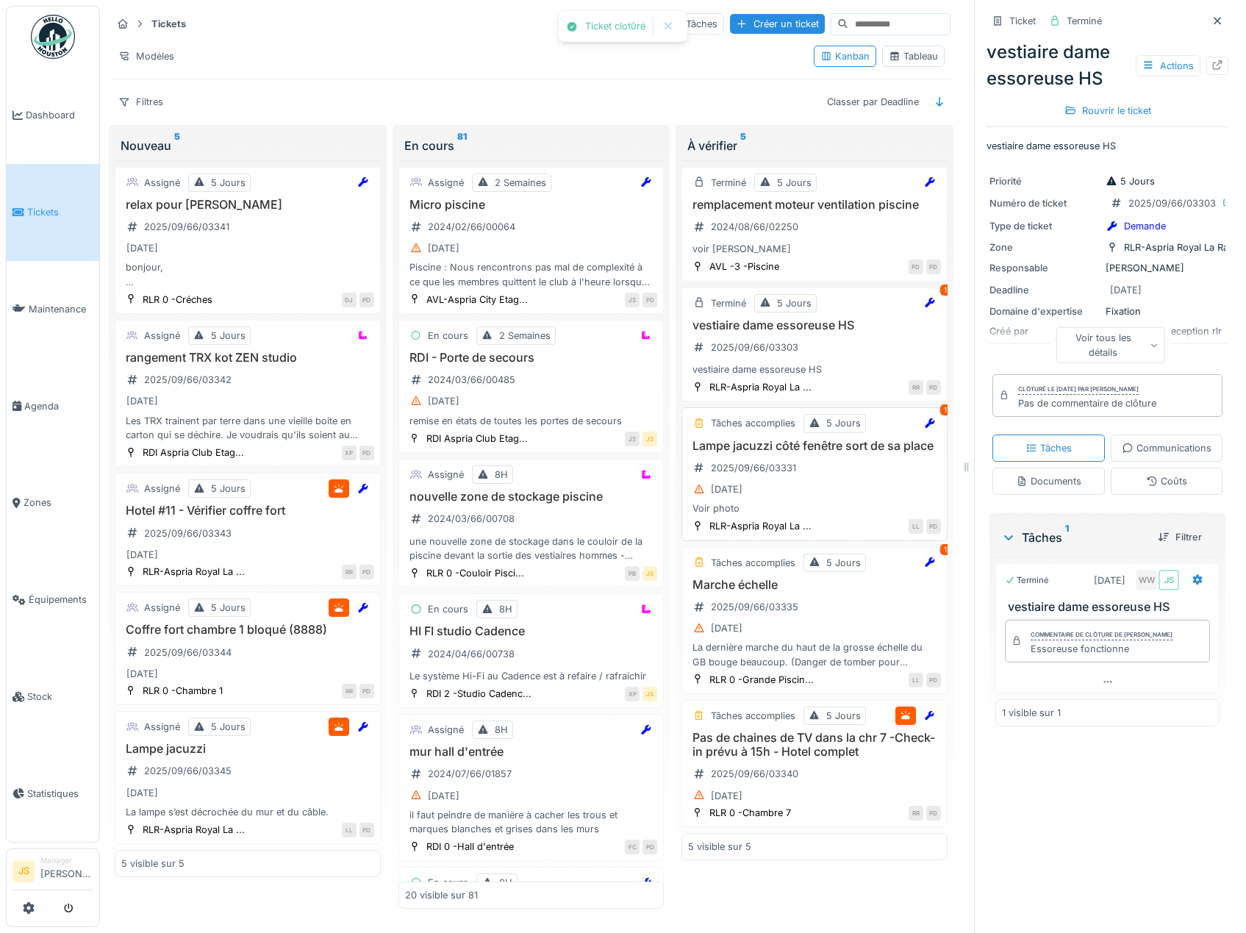
click at [771, 448] on h3 "Lampe jacuzzi côté fenêtre sort de sa place" at bounding box center [814, 446] width 253 height 14
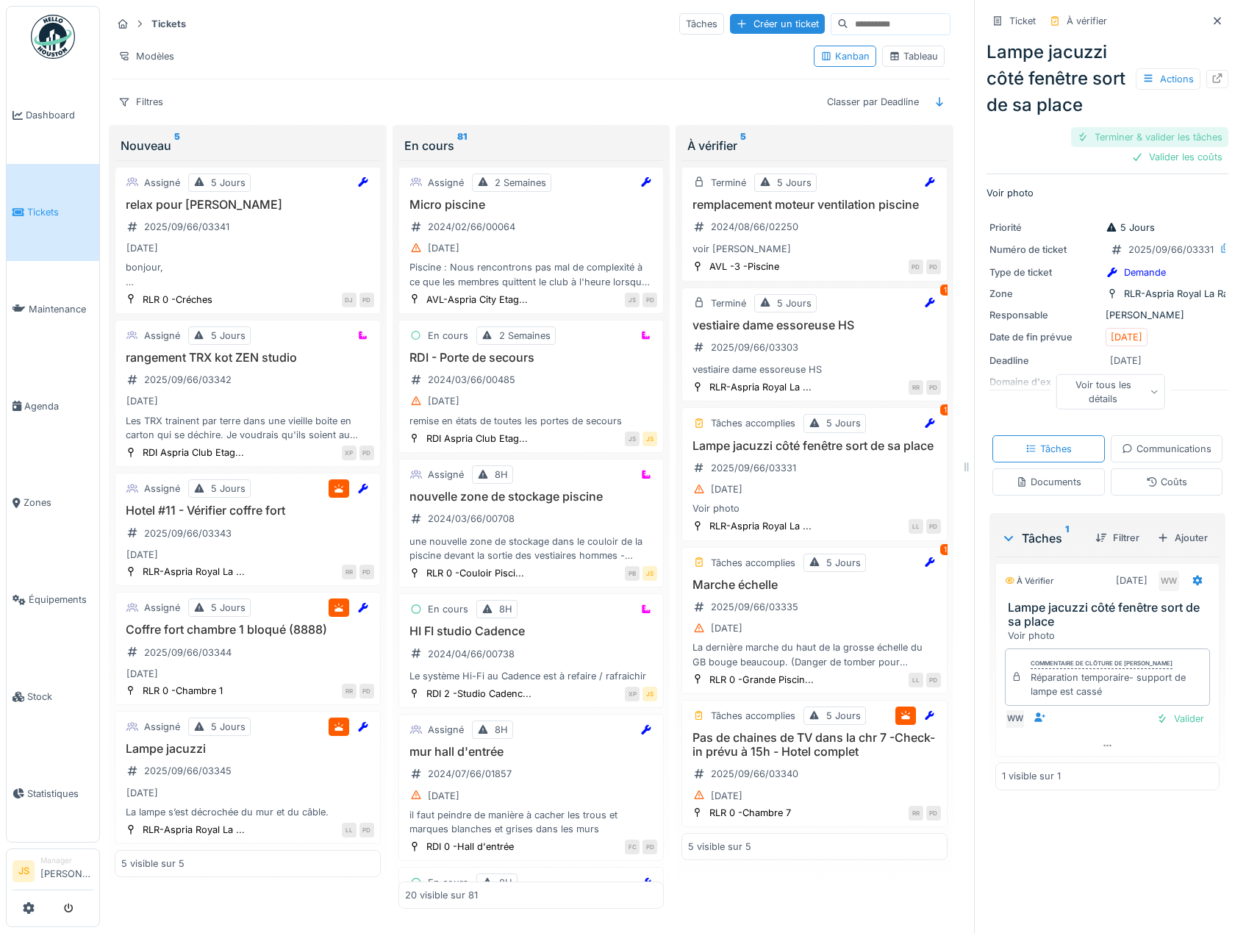
click at [1177, 138] on div "Terminer & valider les tâches" at bounding box center [1149, 137] width 157 height 20
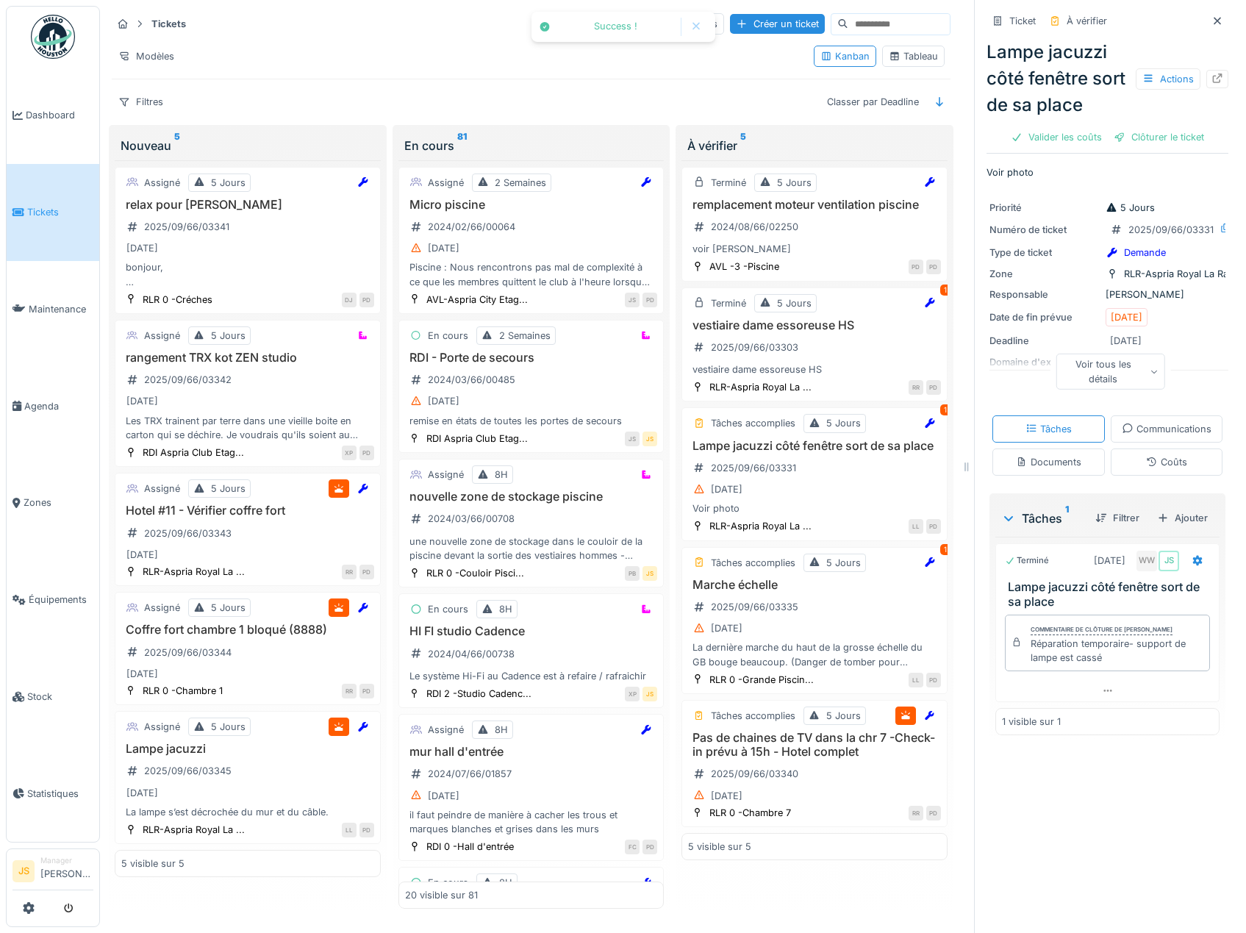
click at [1177, 140] on div "Clôturer le ticket" at bounding box center [1158, 137] width 102 height 20
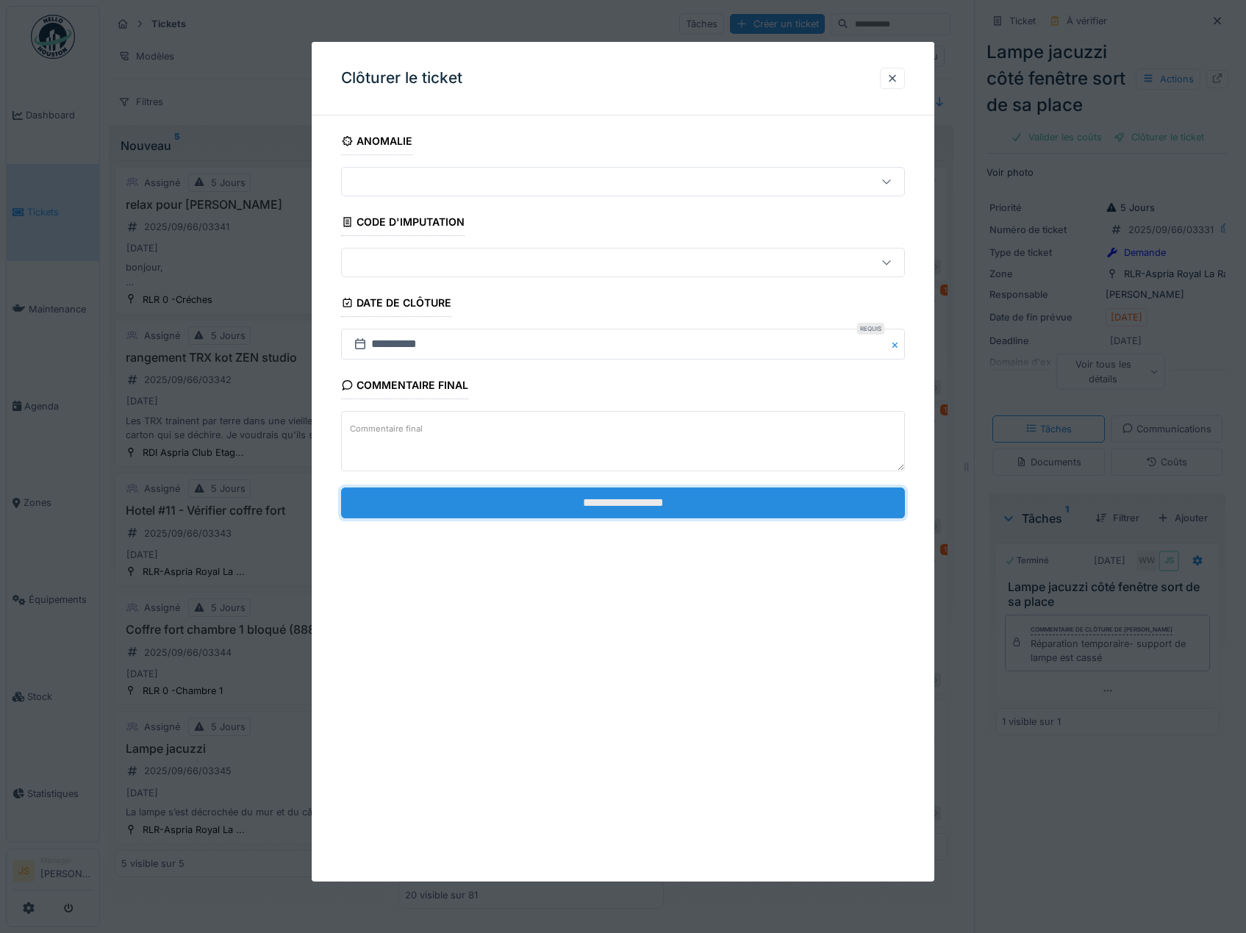
click at [723, 506] on input "**********" at bounding box center [623, 502] width 564 height 31
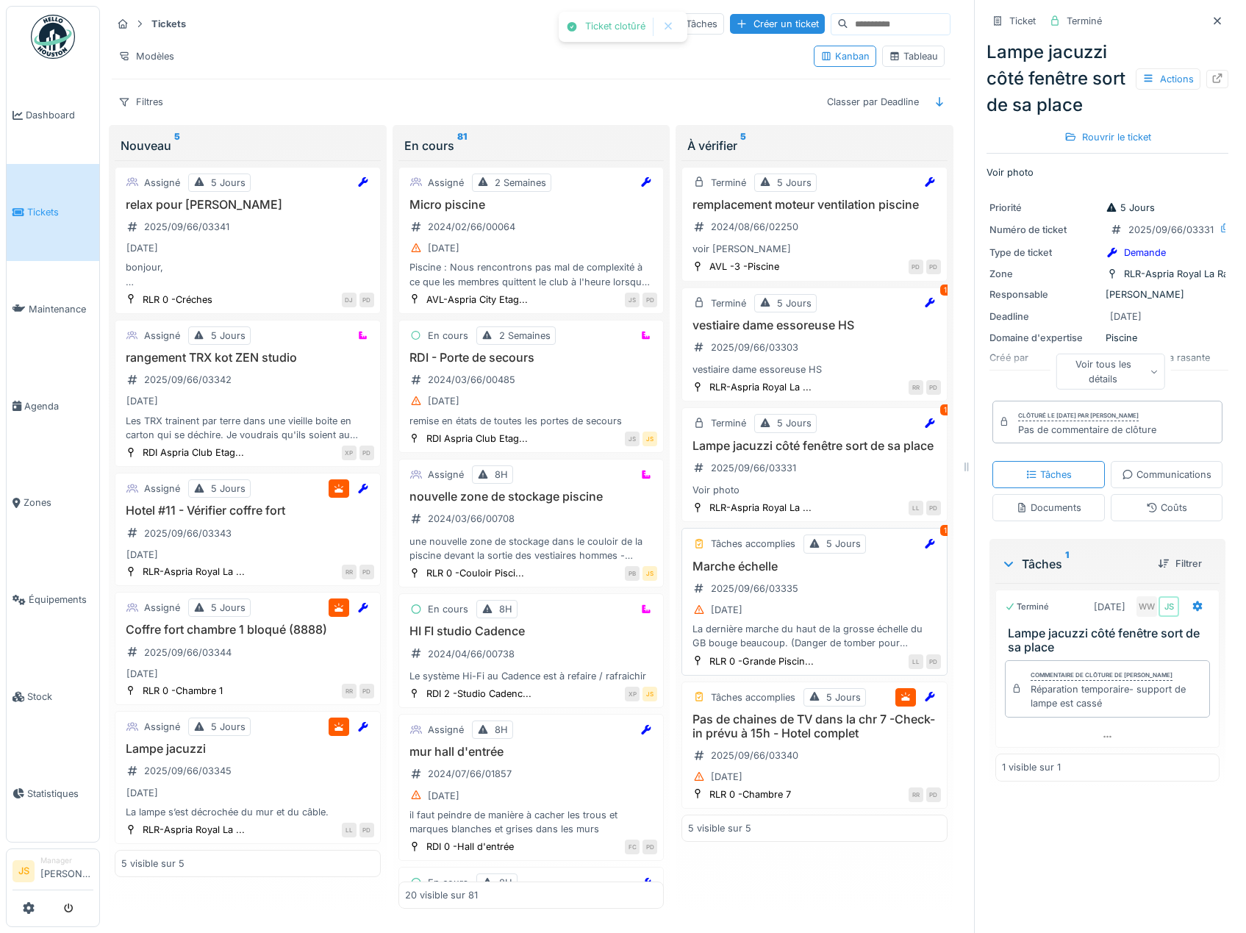
click at [742, 573] on h3 "Marche échelle" at bounding box center [814, 566] width 253 height 14
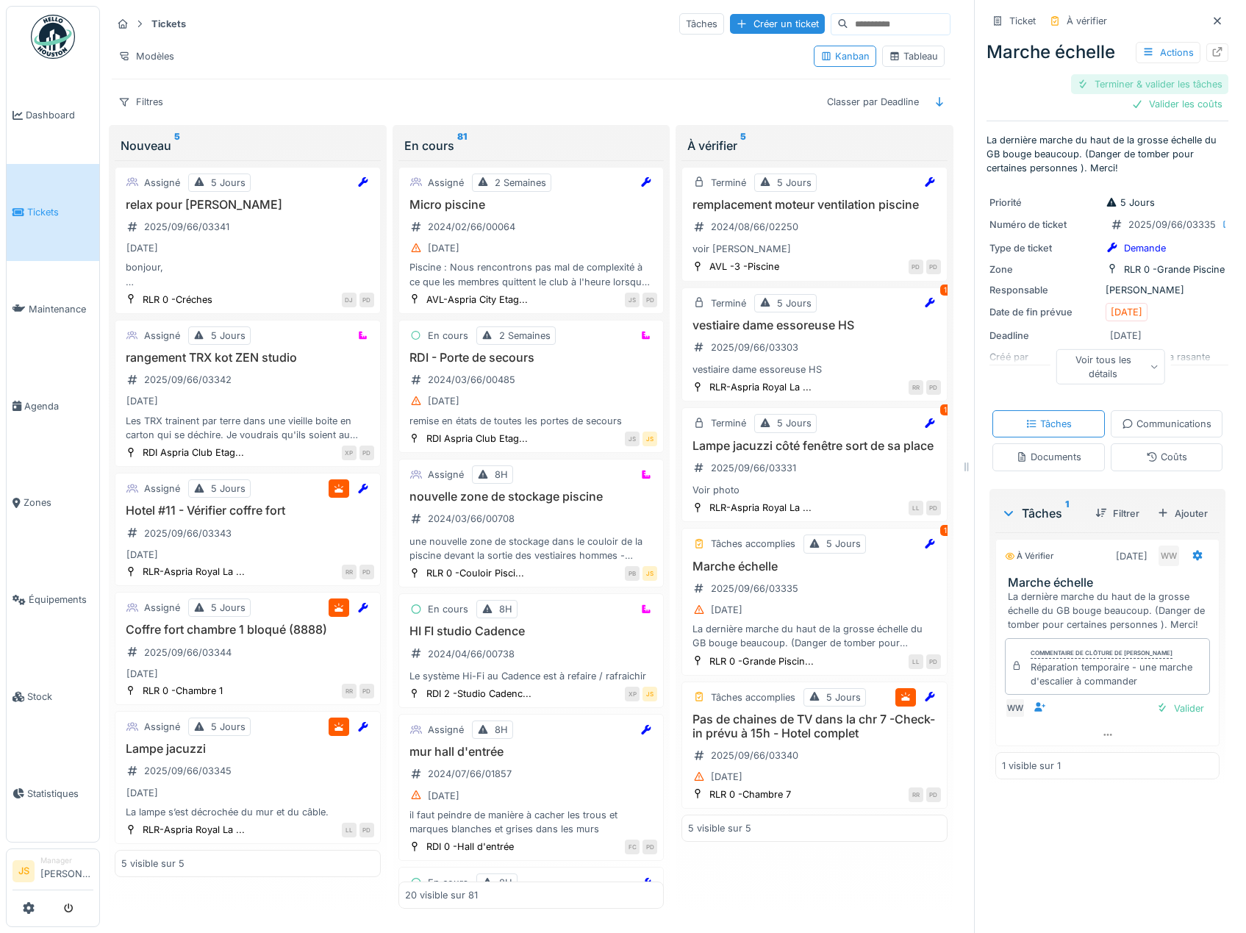
click at [1151, 85] on div "Terminer & valider les tâches" at bounding box center [1149, 84] width 157 height 20
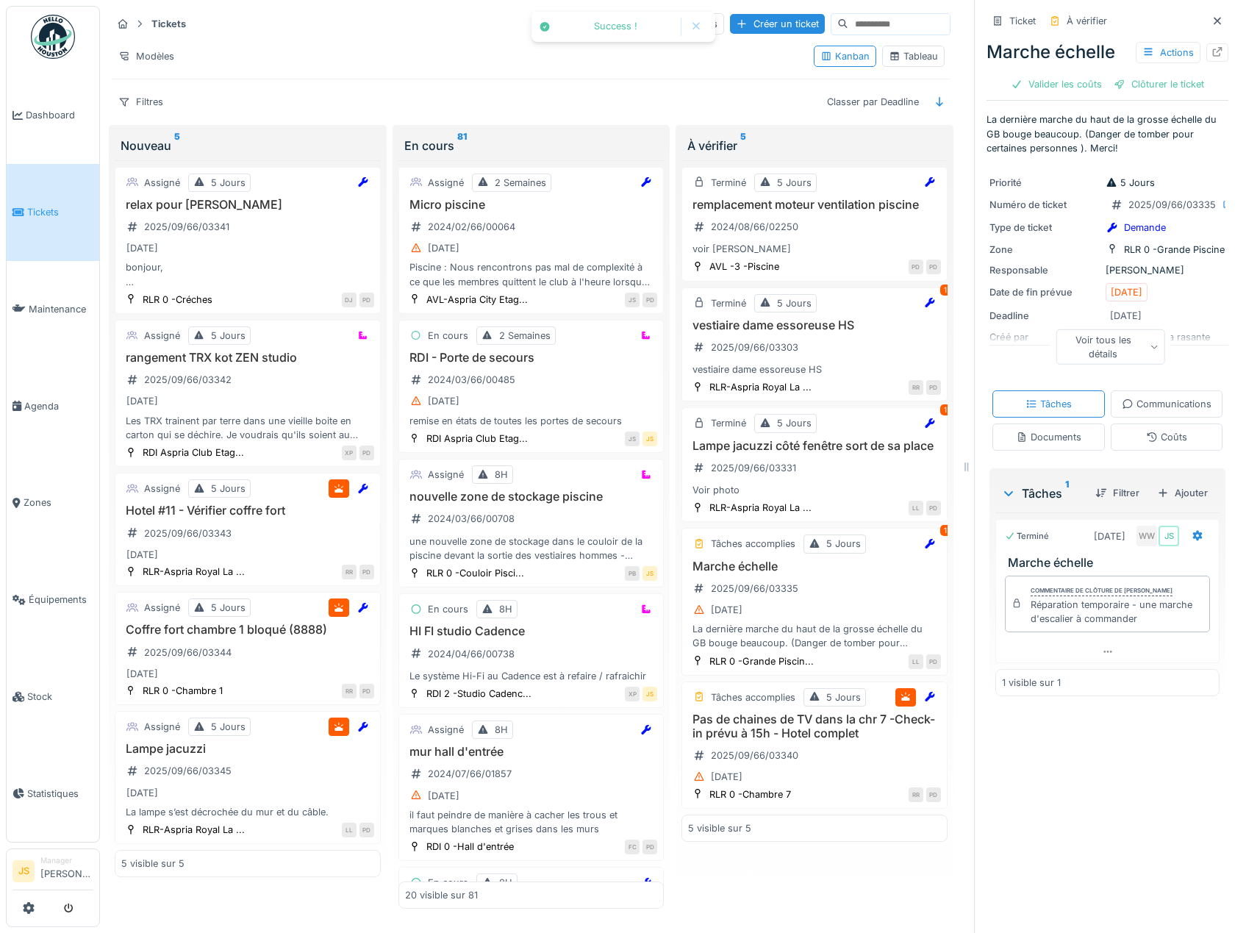
click at [1155, 85] on div "Clôturer le ticket" at bounding box center [1158, 84] width 102 height 20
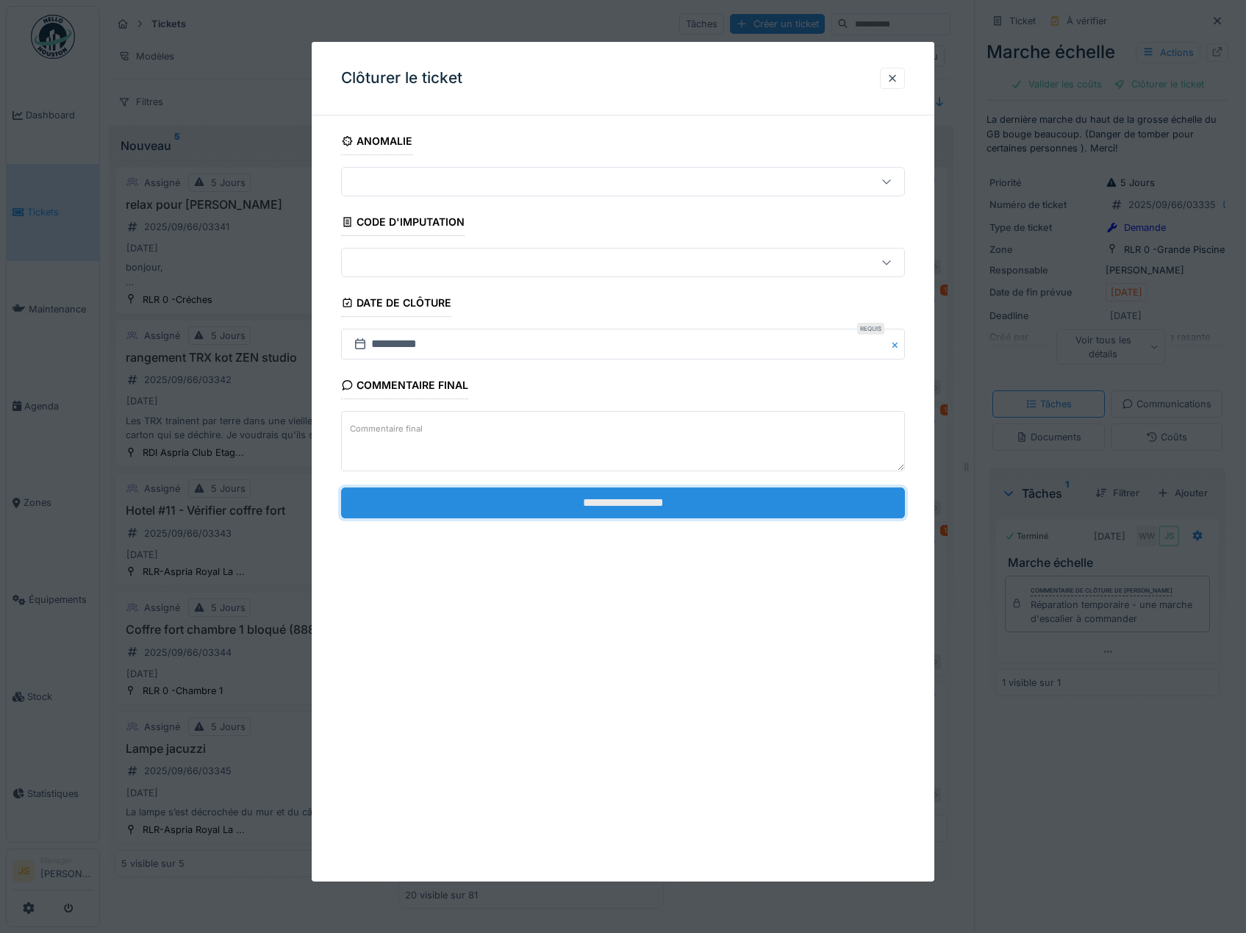
click at [811, 502] on input "**********" at bounding box center [623, 502] width 564 height 31
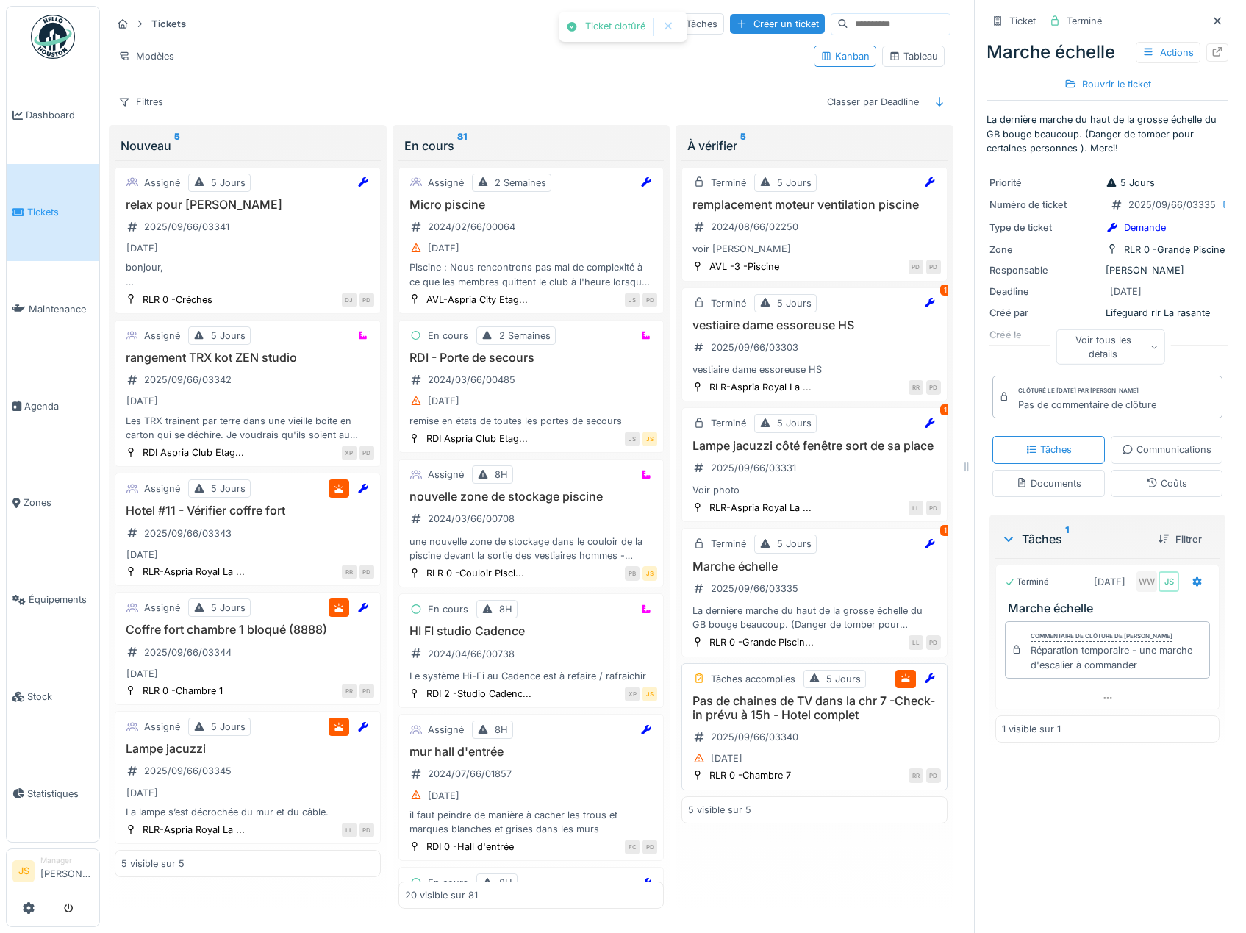
click at [775, 720] on h3 "Pas de chaines de TV dans la chr 7 -Check-in prévu à 15h - Hotel complet" at bounding box center [814, 708] width 253 height 28
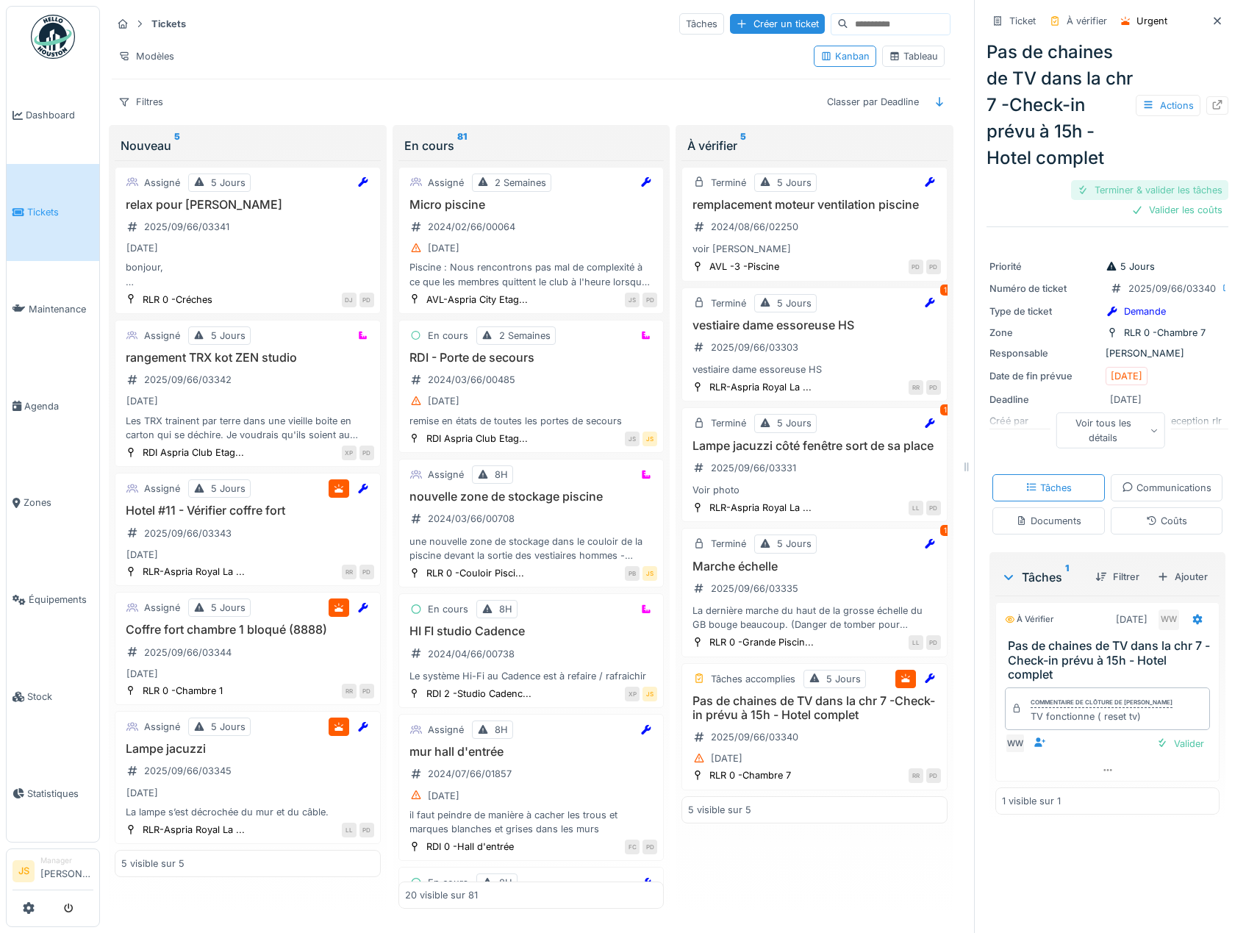
click at [1150, 190] on div "Terminer & valider les tâches" at bounding box center [1149, 190] width 157 height 20
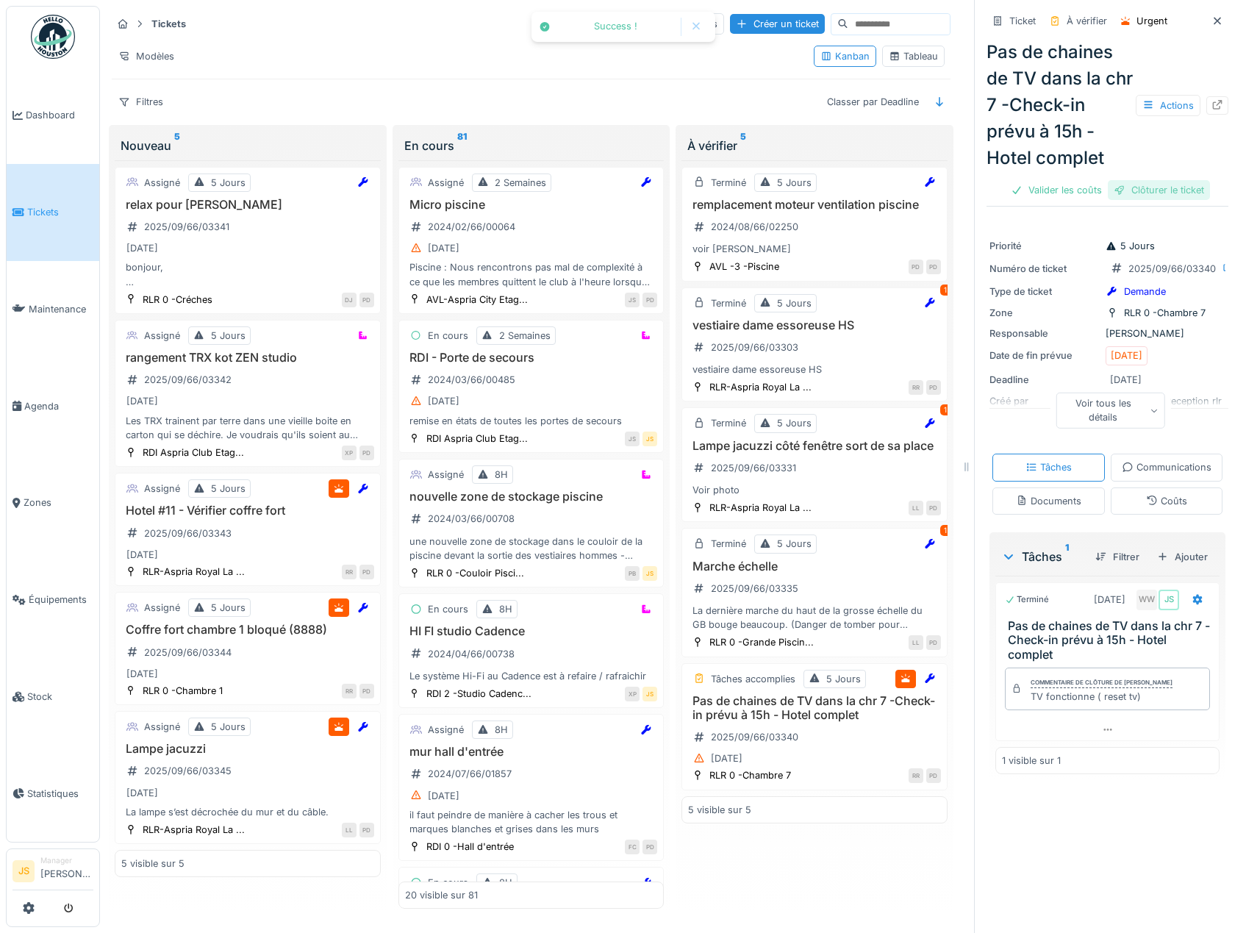
click at [1149, 193] on div "Clôturer le ticket" at bounding box center [1158, 190] width 102 height 20
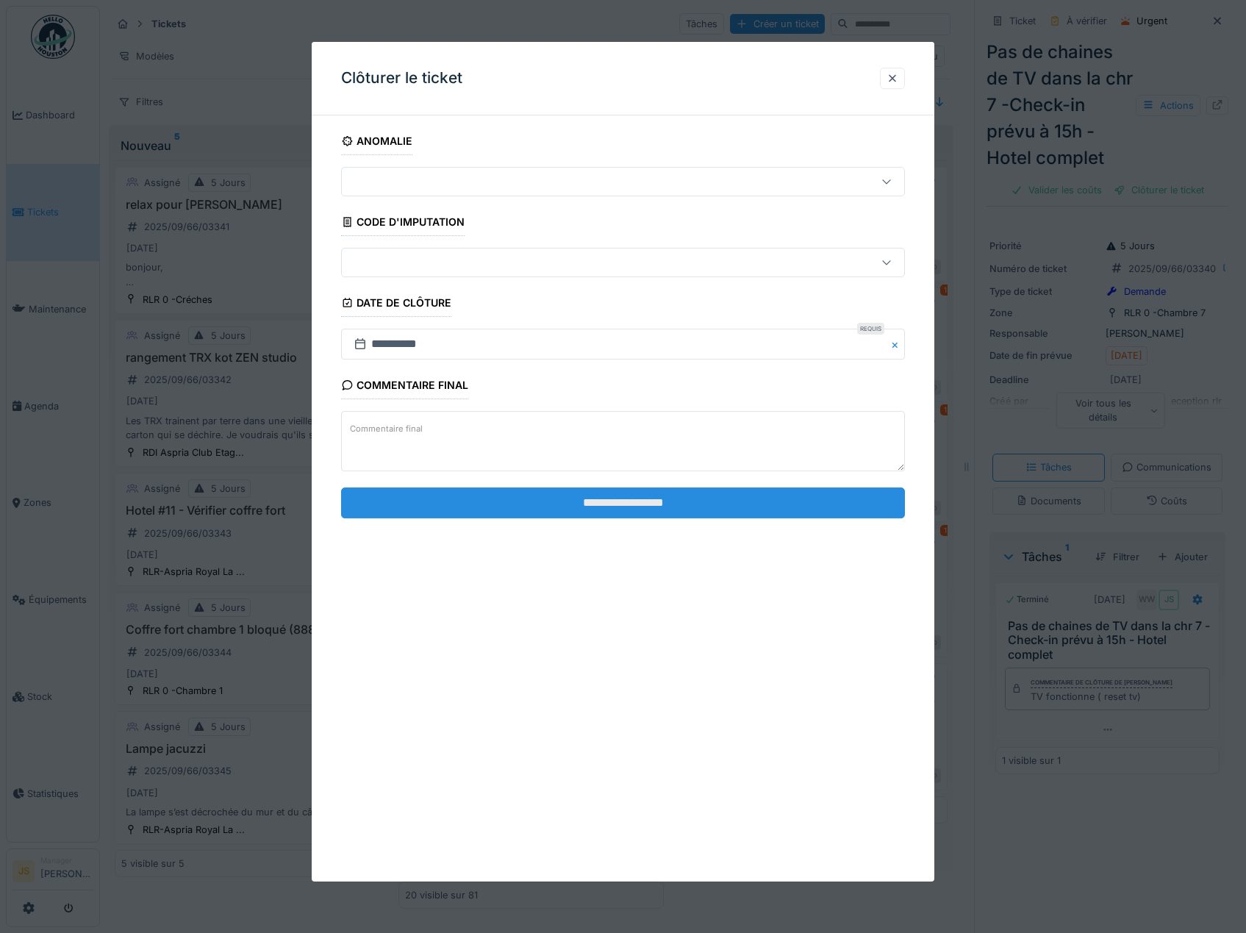
click at [791, 514] on input "**********" at bounding box center [623, 502] width 564 height 31
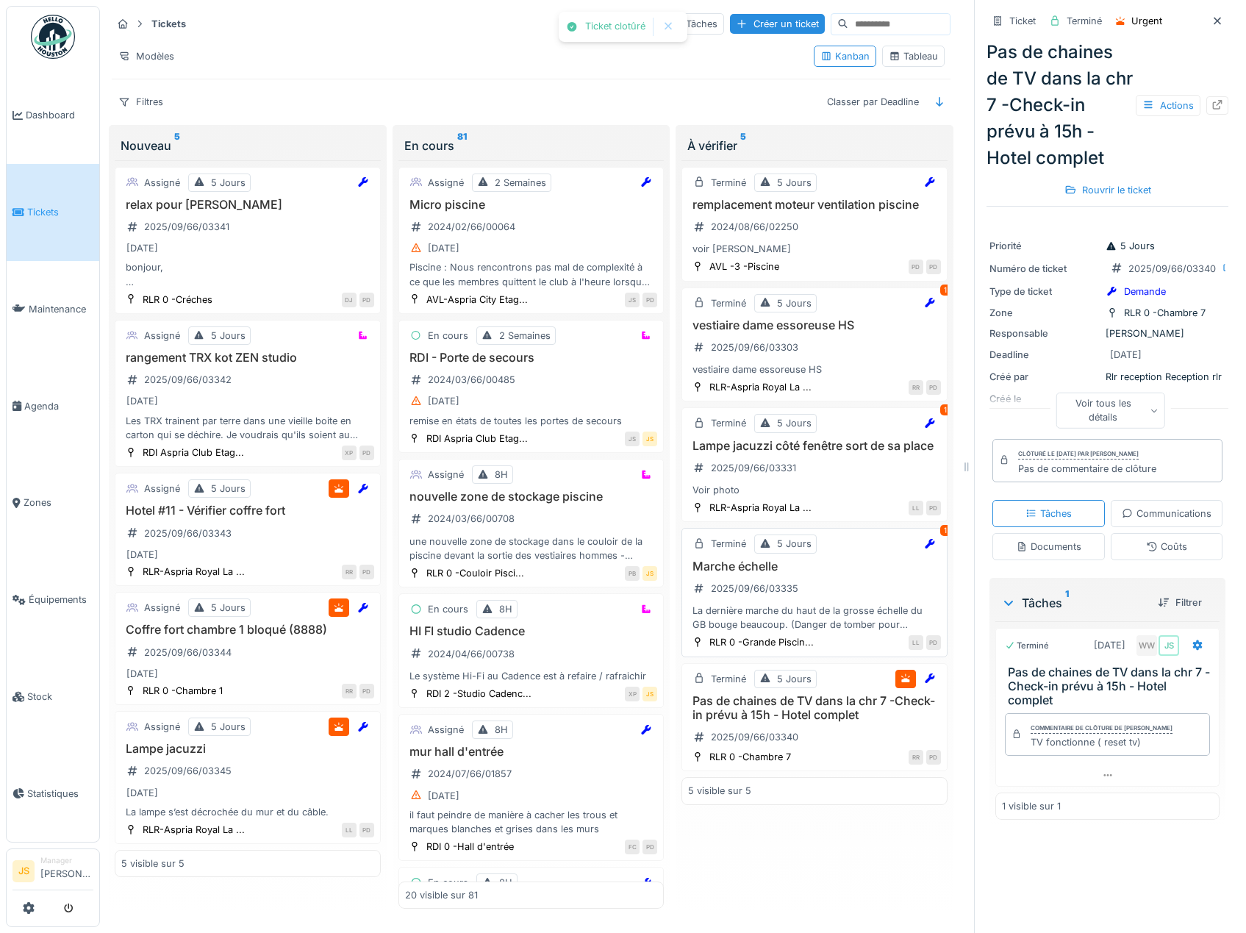
scroll to position [11, 0]
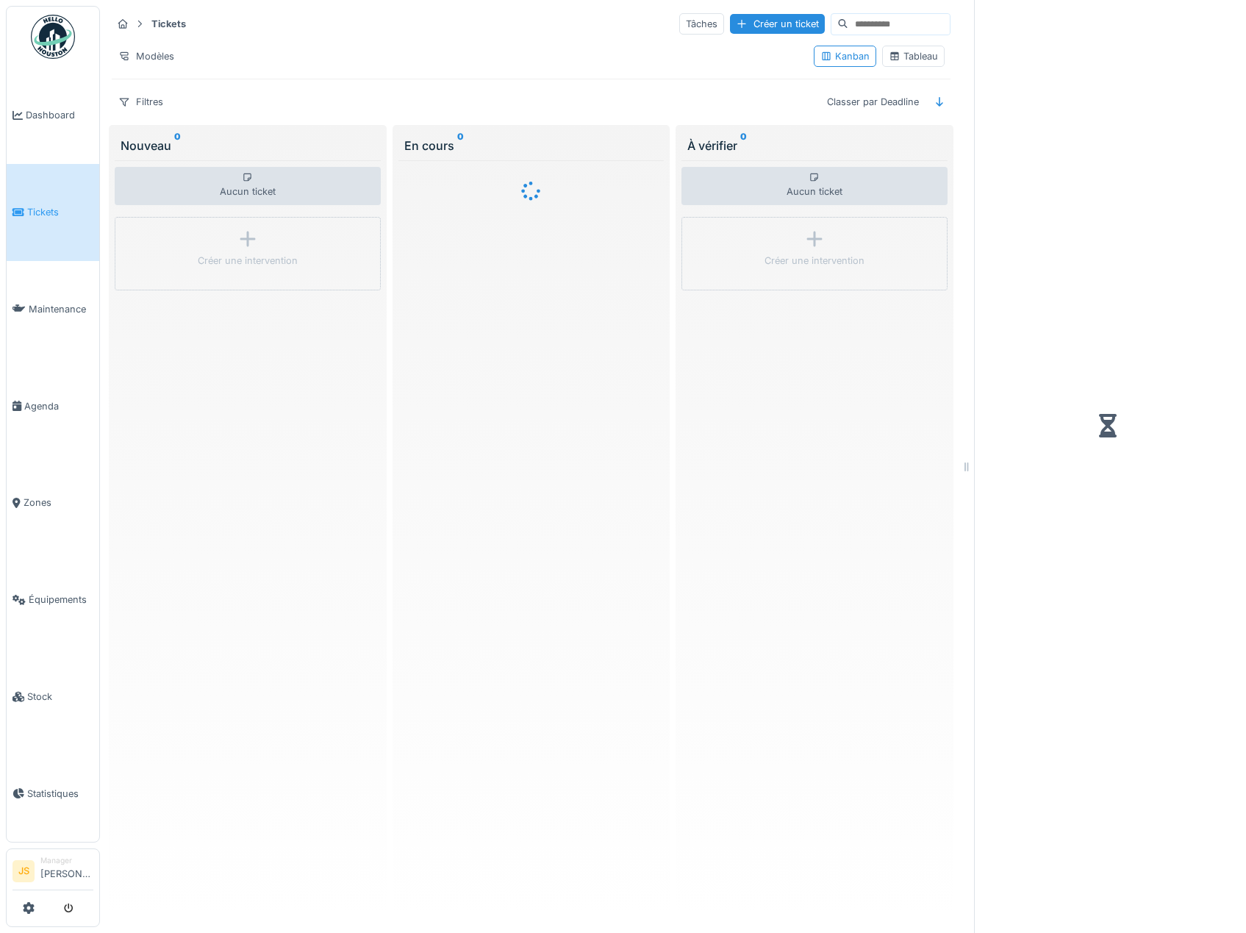
scroll to position [4, 0]
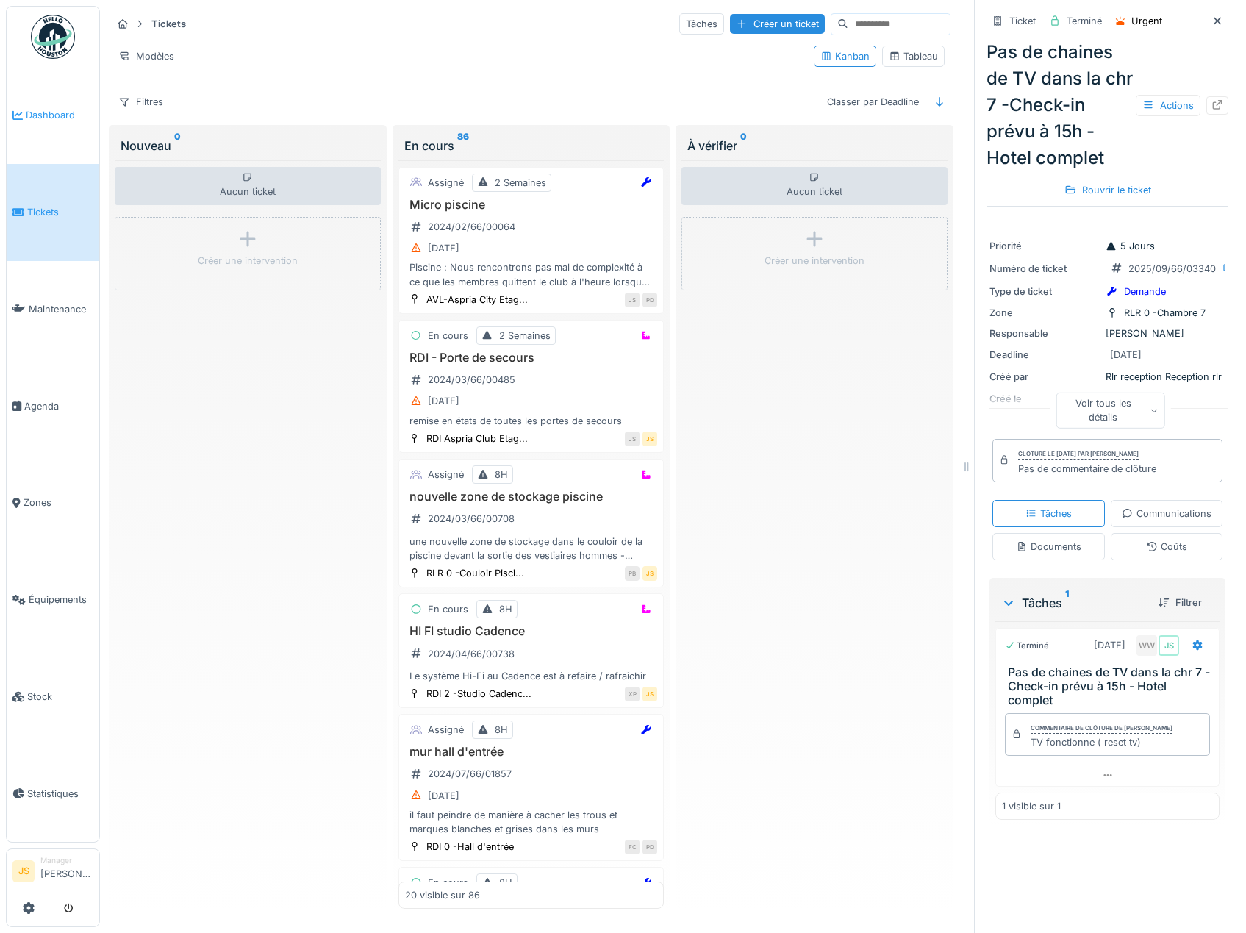
click at [63, 117] on span "Dashboard" at bounding box center [60, 115] width 68 height 14
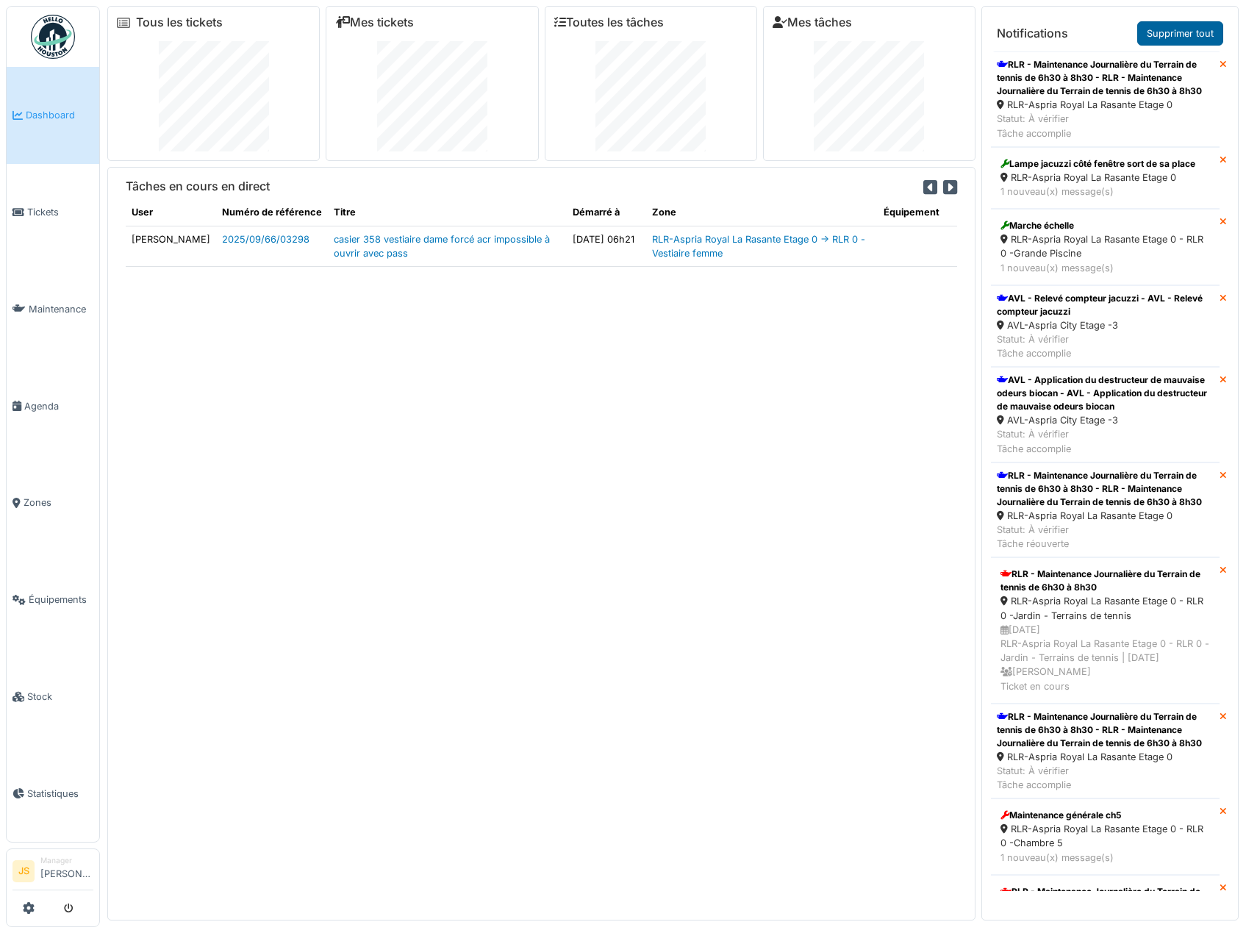
click at [1168, 28] on link "Supprimer tout" at bounding box center [1180, 33] width 86 height 24
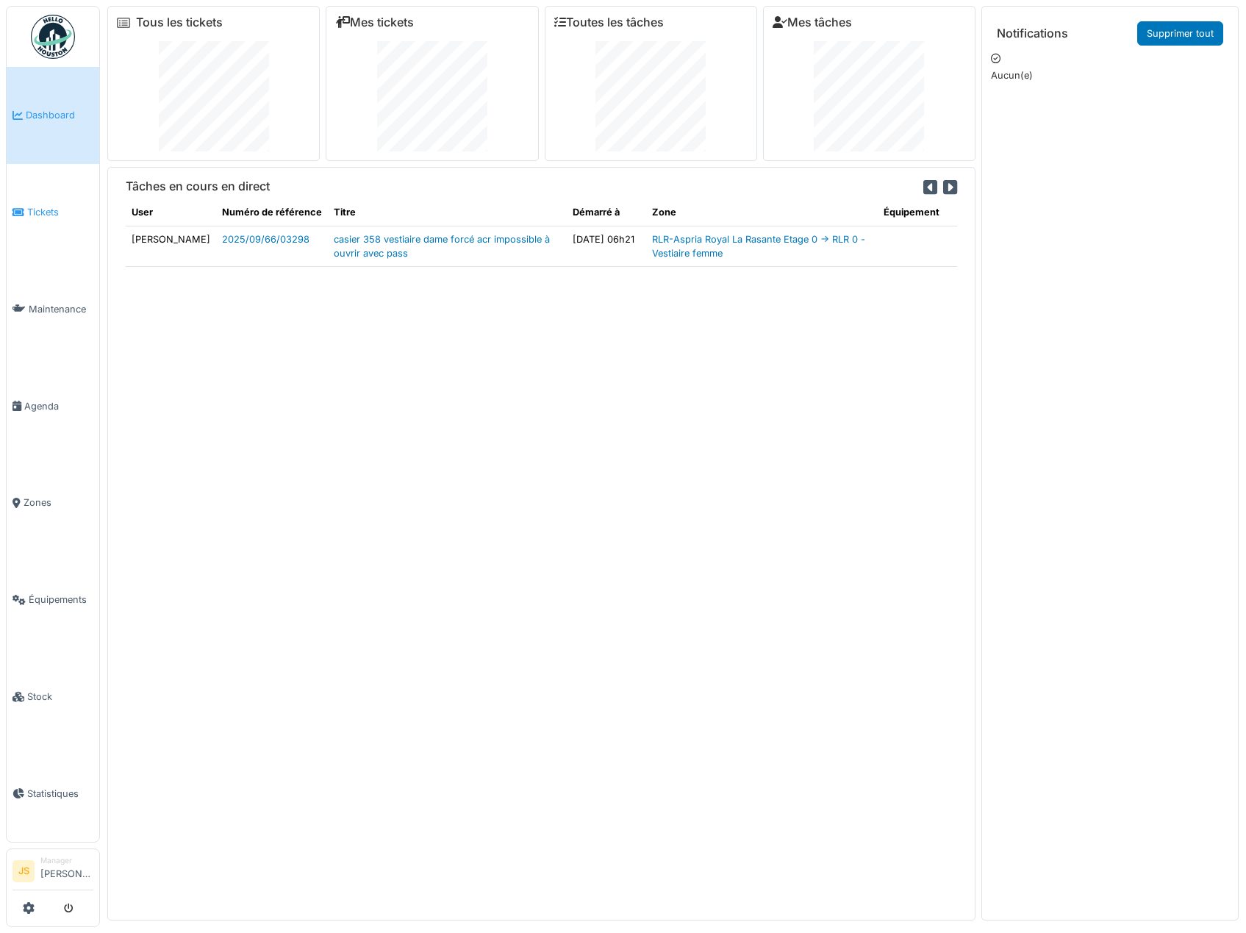
click at [37, 213] on span "Tickets" at bounding box center [60, 212] width 66 height 14
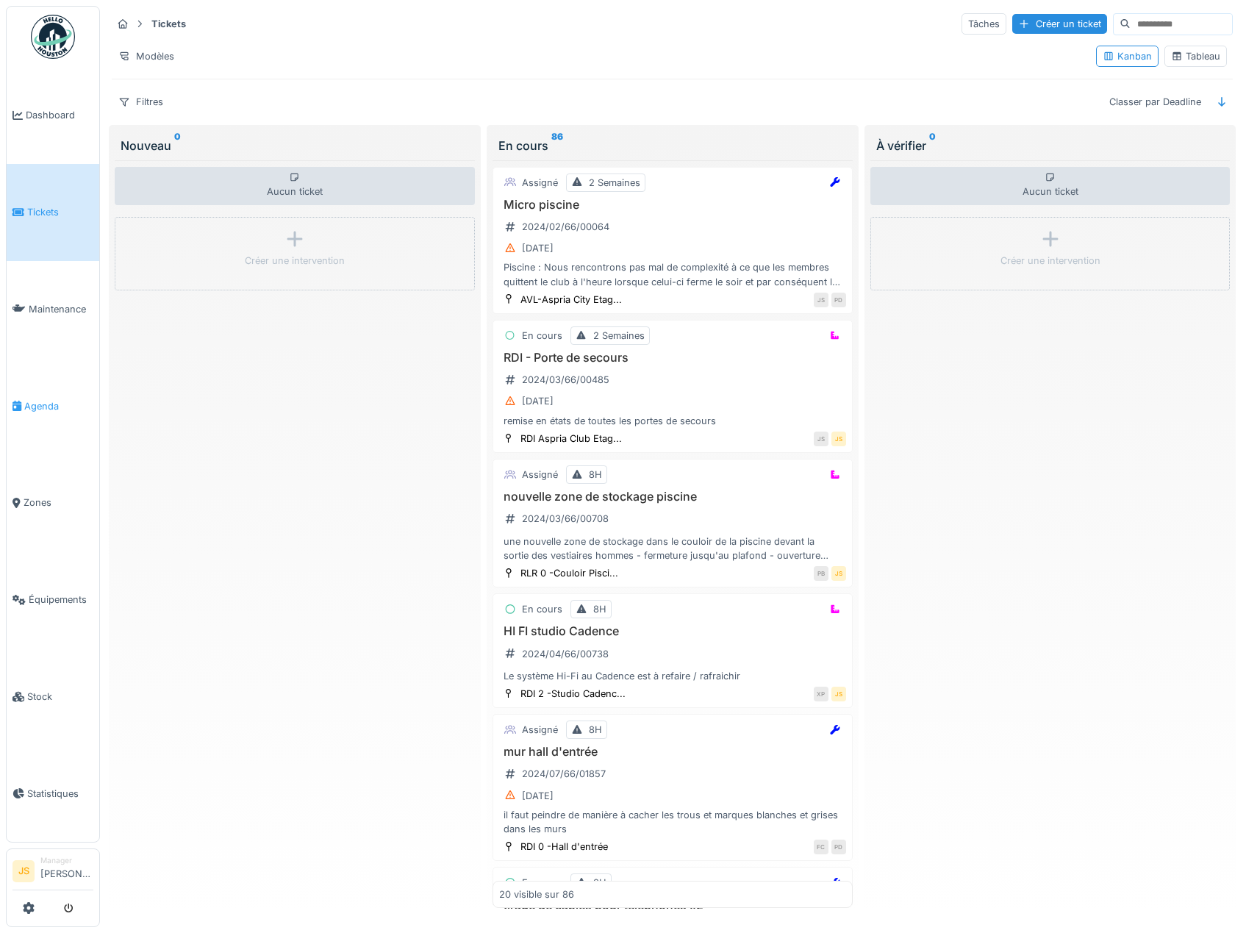
click at [50, 399] on span "Agenda" at bounding box center [58, 406] width 69 height 14
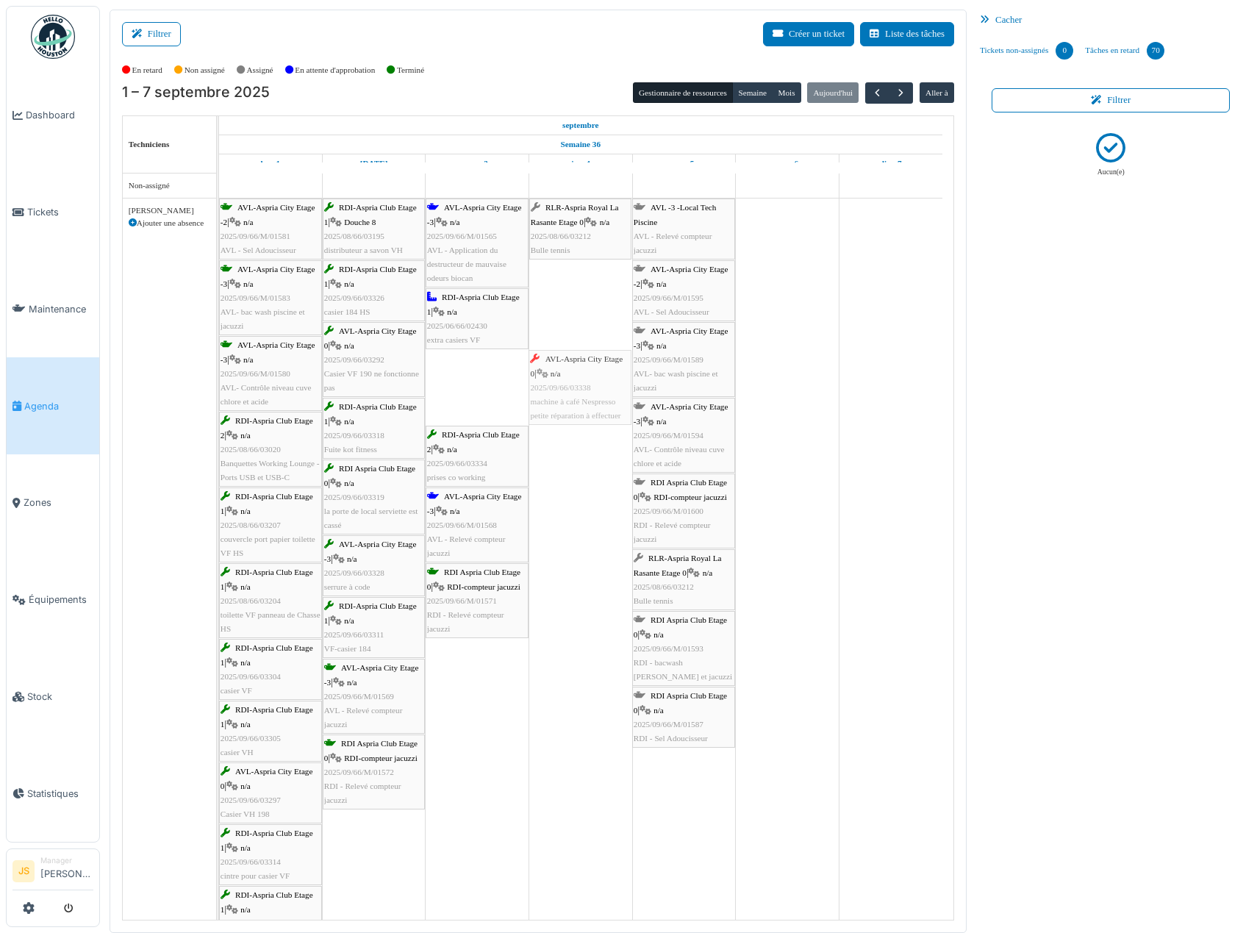
drag, startPoint x: 464, startPoint y: 392, endPoint x: 564, endPoint y: 385, distance: 100.9
click at [219, 385] on div "AVL-Aspria City Etage -2 | n/a 2025/09/66/M/01581 AVL - Sel Adoucisseur RDI-Asp…" at bounding box center [219, 912] width 0 height 1429
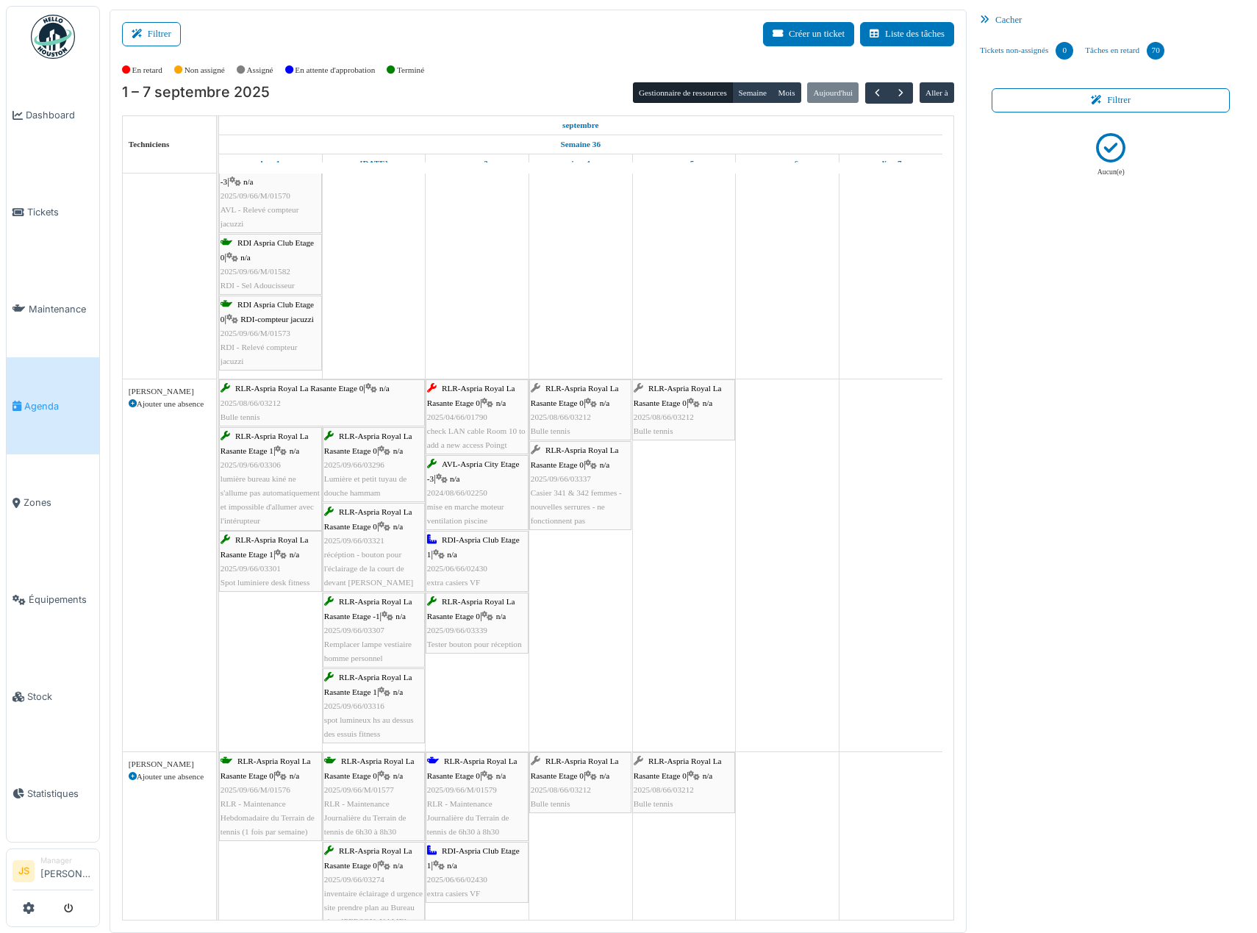
click at [588, 490] on span "Casier 341 & 342 femmes - nouvelles serrures - ne fonctionnent pas" at bounding box center [576, 506] width 91 height 37
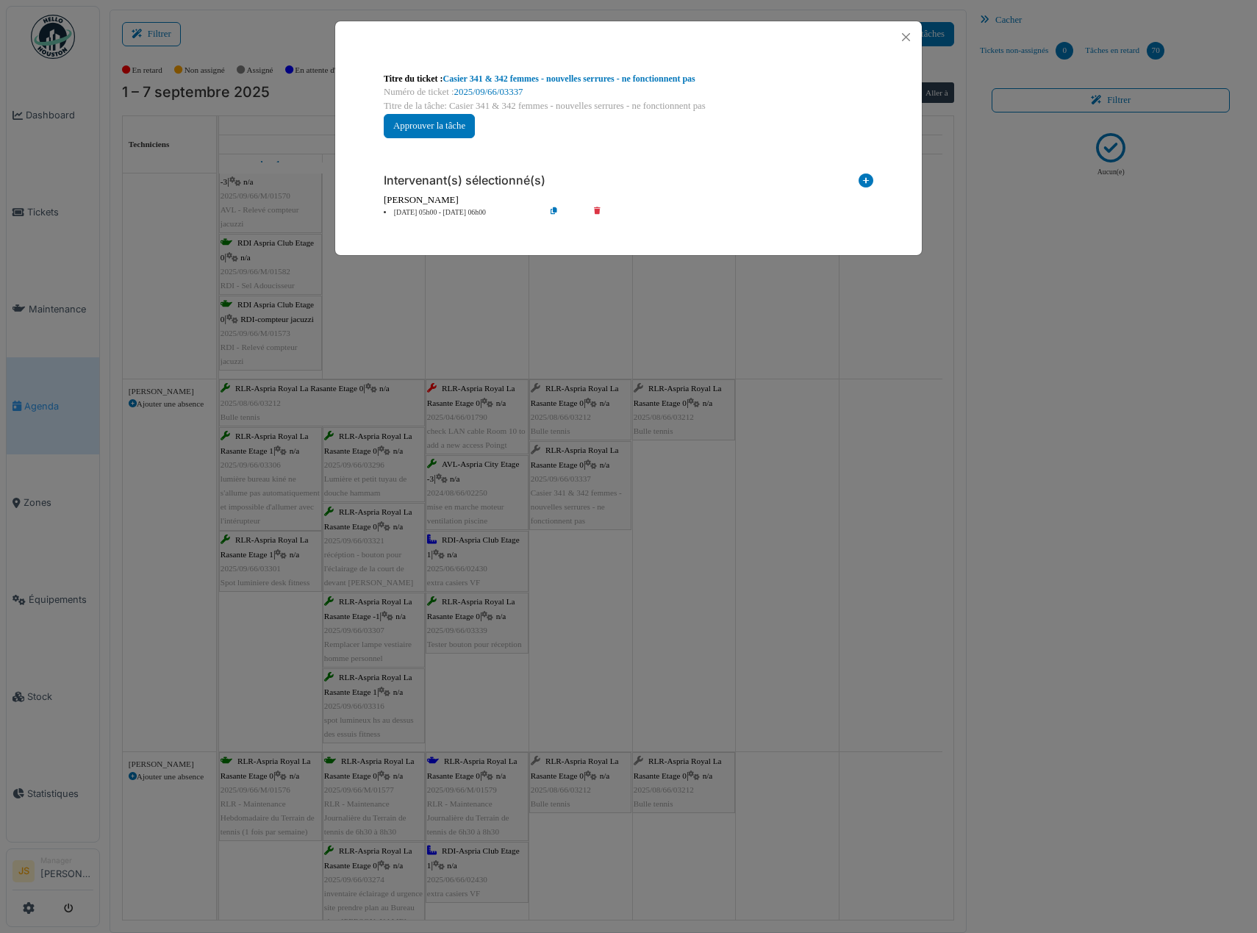
click at [596, 211] on icon at bounding box center [607, 212] width 42 height 11
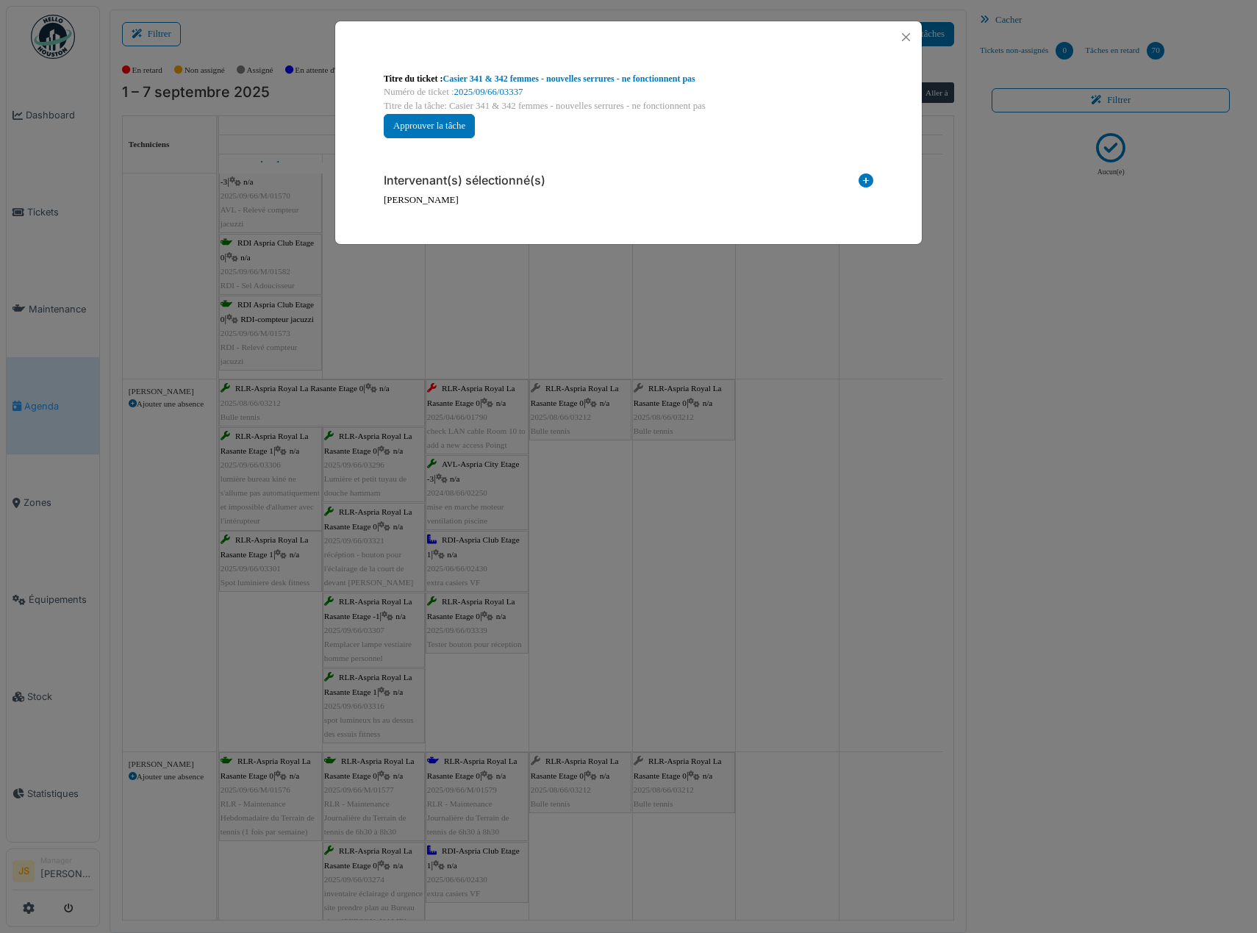
click at [868, 180] on icon at bounding box center [865, 183] width 15 height 20
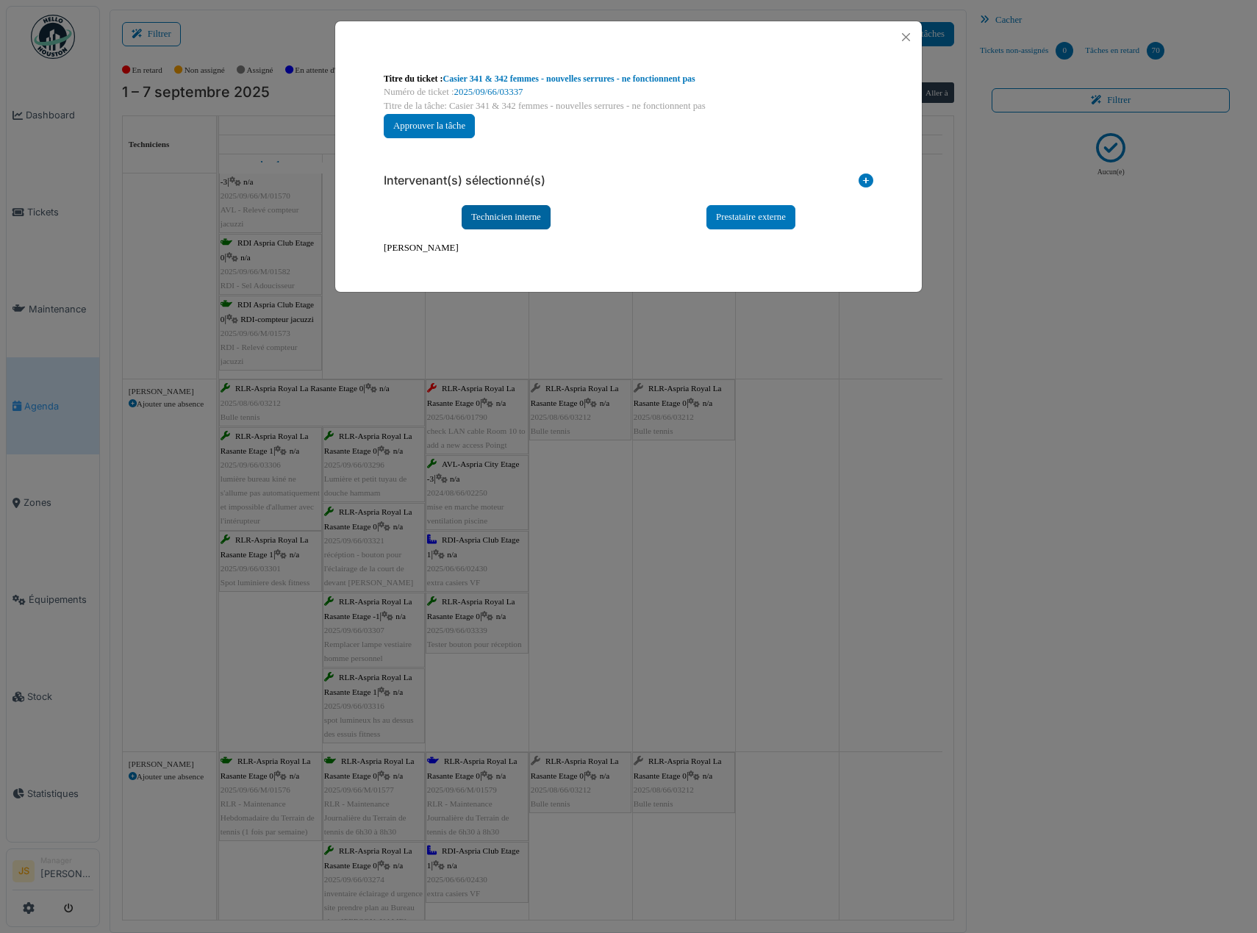
click at [533, 213] on div "Technicien interne" at bounding box center [505, 217] width 89 height 24
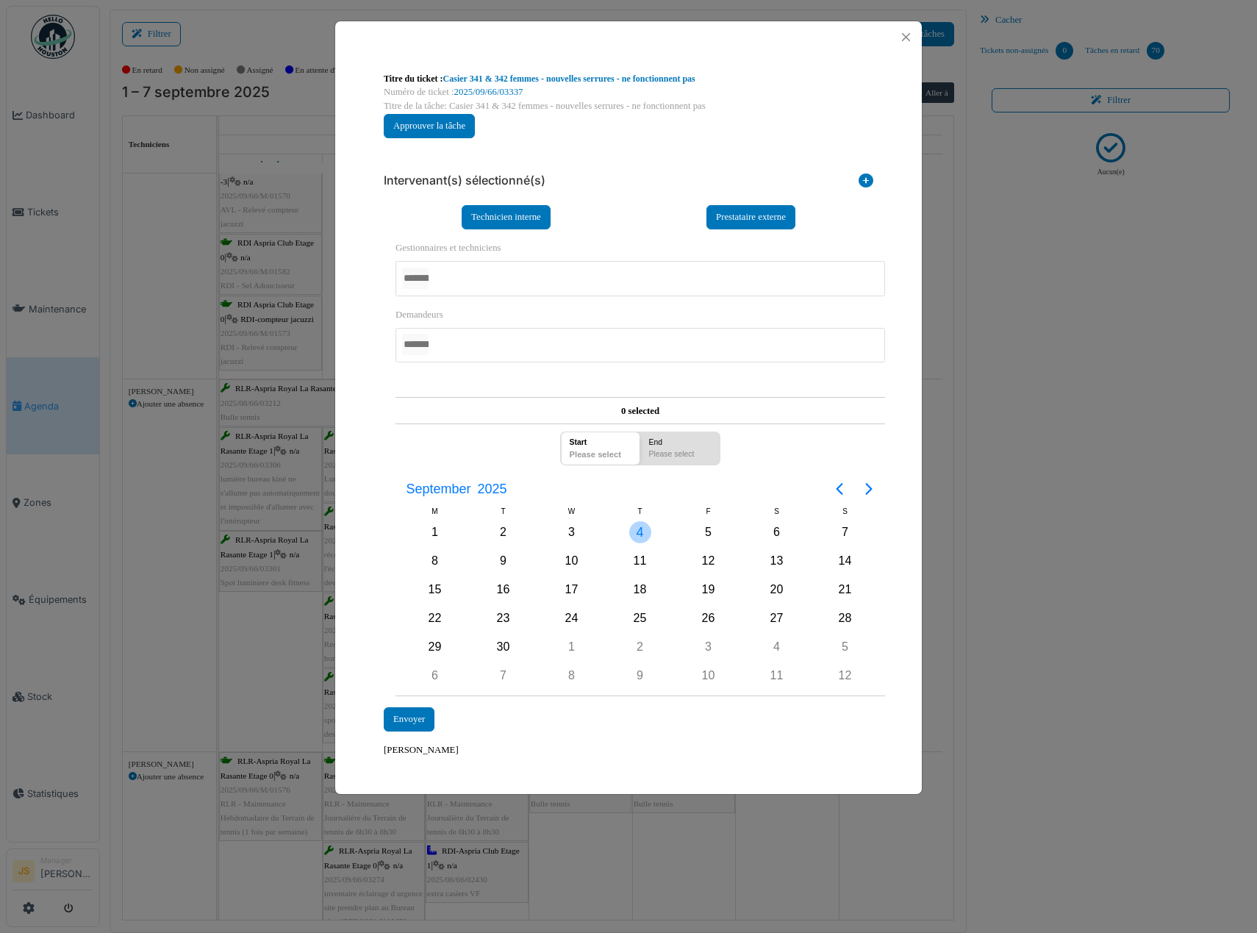
click at [638, 531] on div "4" at bounding box center [640, 532] width 22 height 22
click at [444, 289] on div at bounding box center [639, 278] width 489 height 35
click at [409, 715] on div "Envoyer" at bounding box center [409, 720] width 51 height 24
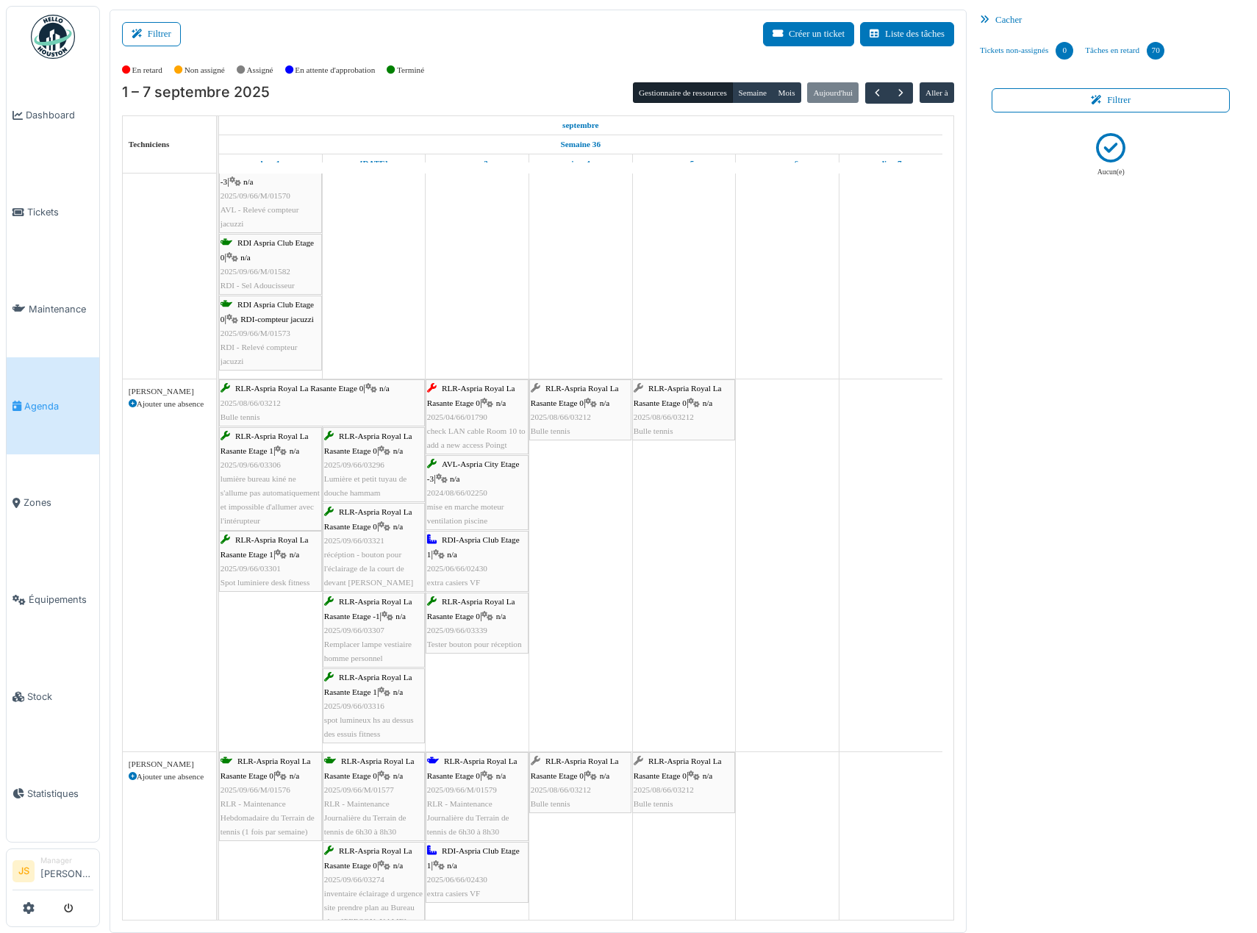
click at [659, 633] on td at bounding box center [684, 927] width 104 height 4007
click at [470, 419] on span "2025/04/66/01790" at bounding box center [457, 416] width 60 height 9
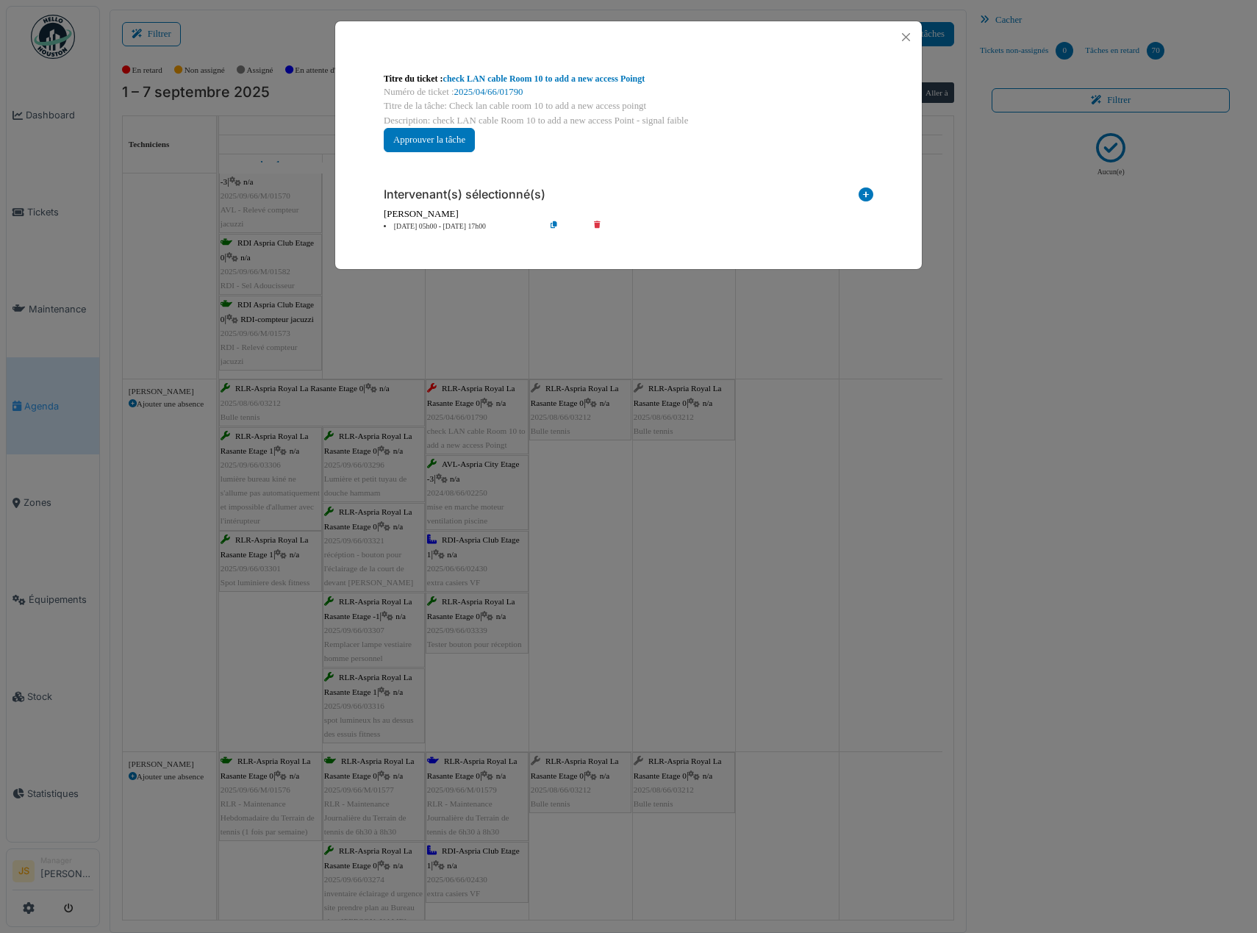
click at [425, 226] on li "03 sep 05h00 - 03 sep 17h00" at bounding box center [460, 226] width 168 height 11
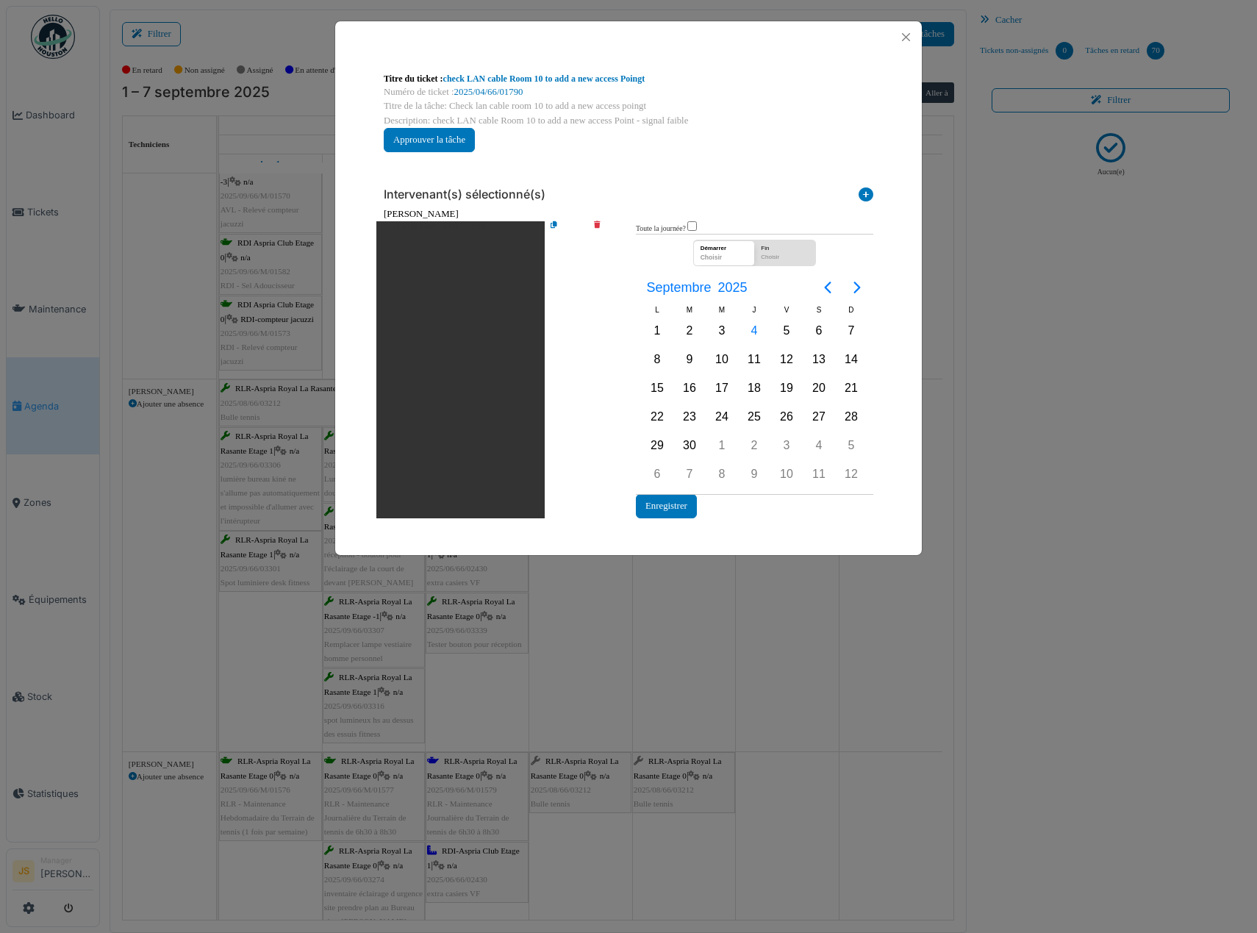
click at [626, 161] on div "**********" at bounding box center [628, 112] width 513 height 104
click at [903, 39] on button "Close" at bounding box center [906, 37] width 20 height 20
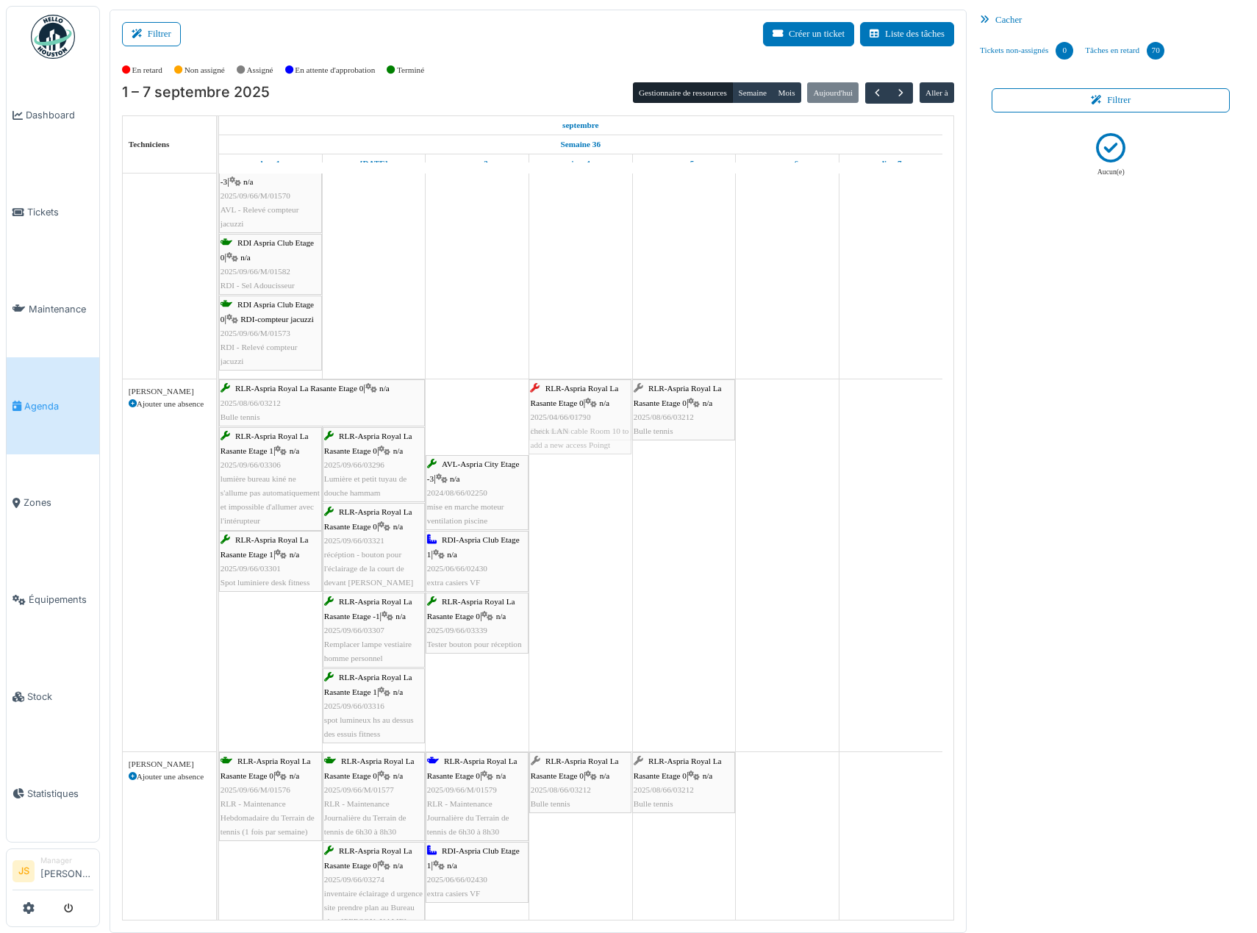
drag, startPoint x: 468, startPoint y: 409, endPoint x: 558, endPoint y: 418, distance: 90.2
click at [219, 418] on div "RLR-Aspria Royal La Rasante Etage 0 | n/a 2025/08/66/03212 Bulle tennis RLR-Asp…" at bounding box center [219, 565] width 0 height 372
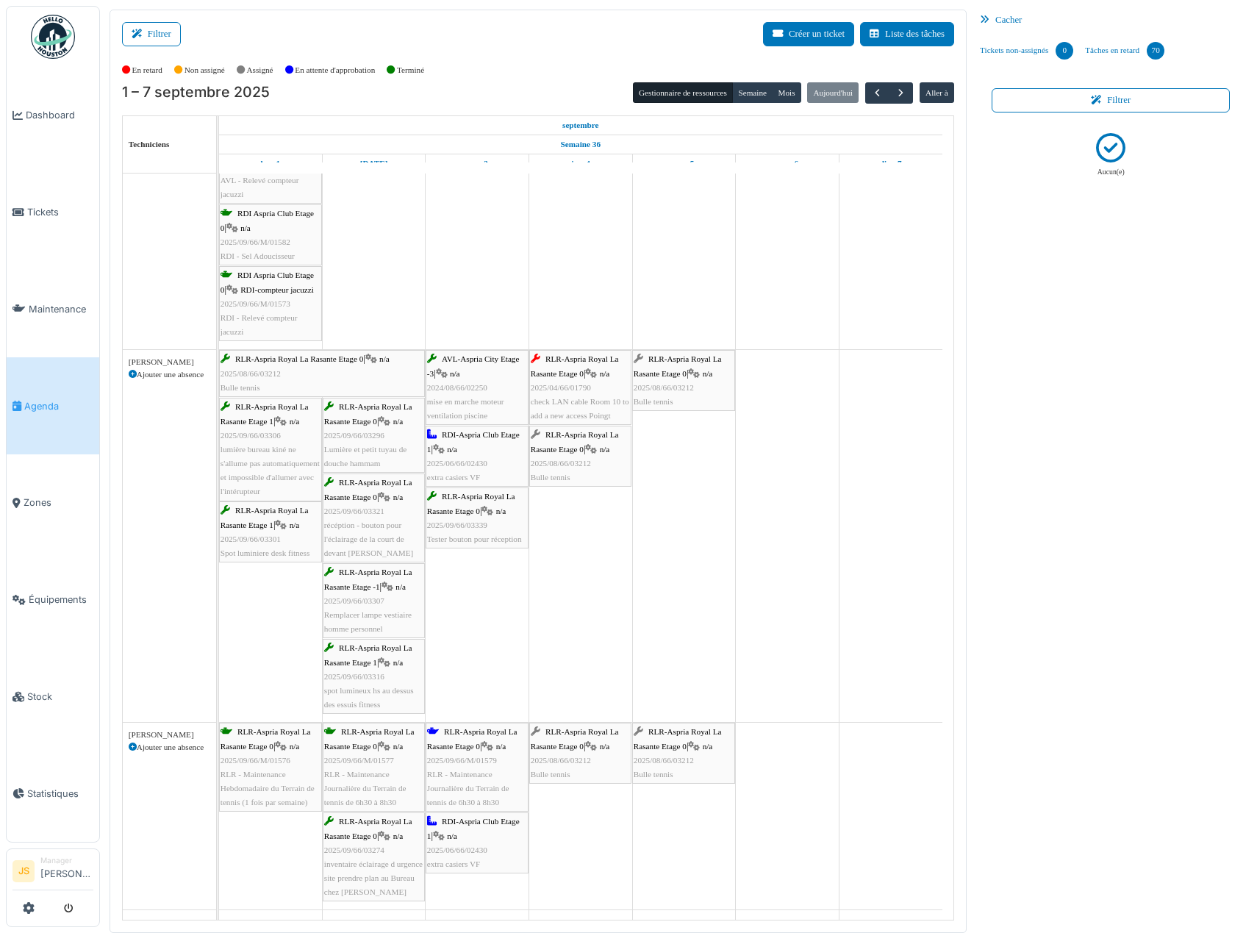
scroll to position [1369, 0]
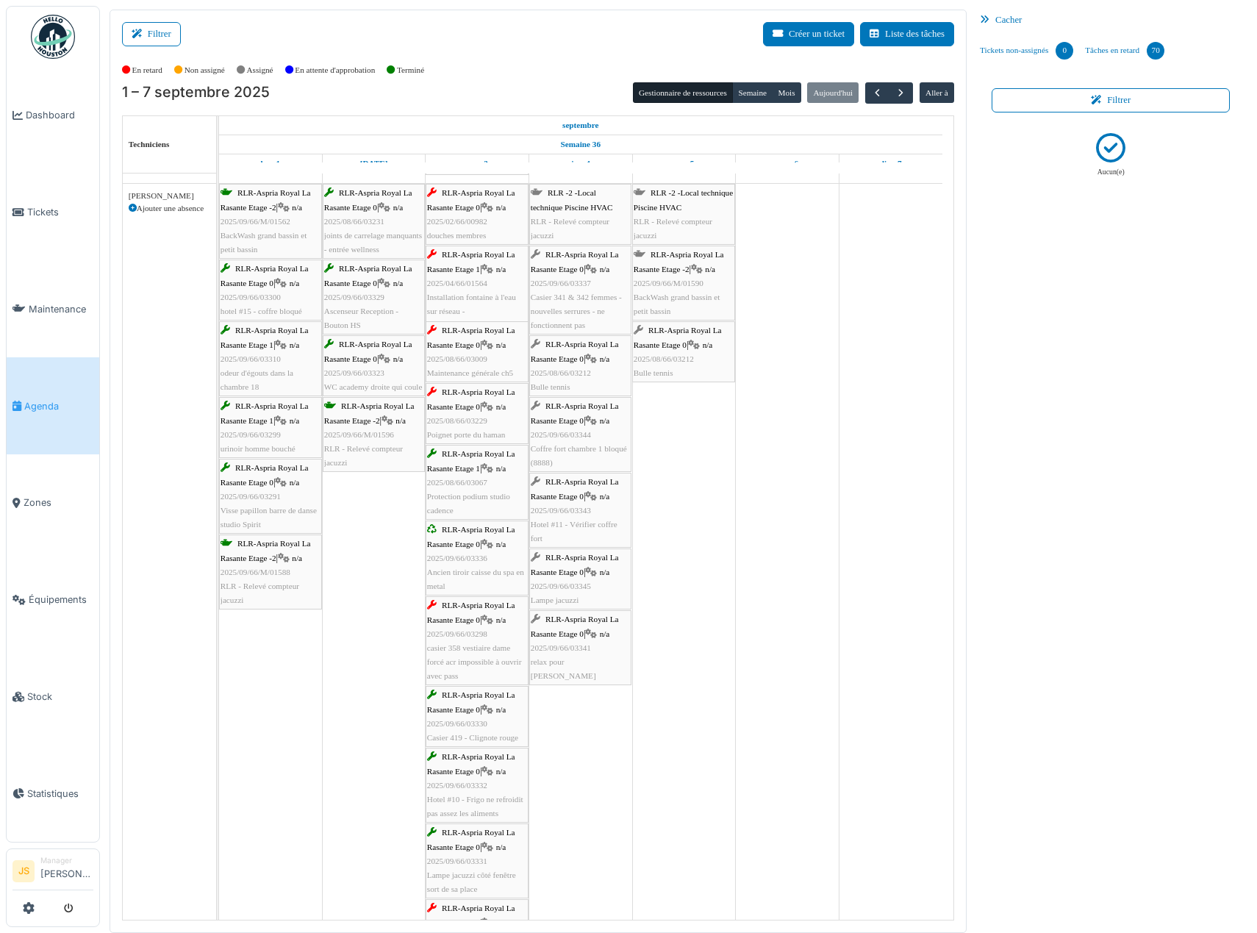
click at [483, 231] on span "douches membres" at bounding box center [456, 235] width 59 height 9
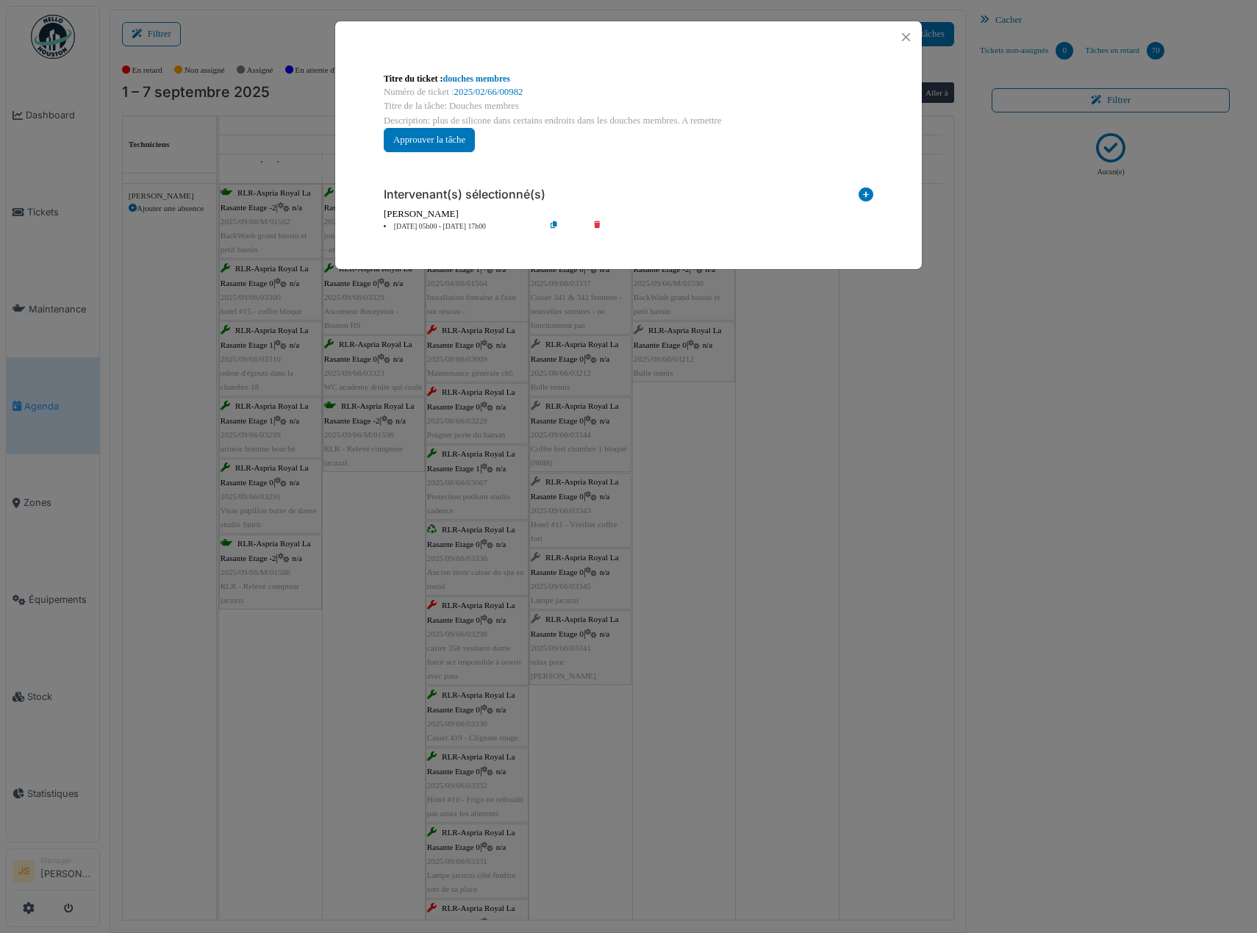
click at [700, 393] on div "**********" at bounding box center [628, 466] width 1257 height 933
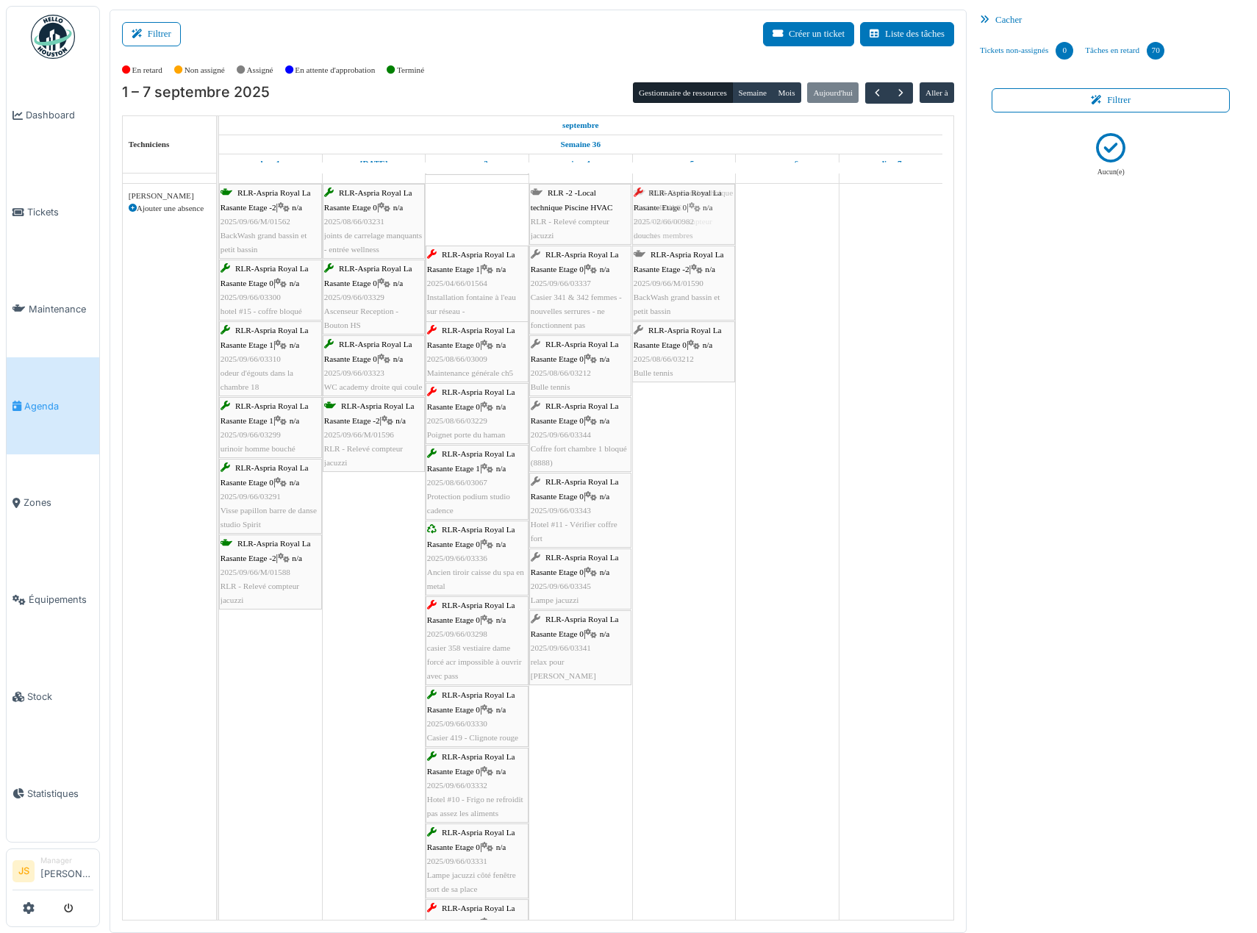
drag, startPoint x: 475, startPoint y: 222, endPoint x: 663, endPoint y: 225, distance: 188.1
click at [219, 225] on div "RLR-Aspria Royal La Rasante Etage -2 | n/a 2025/09/66/M/01562 BackWash grand ba…" at bounding box center [219, 879] width 0 height 1390
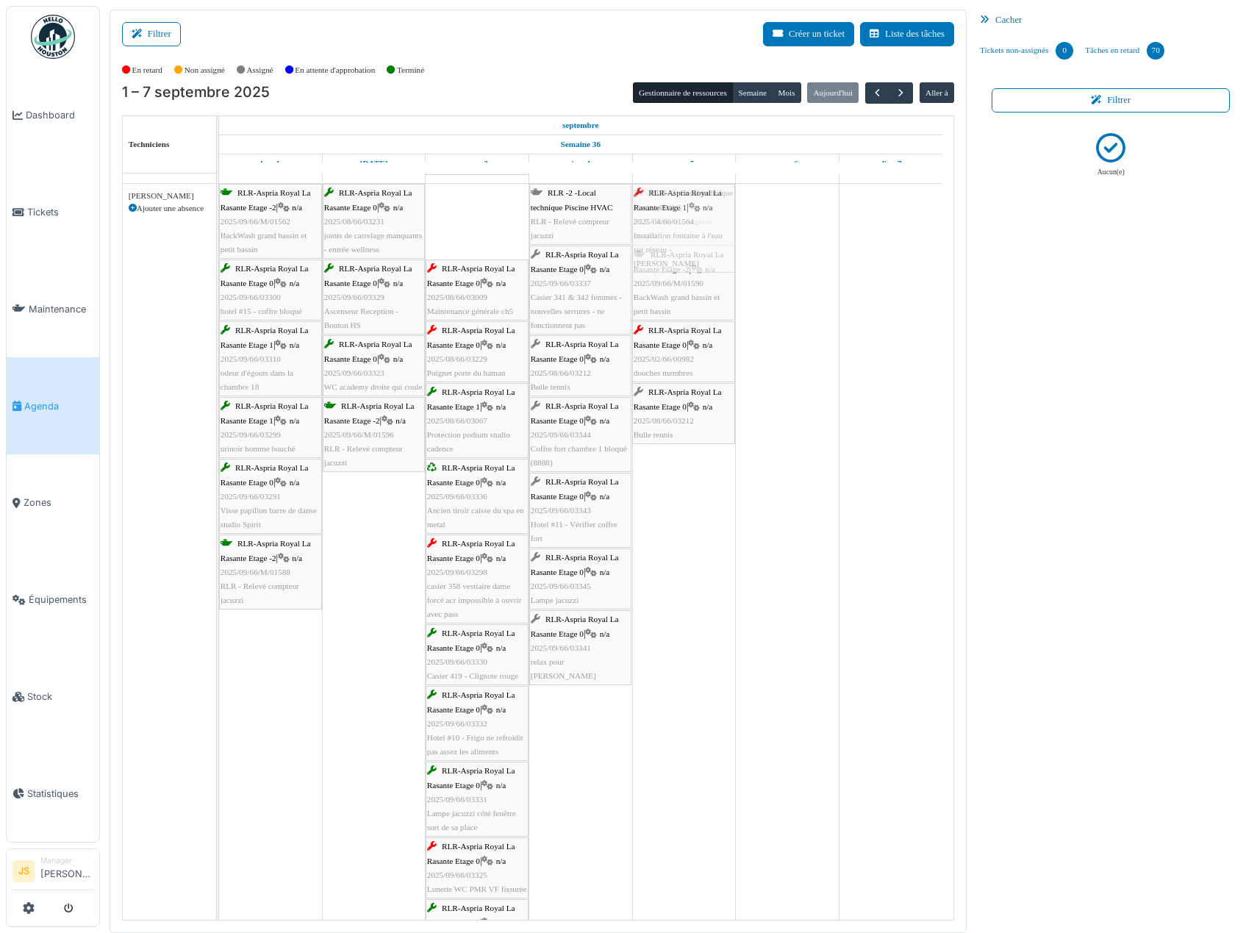
drag, startPoint x: 474, startPoint y: 235, endPoint x: 665, endPoint y: 213, distance: 192.3
click at [219, 219] on div "RLR-Aspria Royal La Rasante Etage -2 | n/a 2025/09/66/M/01562 BackWash grand ba…" at bounding box center [219, 848] width 0 height 1328
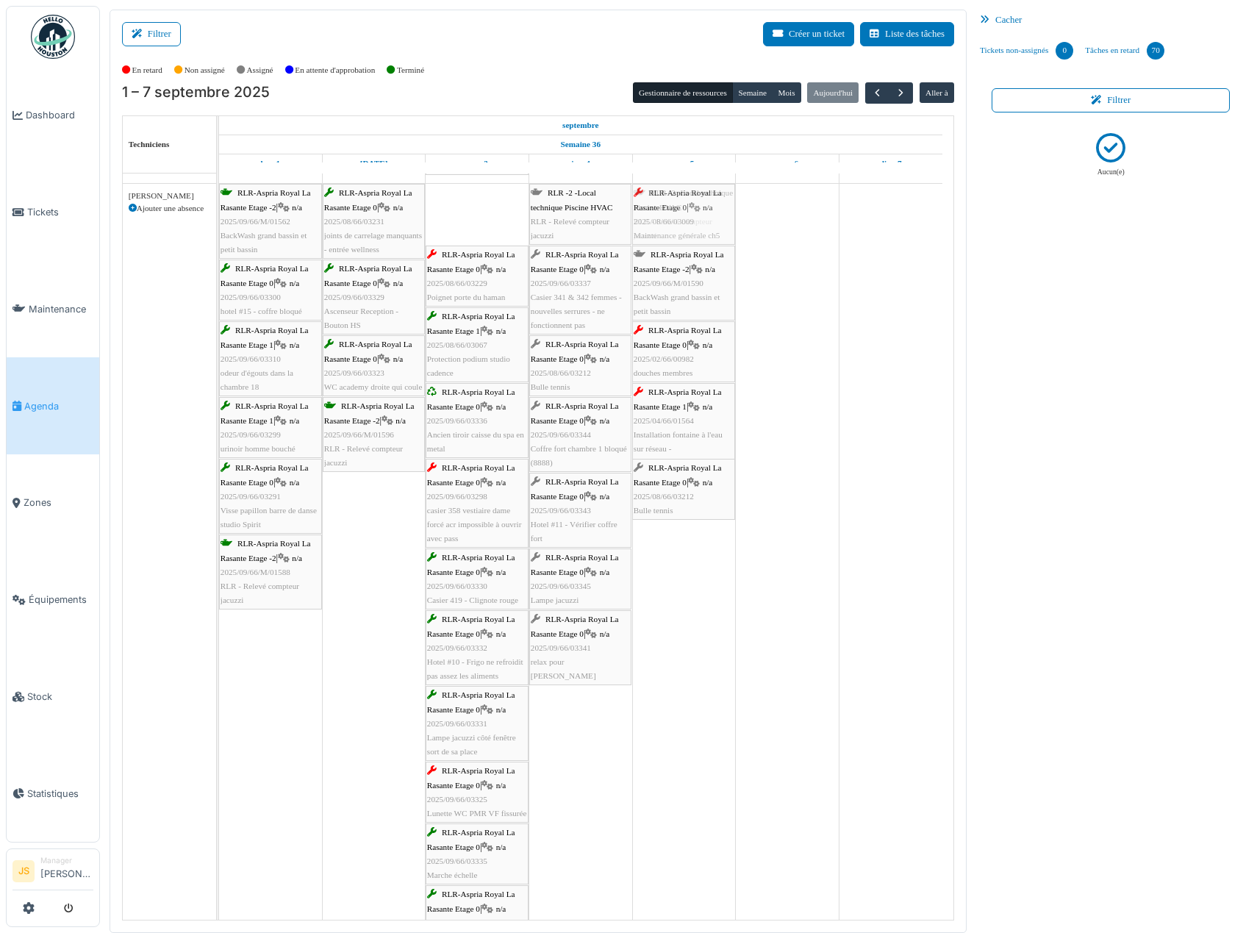
drag, startPoint x: 449, startPoint y: 219, endPoint x: 662, endPoint y: 218, distance: 213.1
click at [219, 218] on div "RLR-Aspria Royal La Rasante Etage -2 | n/a 2025/09/66/M/01562 BackWash grand ba…" at bounding box center [219, 810] width 0 height 1252
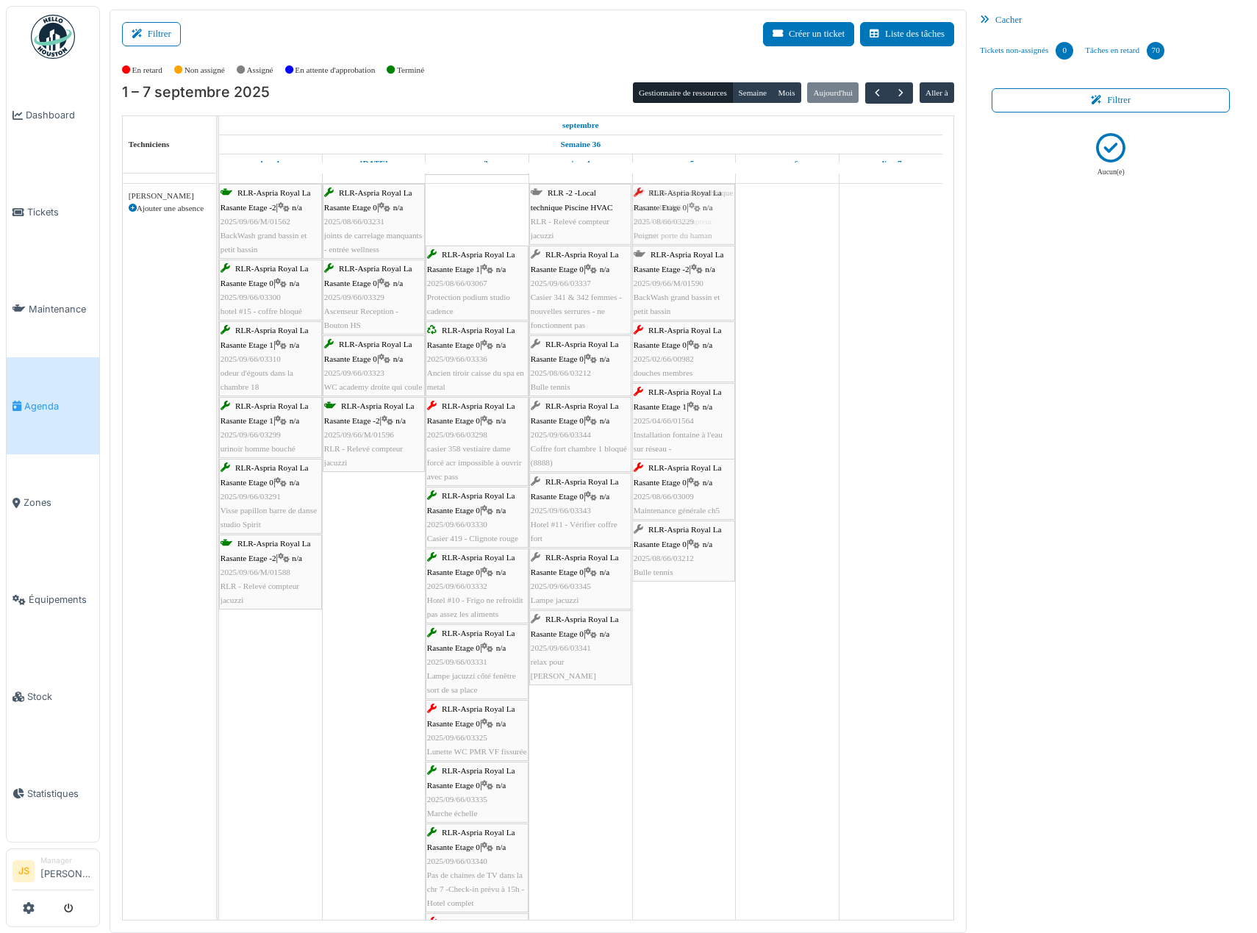
drag, startPoint x: 461, startPoint y: 224, endPoint x: 671, endPoint y: 227, distance: 209.4
click at [219, 227] on div "RLR-Aspria Royal La Rasante Etage -2 | n/a 2025/09/66/M/01562 BackWash grand ba…" at bounding box center [219, 779] width 0 height 1190
click at [671, 226] on div "RLR -2 -Local technique Piscine HVAC RLR - Relevé compteur jacuzzi" at bounding box center [683, 214] width 100 height 57
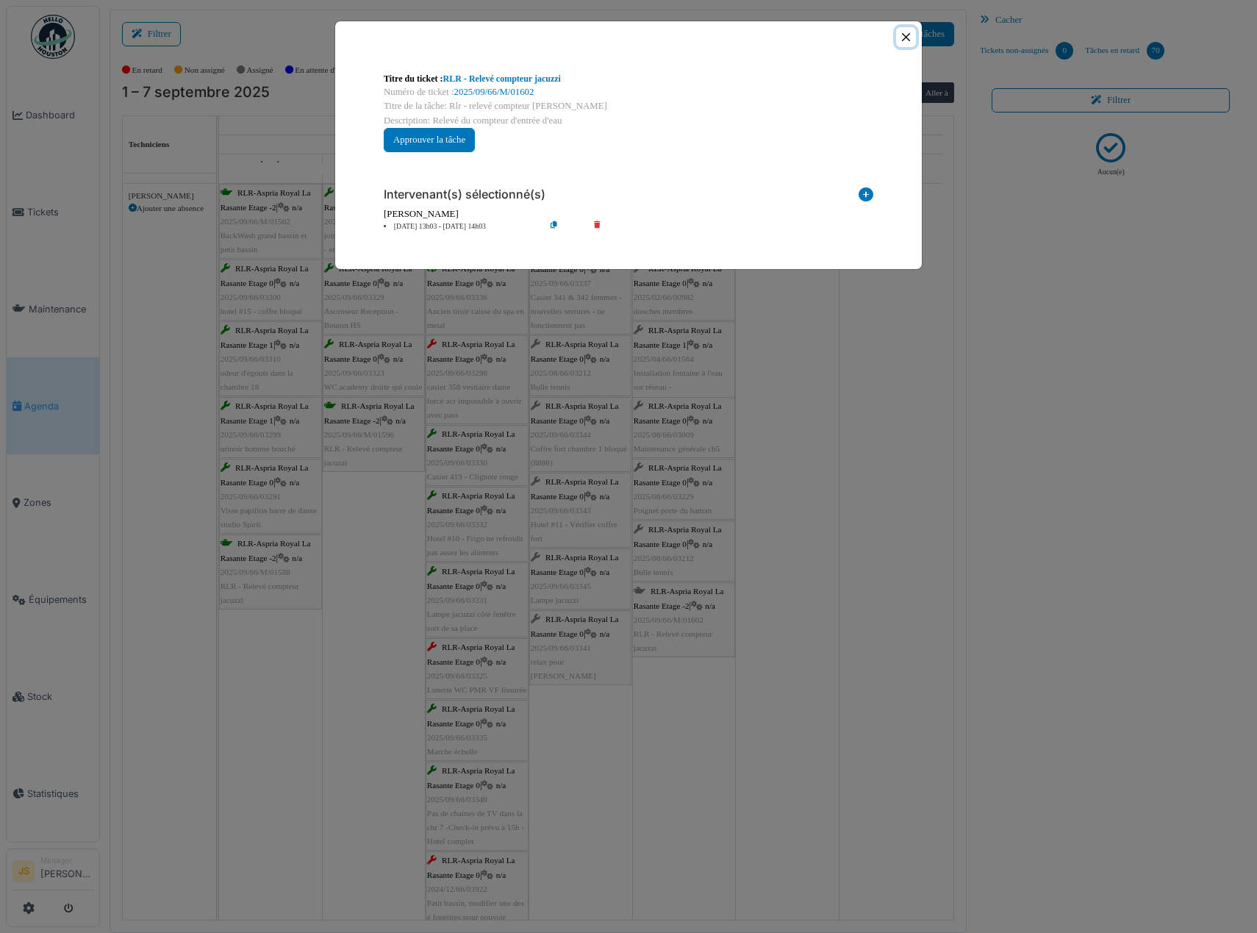
click at [908, 38] on button "Close" at bounding box center [906, 37] width 20 height 20
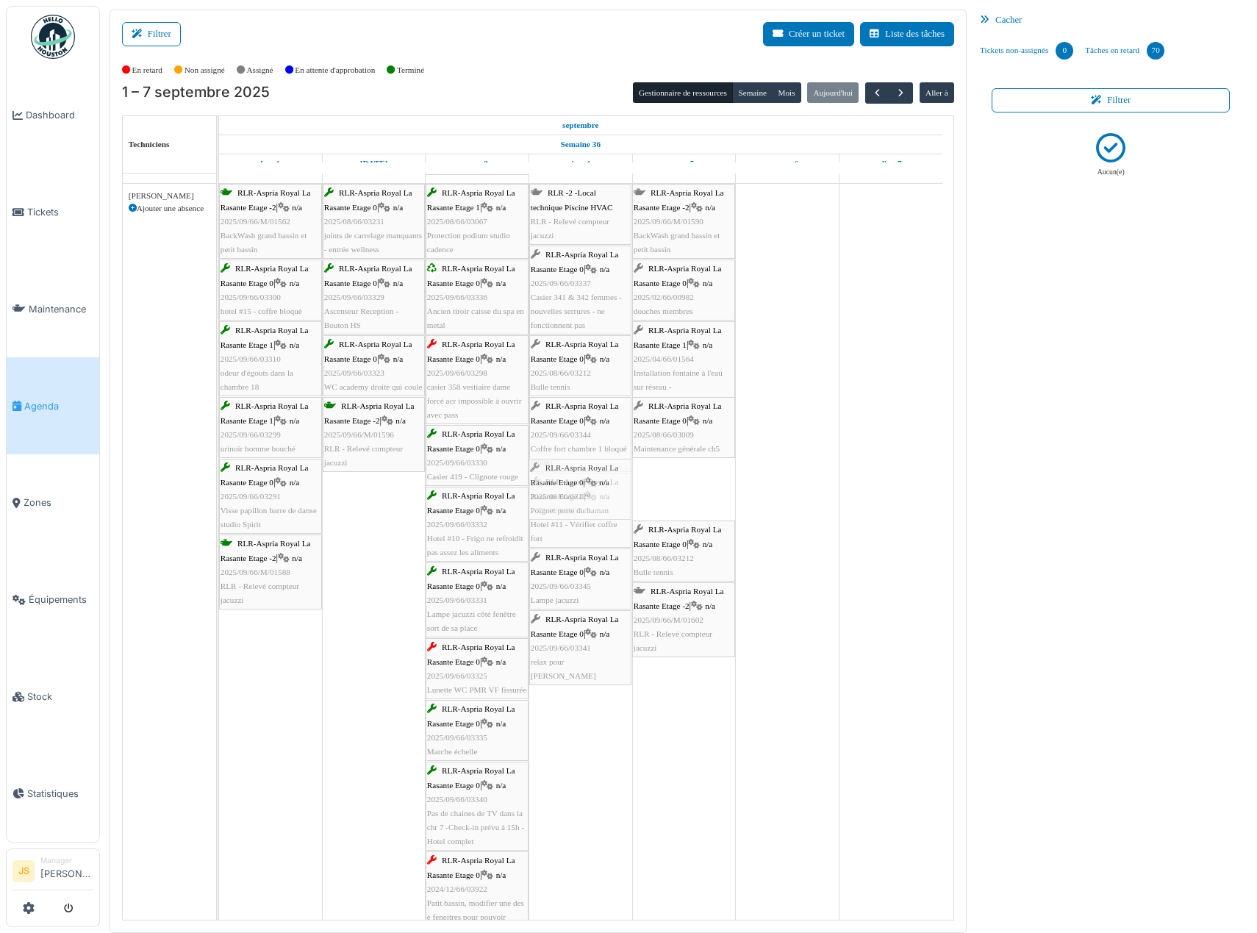
drag, startPoint x: 664, startPoint y: 485, endPoint x: 580, endPoint y: 489, distance: 83.9
click at [219, 489] on div "RLR-Aspria Royal La Rasante Etage -2 | n/a 2025/09/66/M/01562 BackWash grand ba…" at bounding box center [219, 748] width 0 height 1129
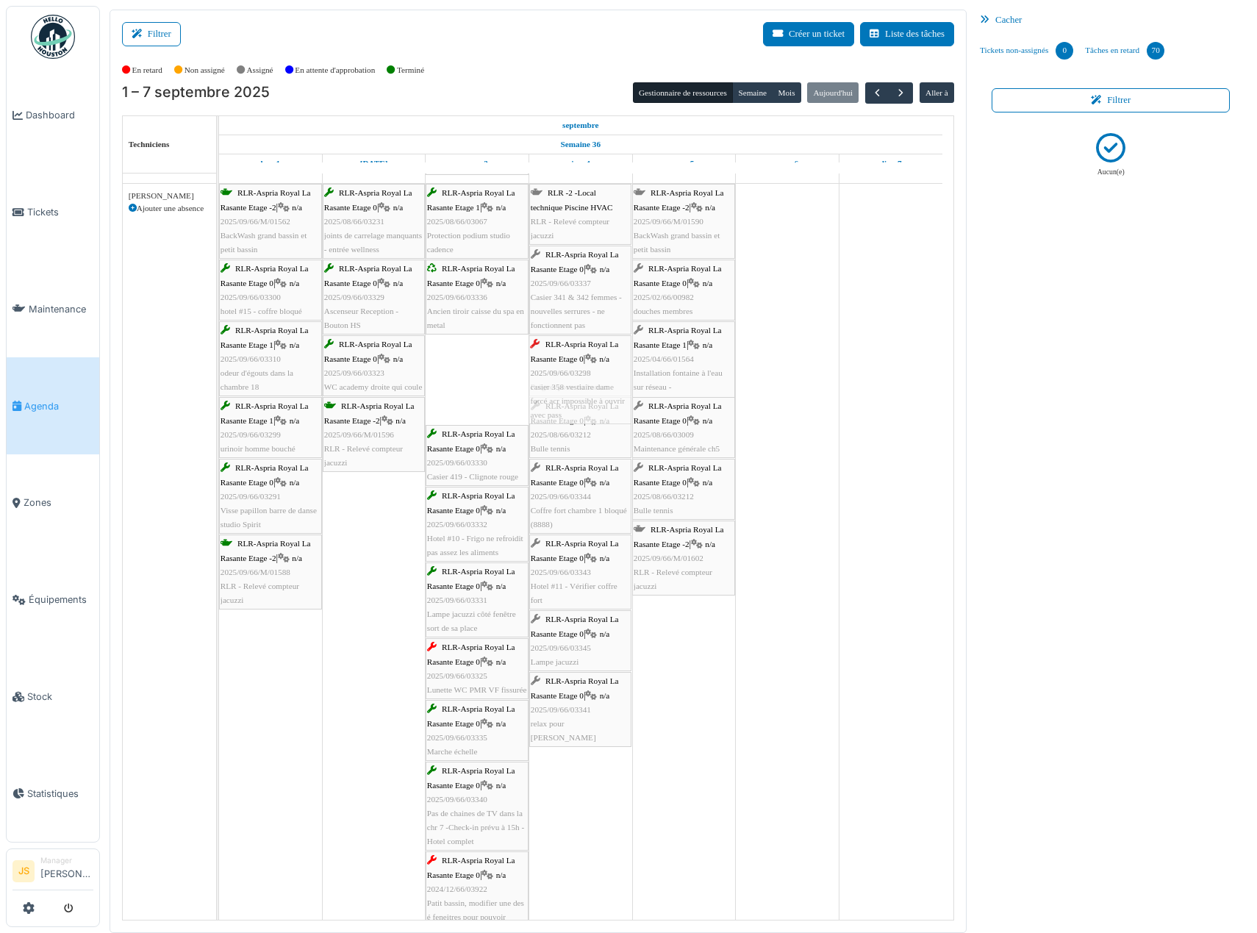
drag, startPoint x: 489, startPoint y: 399, endPoint x: 558, endPoint y: 398, distance: 69.8
click at [219, 398] on div "RLR-Aspria Royal La Rasante Etage -2 | n/a 2025/09/66/M/01562 BackWash grand ba…" at bounding box center [219, 748] width 0 height 1129
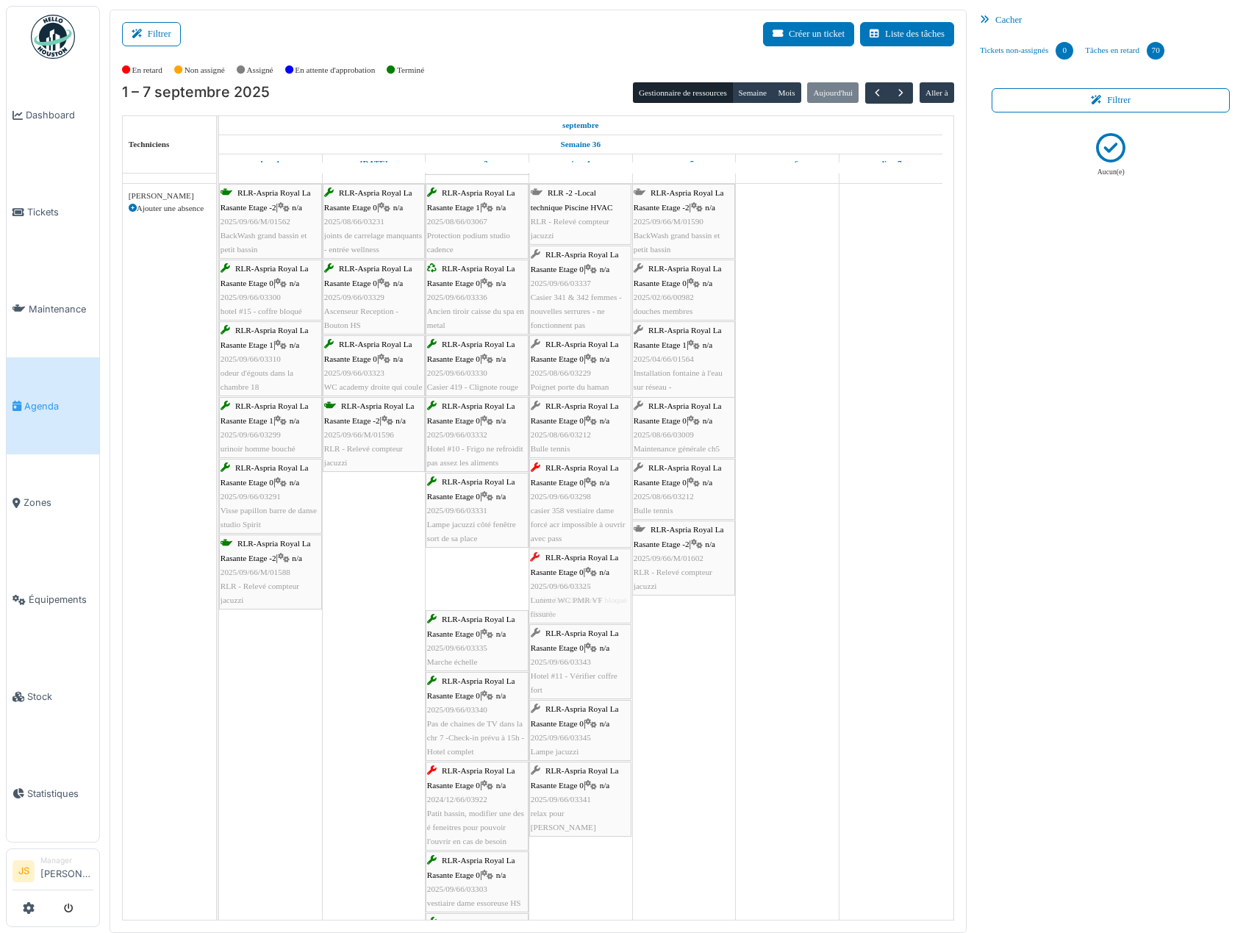
drag, startPoint x: 472, startPoint y: 594, endPoint x: 583, endPoint y: 586, distance: 111.3
click at [219, 589] on div "RLR-Aspria Royal La Rasante Etage -2 | n/a 2025/09/66/M/01562 BackWash grand ba…" at bounding box center [219, 703] width 0 height 1039
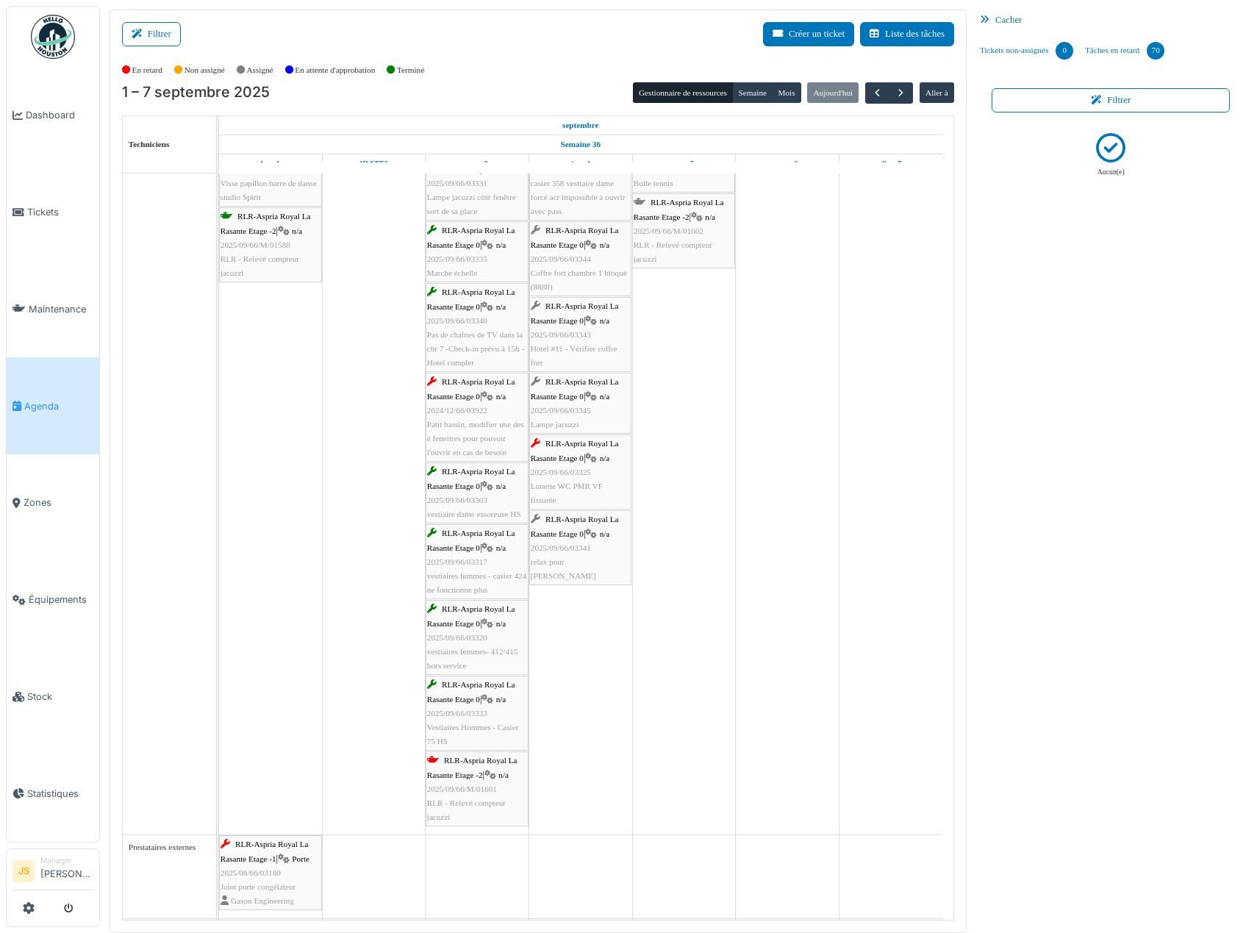
scroll to position [2848, 0]
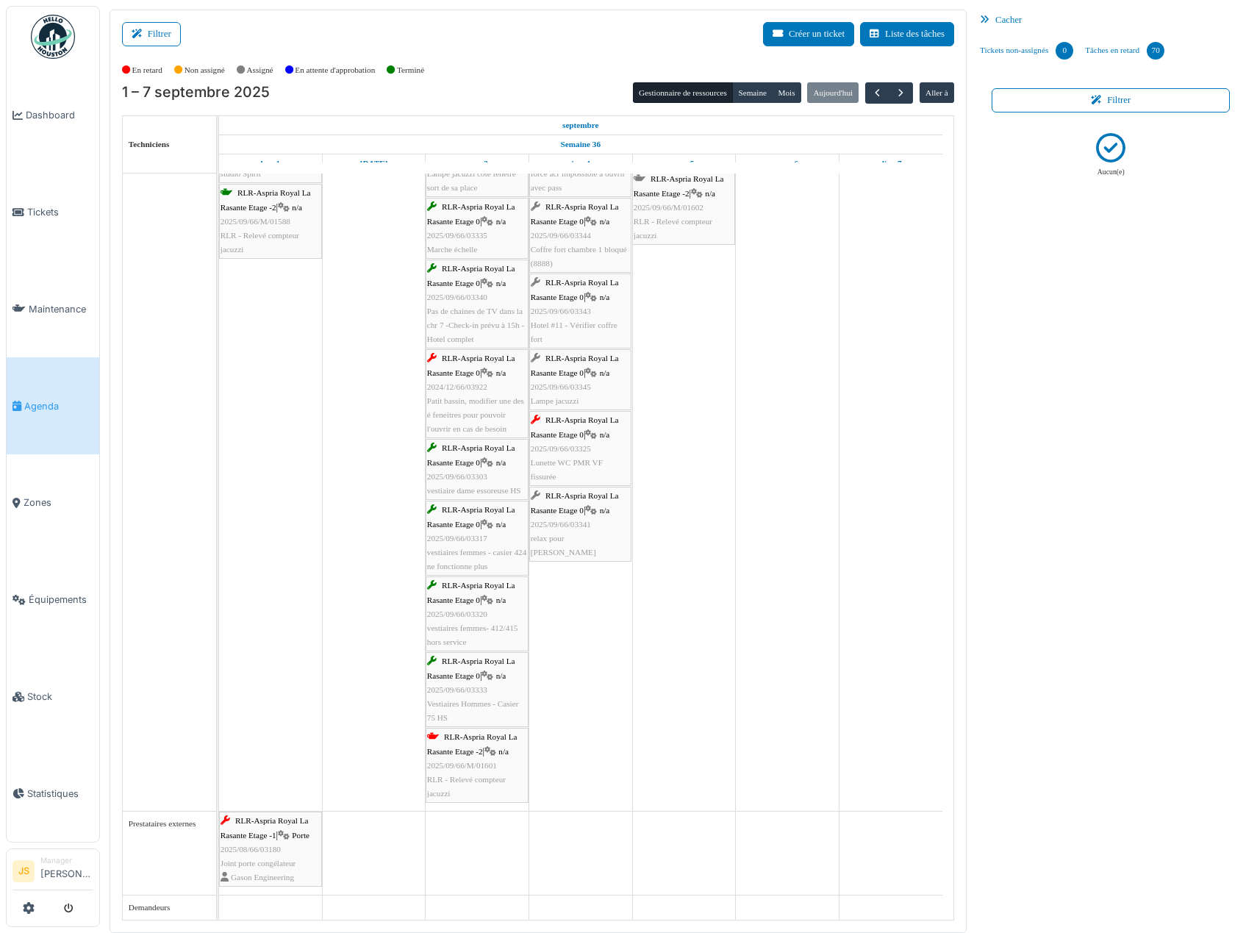
drag, startPoint x: 480, startPoint y: 829, endPoint x: 597, endPoint y: 830, distance: 116.8
click at [478, 781] on span "RLR - Relevé compteur jacuzzi" at bounding box center [466, 786] width 79 height 23
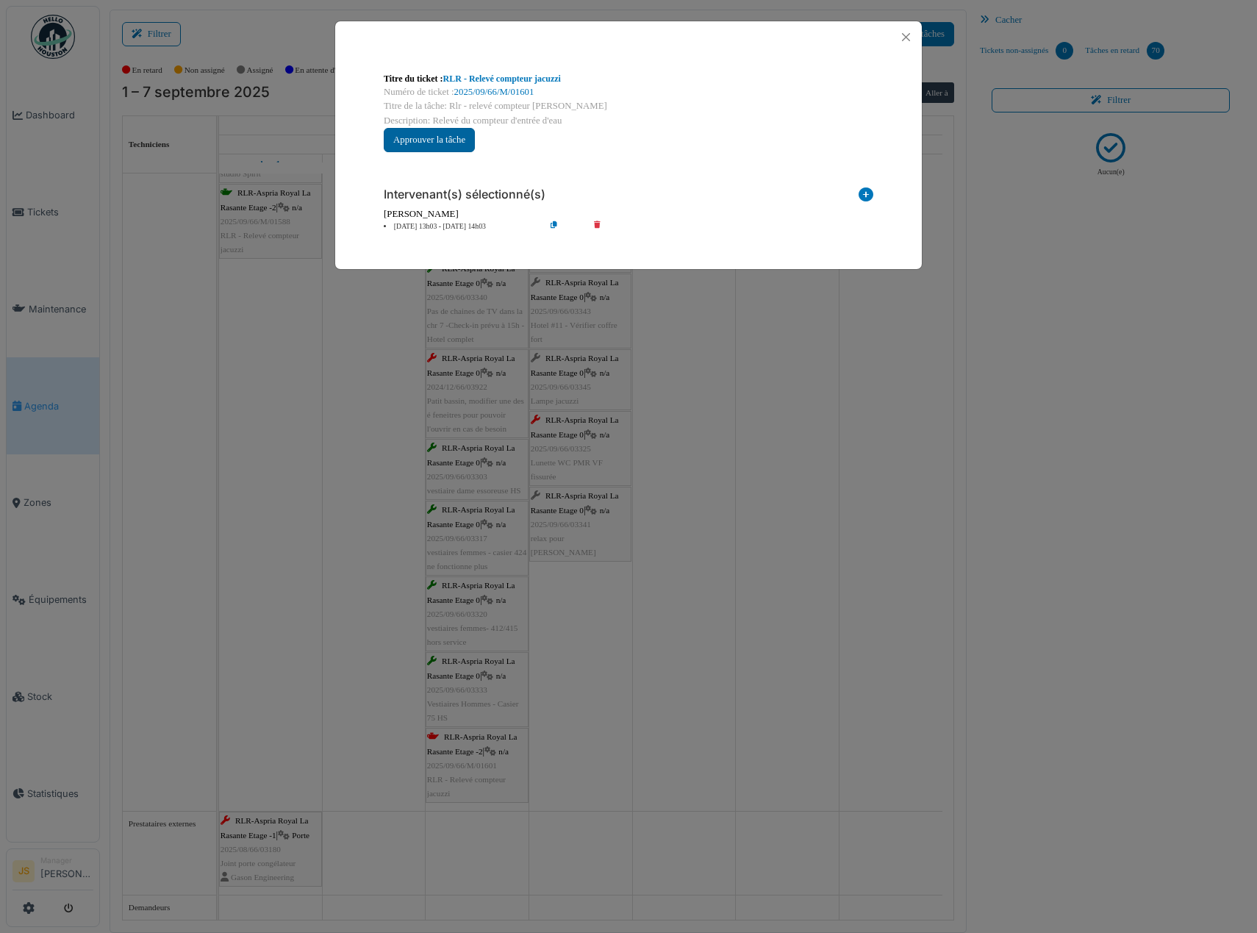
click at [431, 142] on button "Approuver la tâche" at bounding box center [429, 140] width 91 height 24
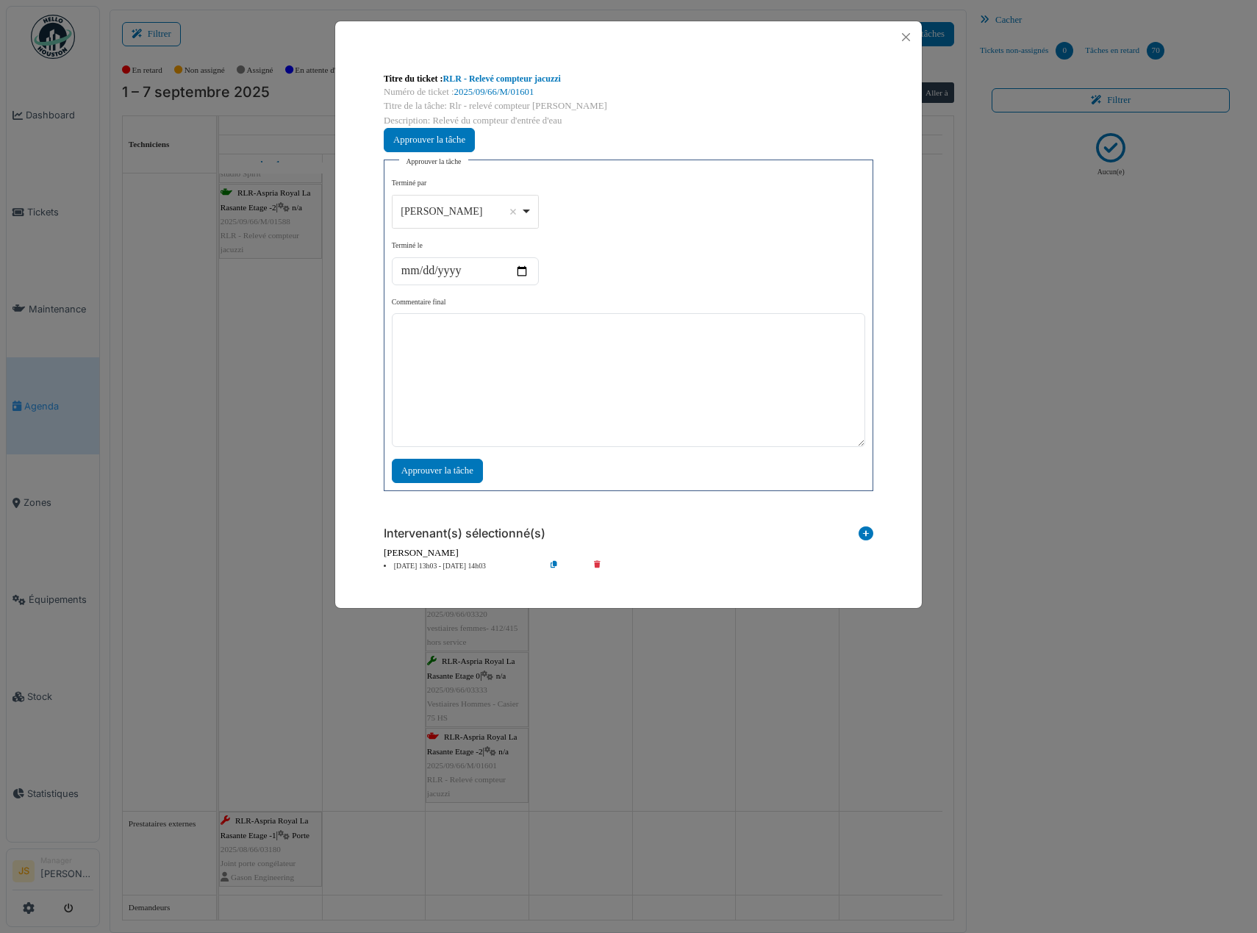
click at [528, 209] on div "Alexandre Michailidis Remove item" at bounding box center [465, 211] width 134 height 21
select select "****"
click at [512, 390] on textarea at bounding box center [628, 380] width 473 height 134
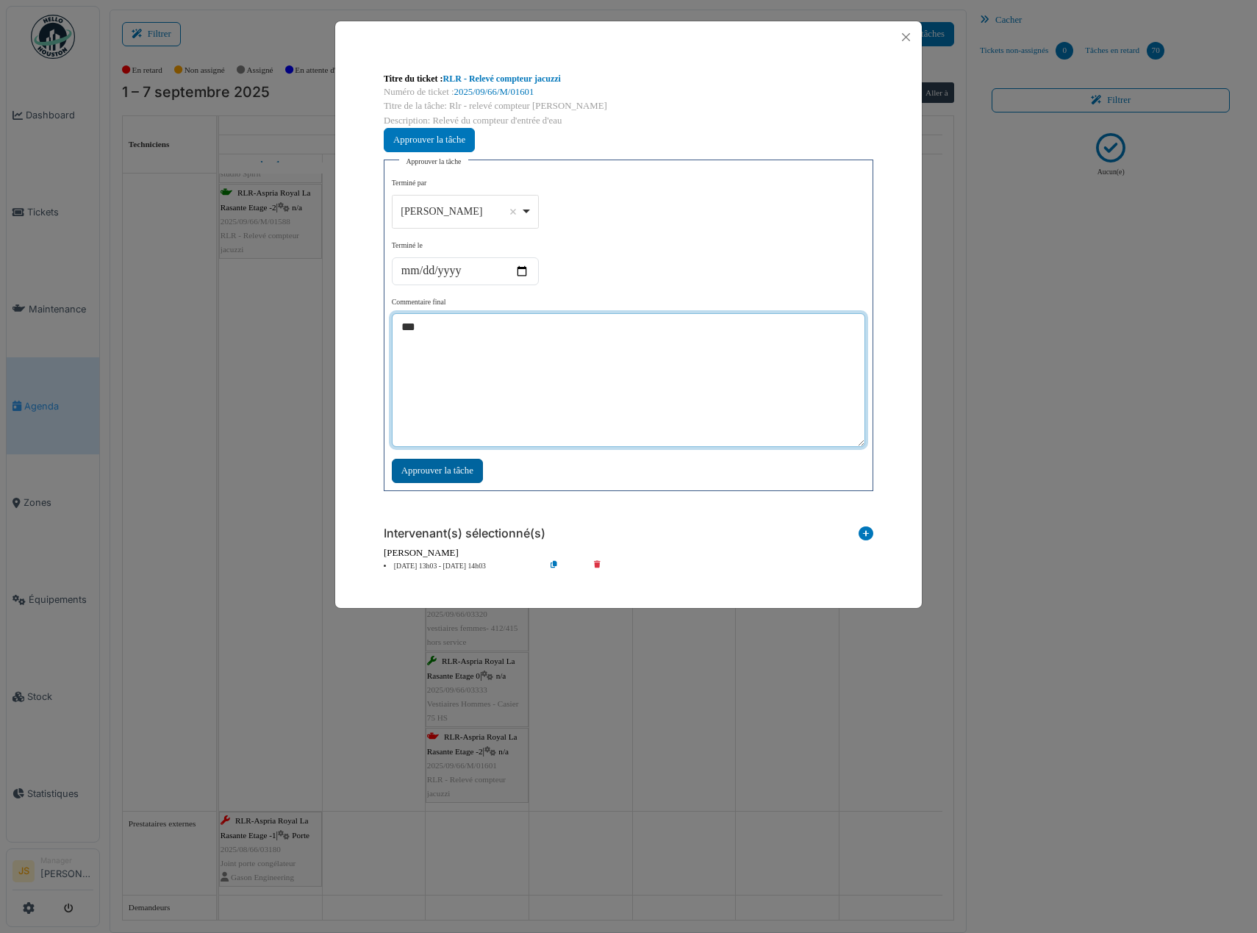
type textarea "***"
click at [445, 474] on div "Approuver la tâche" at bounding box center [437, 471] width 91 height 24
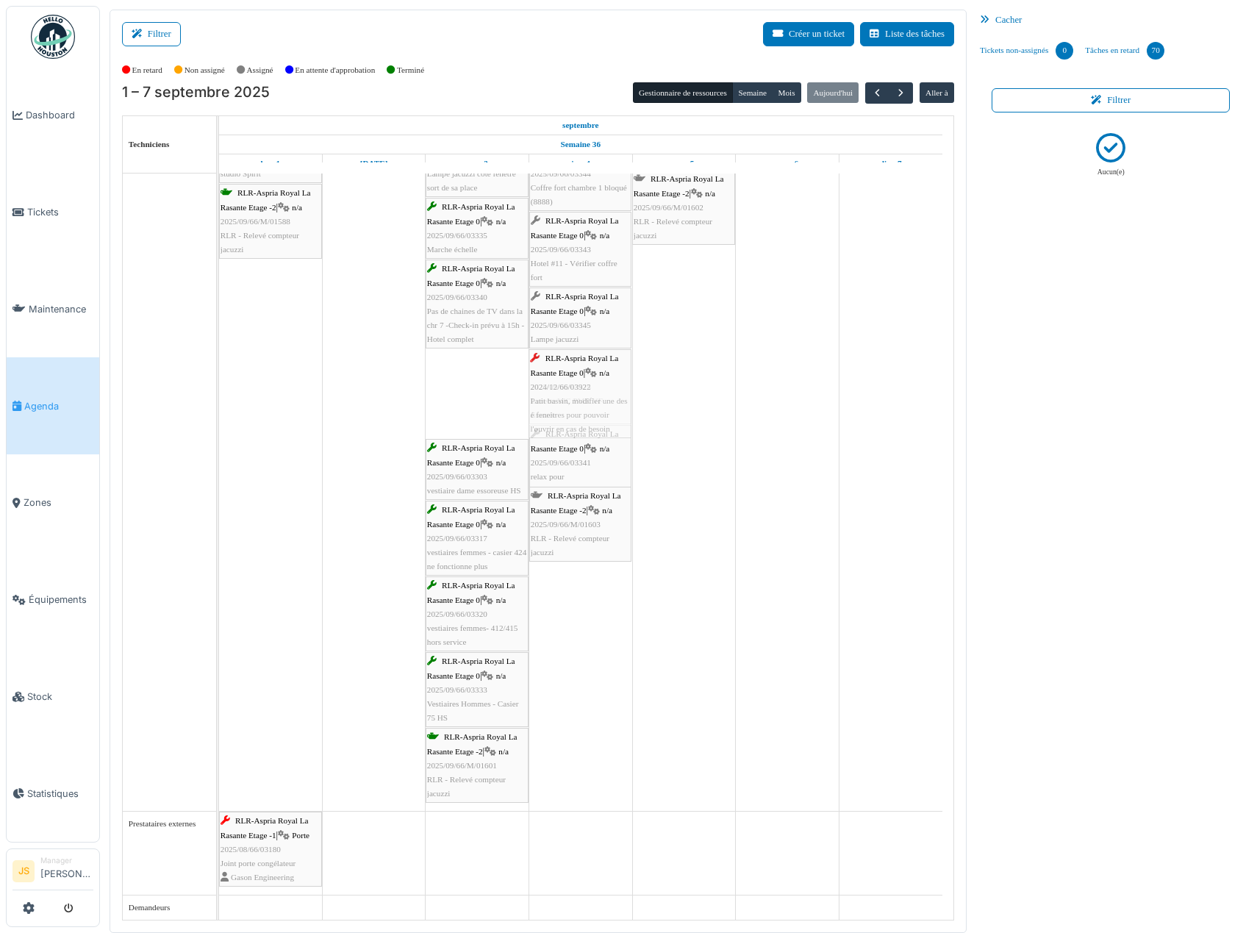
drag, startPoint x: 484, startPoint y: 413, endPoint x: 565, endPoint y: 409, distance: 81.6
click at [219, 409] on div "RLR-Aspria Royal La Rasante Etage -2 | n/a 2025/09/66/M/01562 BackWash grand ba…" at bounding box center [219, 321] width 0 height 977
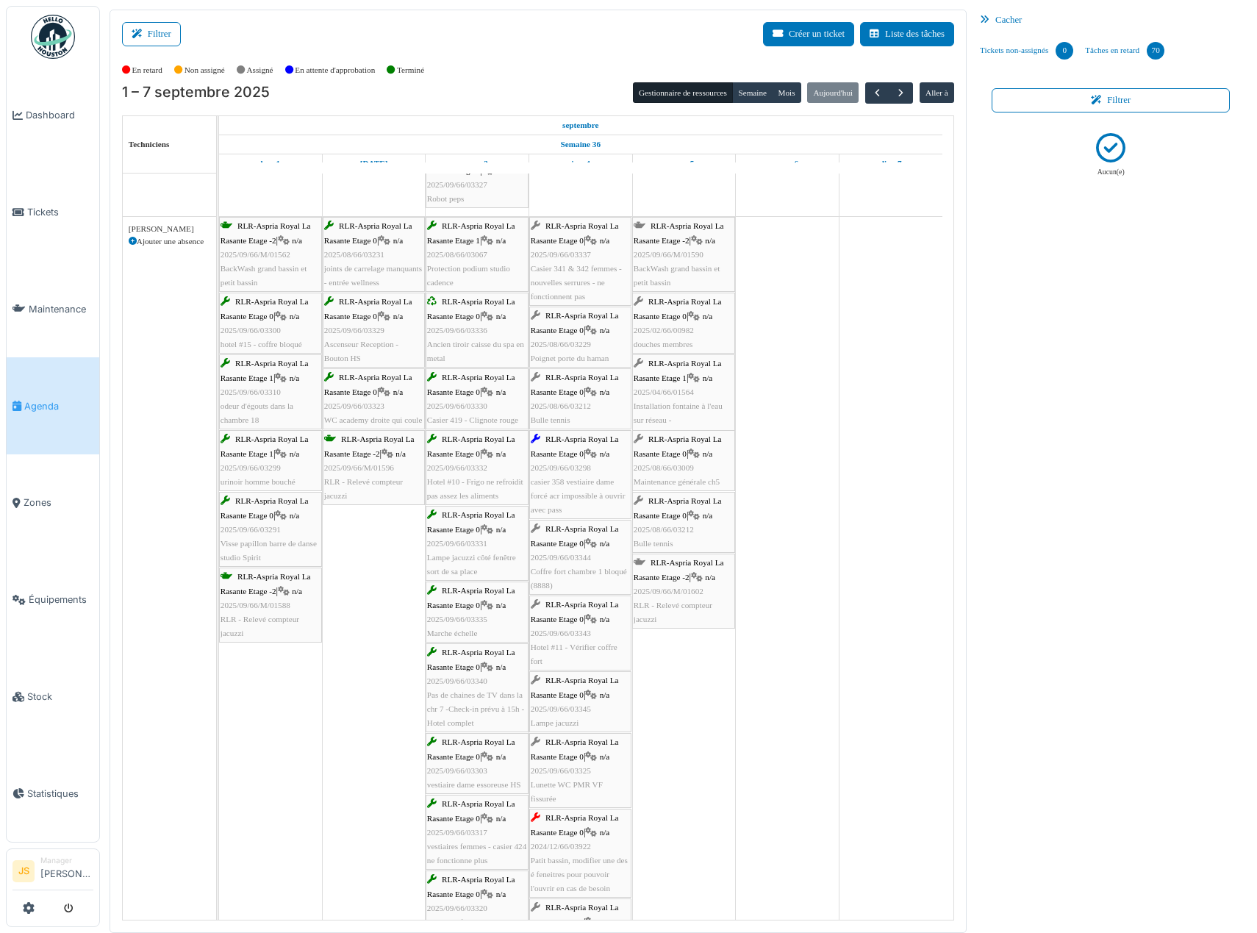
scroll to position [2492, 0]
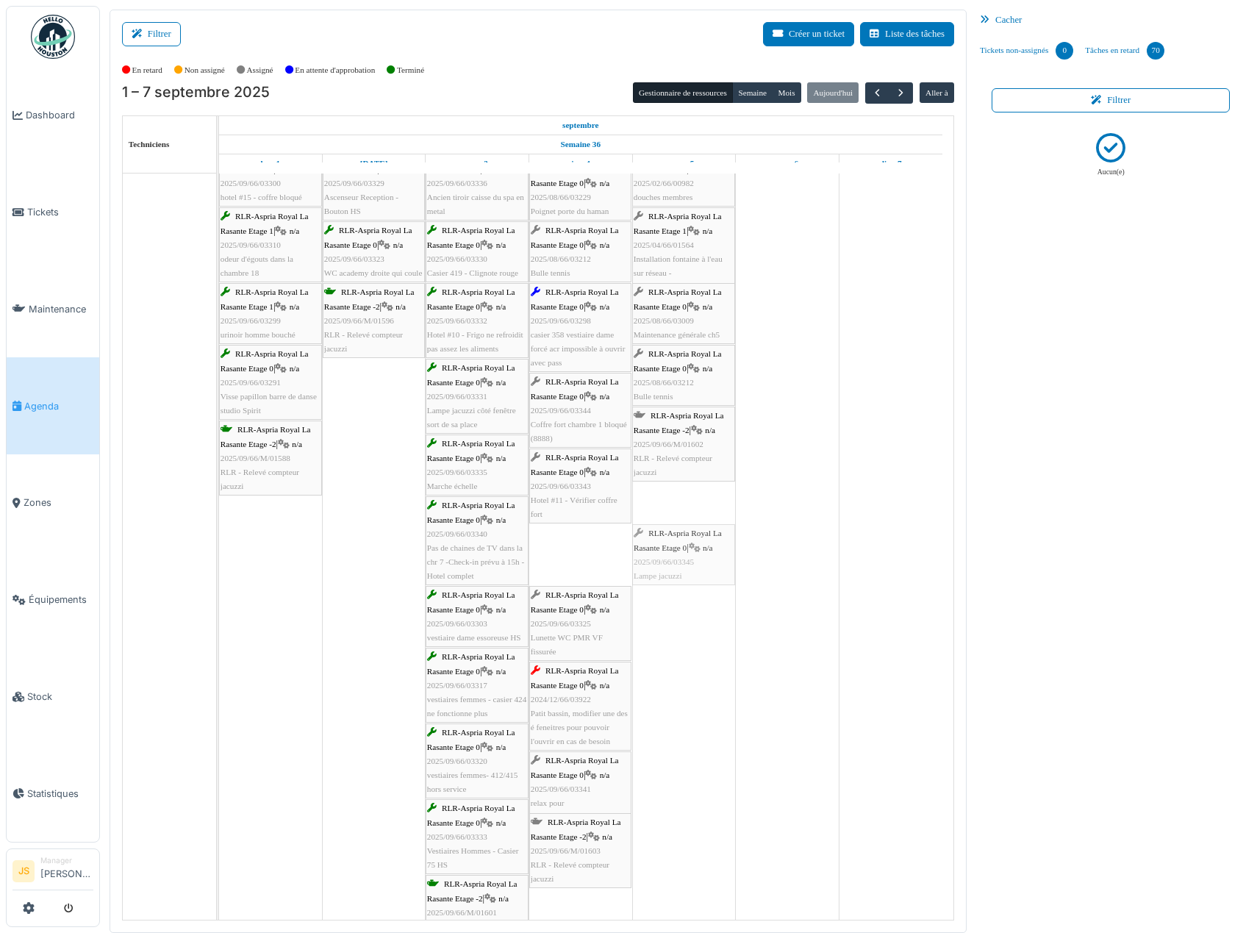
drag, startPoint x: 590, startPoint y: 558, endPoint x: 645, endPoint y: 567, distance: 55.7
click at [219, 567] on div "RLR-Aspria Royal La Rasante Etage -2 | n/a 2025/09/66/M/01562 BackWash grand ba…" at bounding box center [219, 514] width 0 height 888
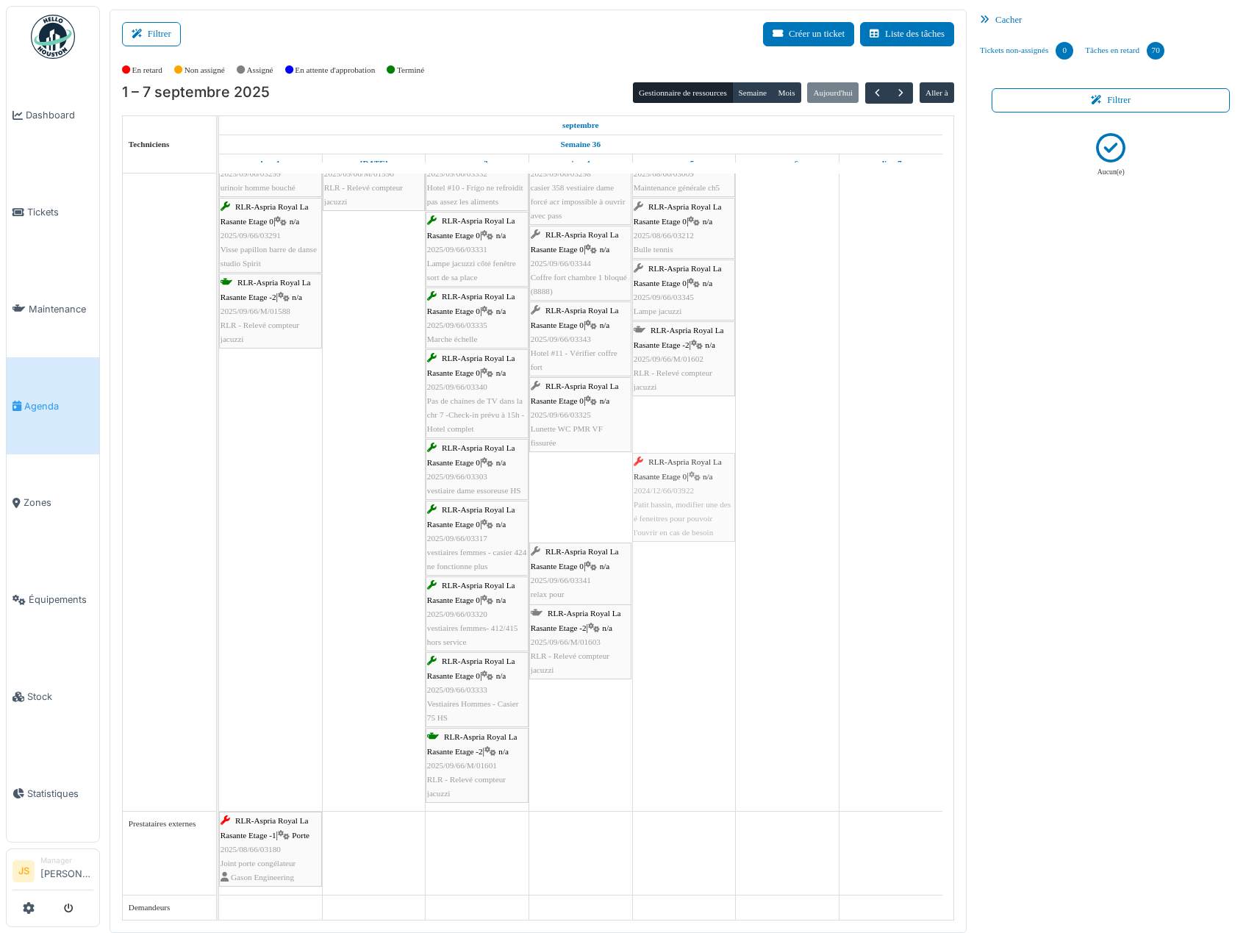
drag, startPoint x: 573, startPoint y: 515, endPoint x: 669, endPoint y: 513, distance: 96.3
click at [219, 514] on div "RLR-Aspria Royal La Rasante Etage -2 | n/a 2025/09/66/M/01562 BackWash grand ba…" at bounding box center [219, 367] width 0 height 888
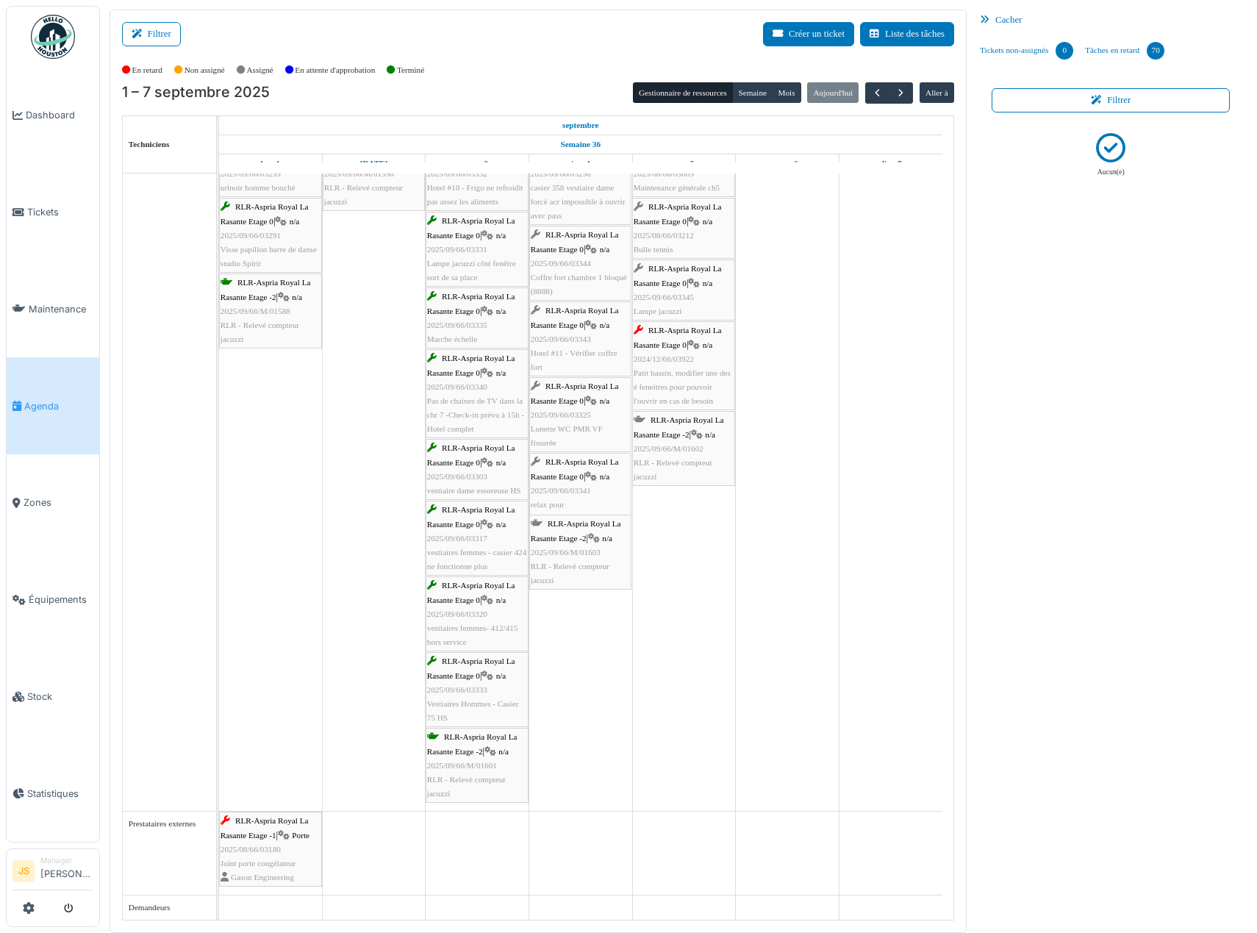
scroll to position [2643, 0]
